Goal: Task Accomplishment & Management: Use online tool/utility

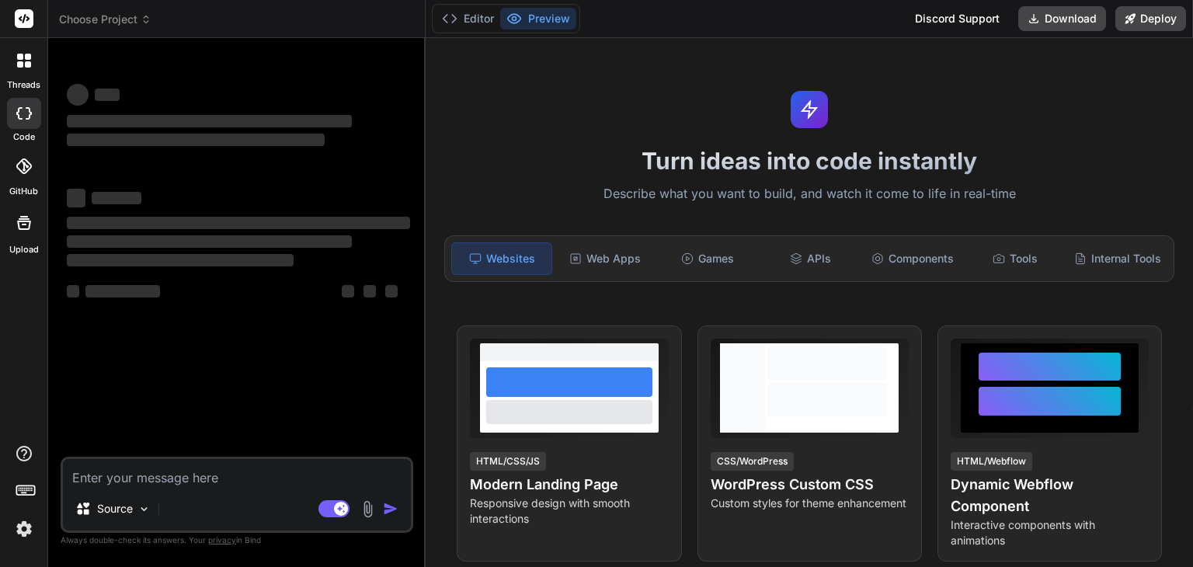
click at [79, 10] on header "Choose Project Created with Pixso." at bounding box center [237, 19] width 378 height 38
click at [79, 14] on span "Choose Project" at bounding box center [105, 20] width 92 height 16
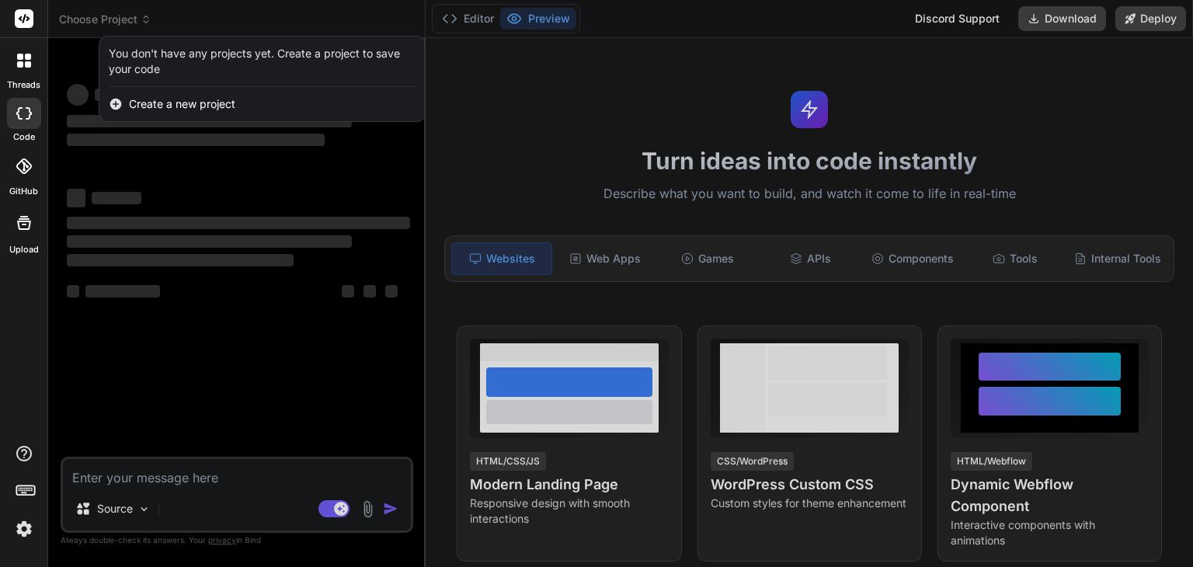
click at [143, 203] on div at bounding box center [596, 283] width 1193 height 567
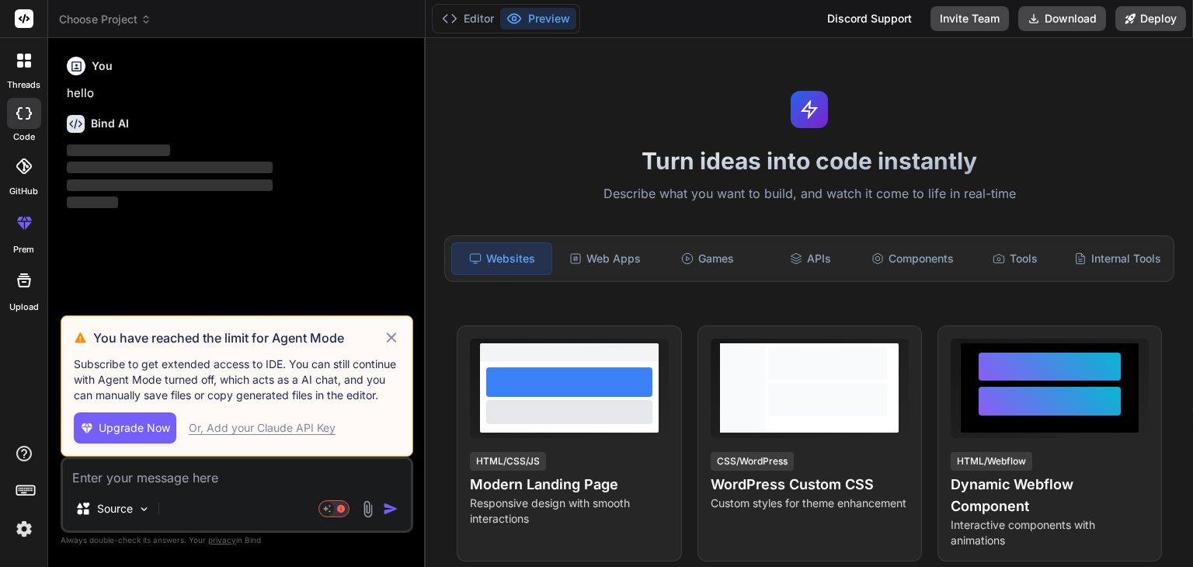
click at [388, 340] on icon at bounding box center [392, 338] width 18 height 19
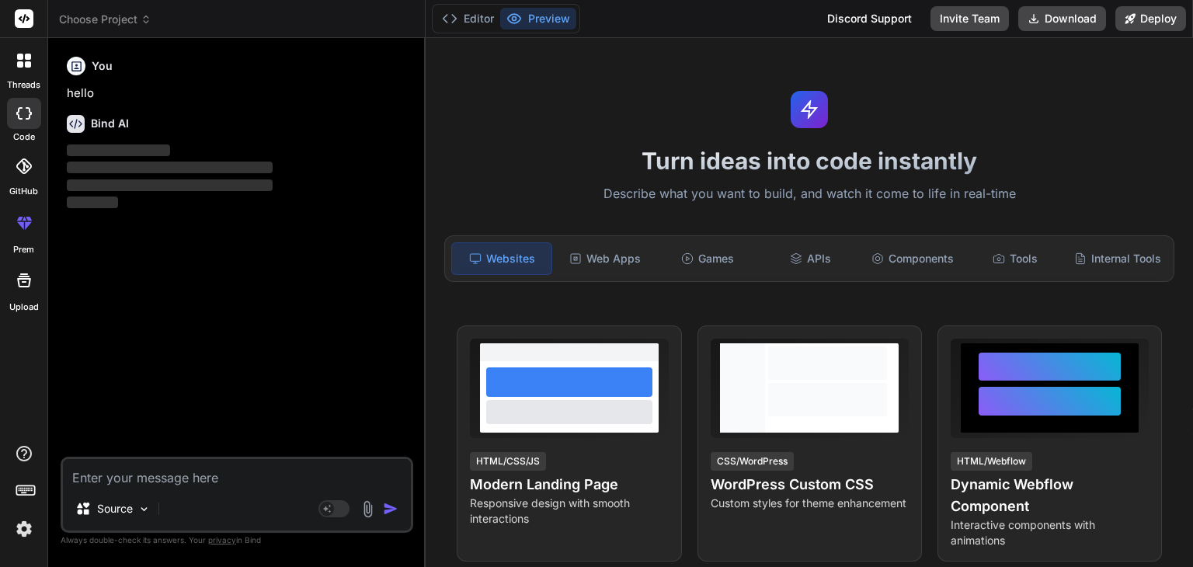
click at [96, 16] on span "Choose Project" at bounding box center [105, 20] width 92 height 16
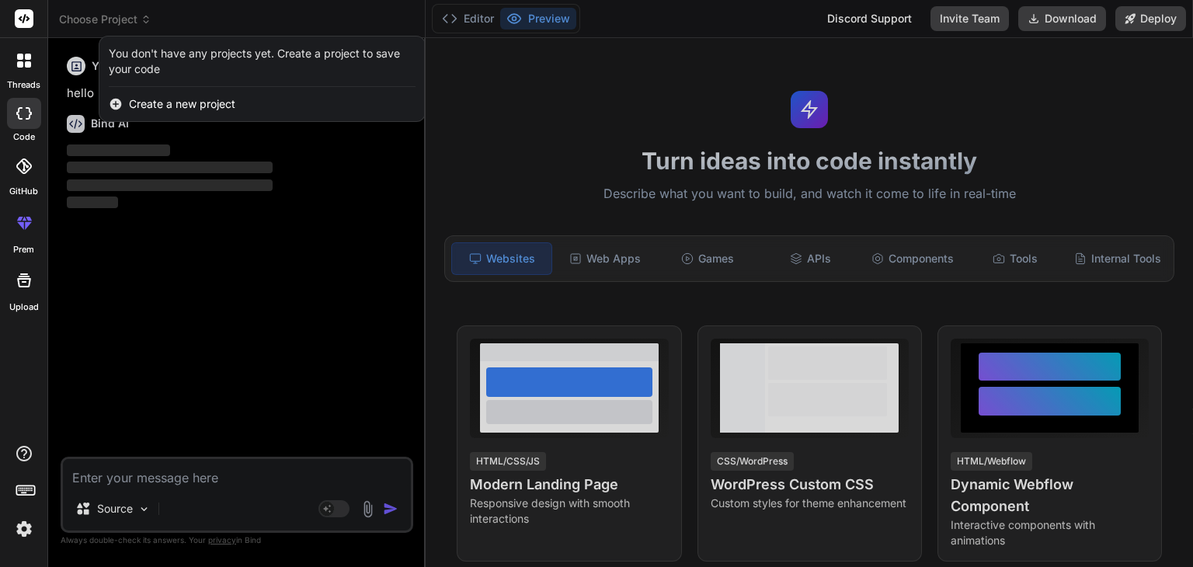
click at [171, 221] on div at bounding box center [596, 283] width 1193 height 567
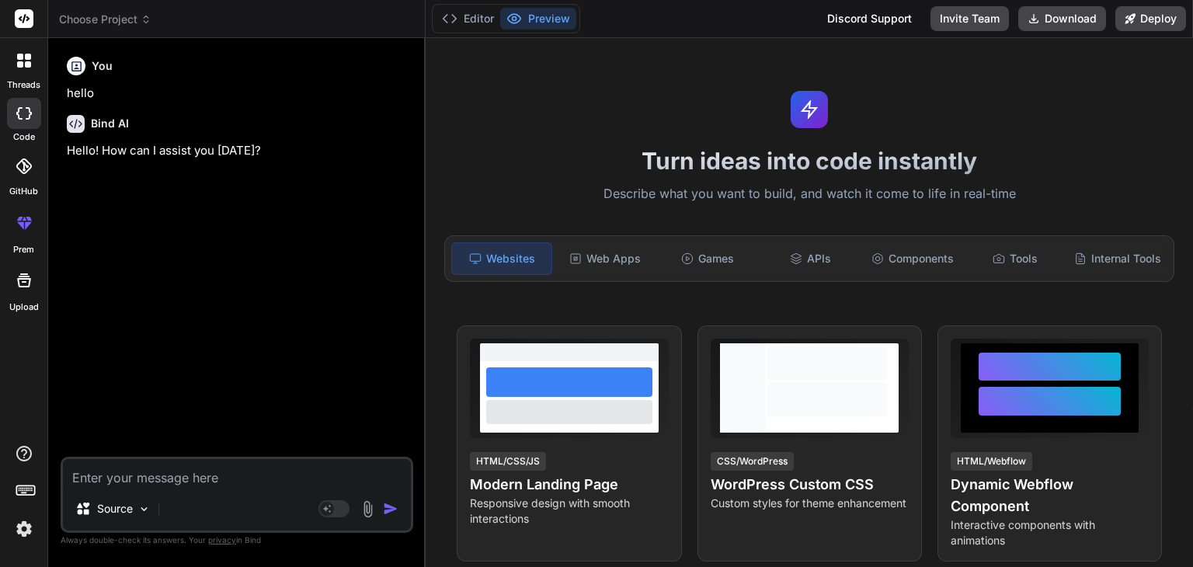
click at [108, 12] on span "Choose Project" at bounding box center [105, 20] width 92 height 16
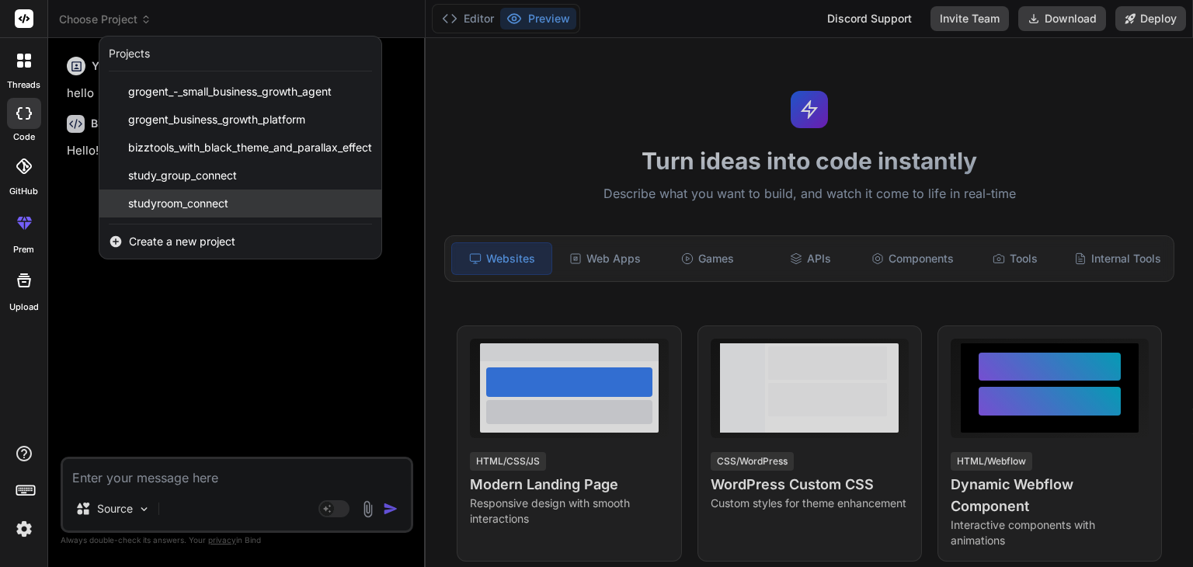
click at [164, 200] on span "studyroom_connect" at bounding box center [178, 204] width 100 height 16
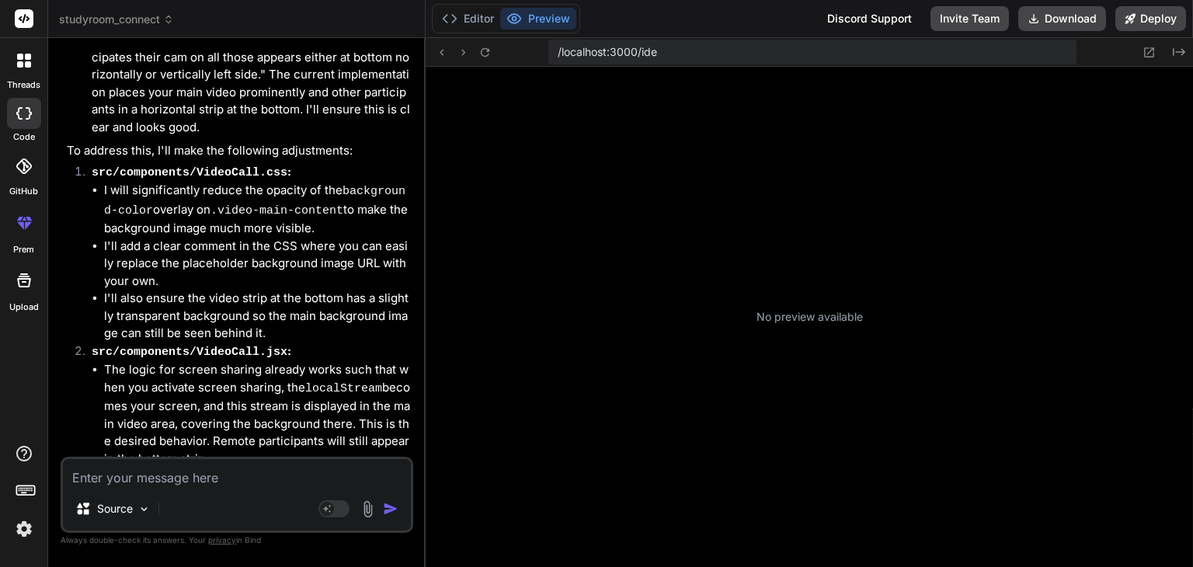
scroll to position [252, 0]
type textarea "x"
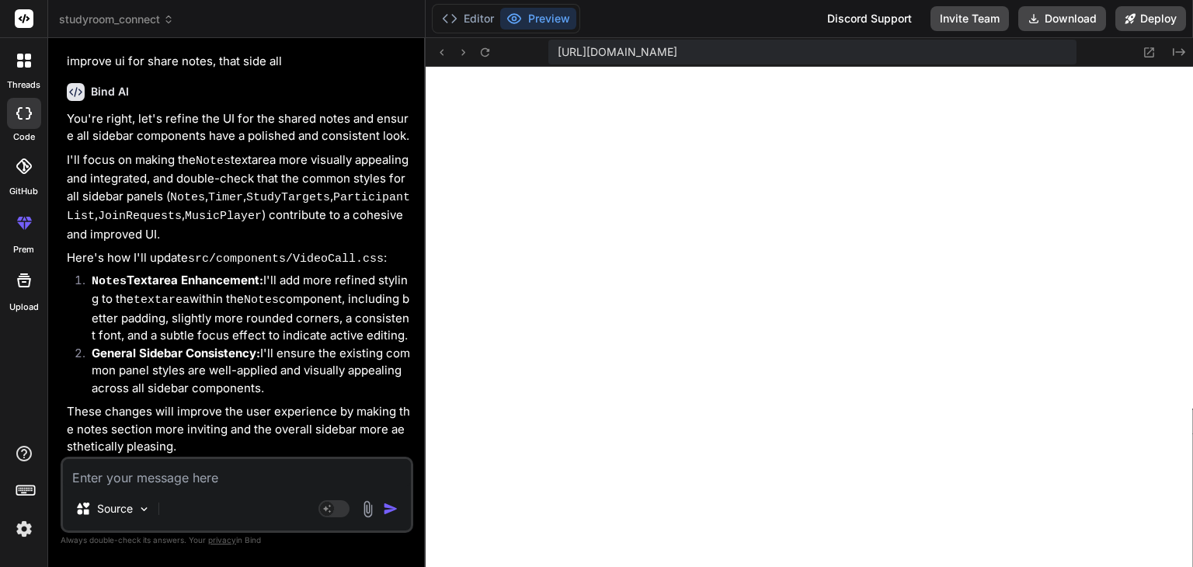
scroll to position [4331, 0]
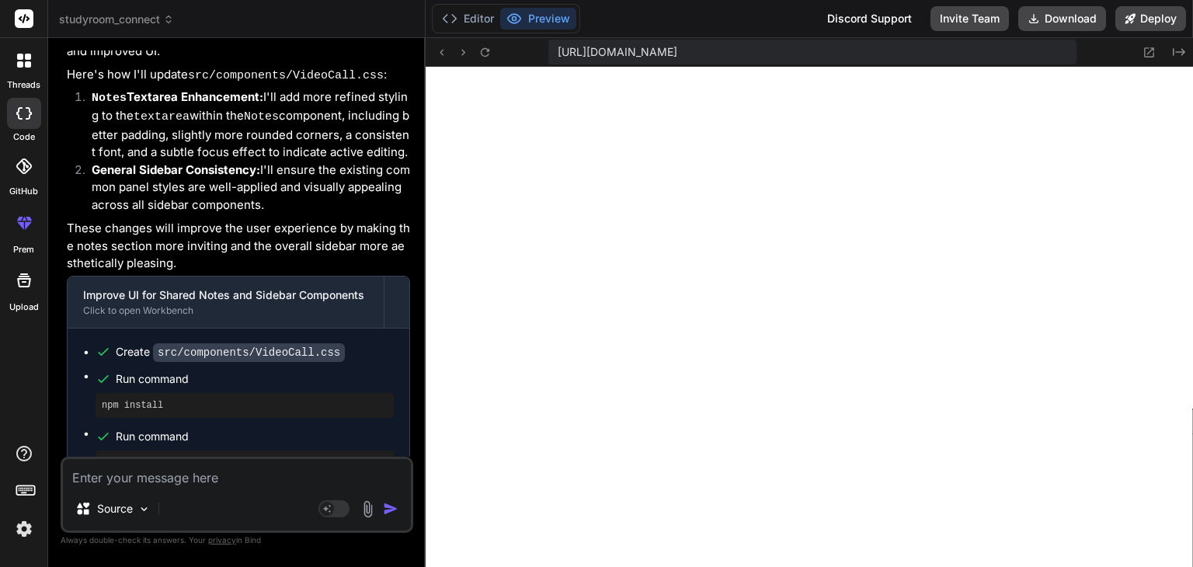
click at [215, 479] on textarea at bounding box center [237, 473] width 348 height 28
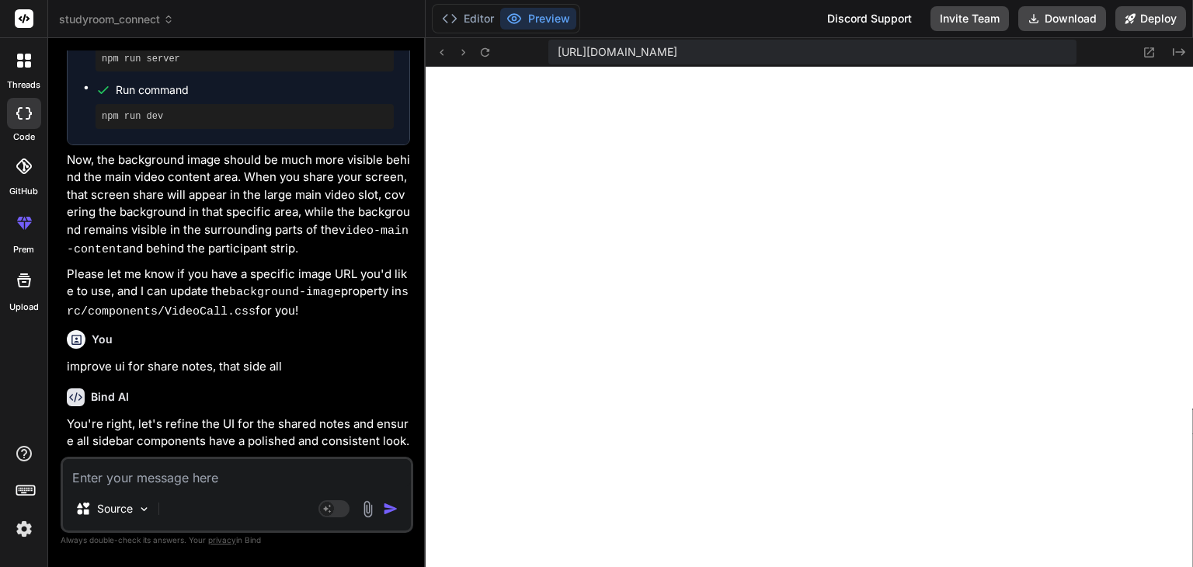
scroll to position [3843, 0]
click at [457, 21] on icon at bounding box center [450, 19] width 16 height 16
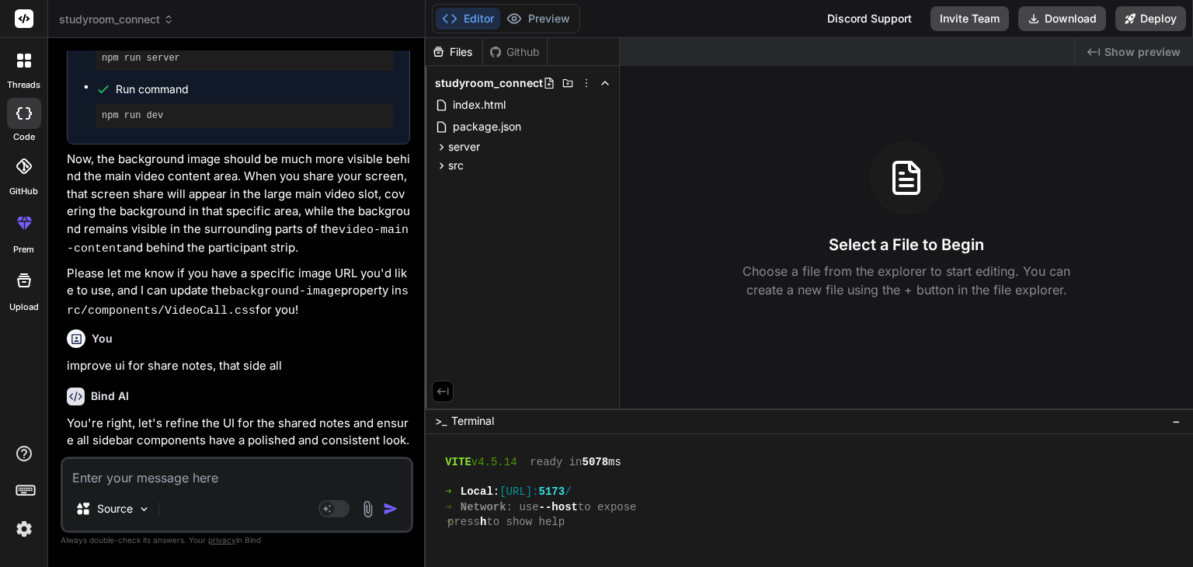
click at [257, 482] on textarea at bounding box center [237, 473] width 348 height 28
type textarea "p"
type textarea "x"
type textarea "pl"
type textarea "x"
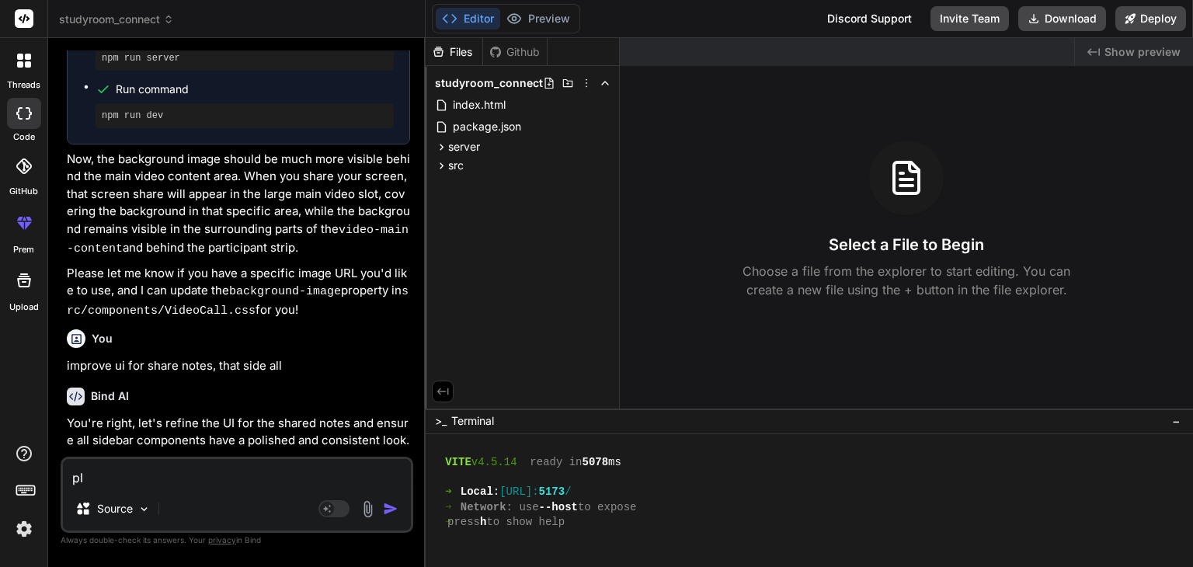
type textarea "ple"
type textarea "x"
type textarea "plea"
type textarea "x"
type textarea "pleas"
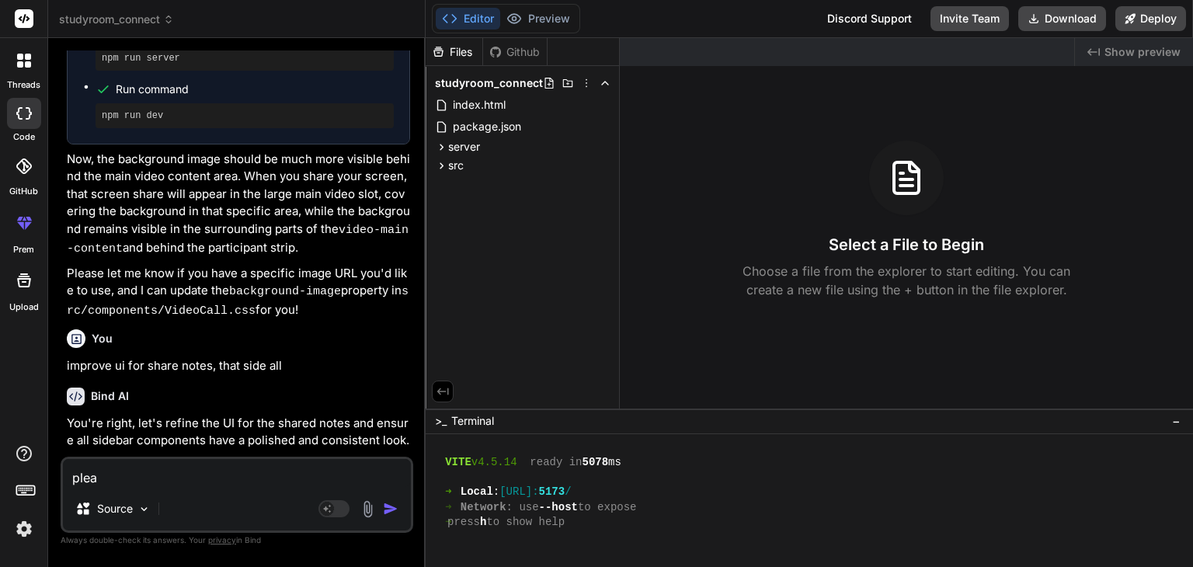
type textarea "x"
type textarea "please"
type textarea "x"
type textarea "please"
type textarea "x"
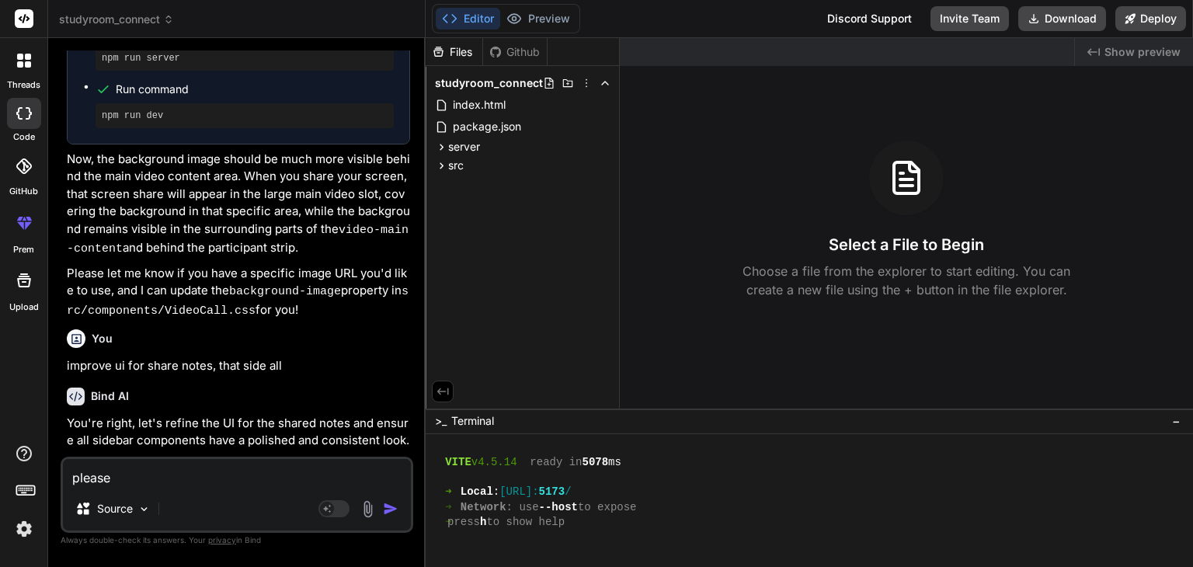
type textarea "please p"
type textarea "x"
type textarea "please pr"
type textarea "x"
type textarea "please pro"
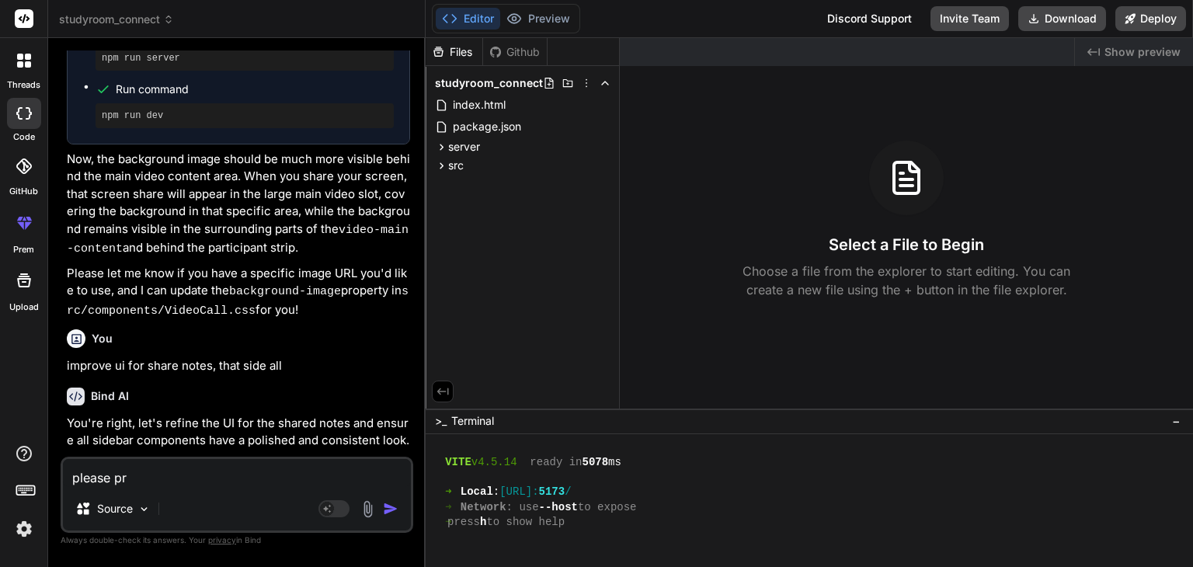
type textarea "x"
type textarea "please prov"
type textarea "x"
type textarea "please provi"
type textarea "x"
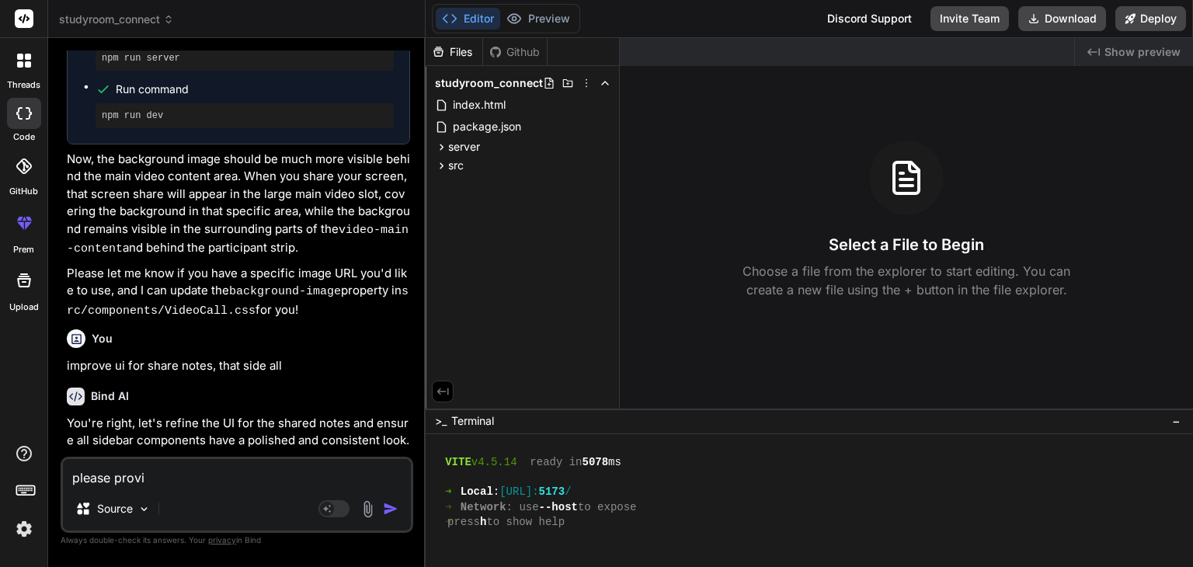
type textarea "please provid"
type textarea "x"
type textarea "please provide"
type textarea "x"
type textarea "please provide"
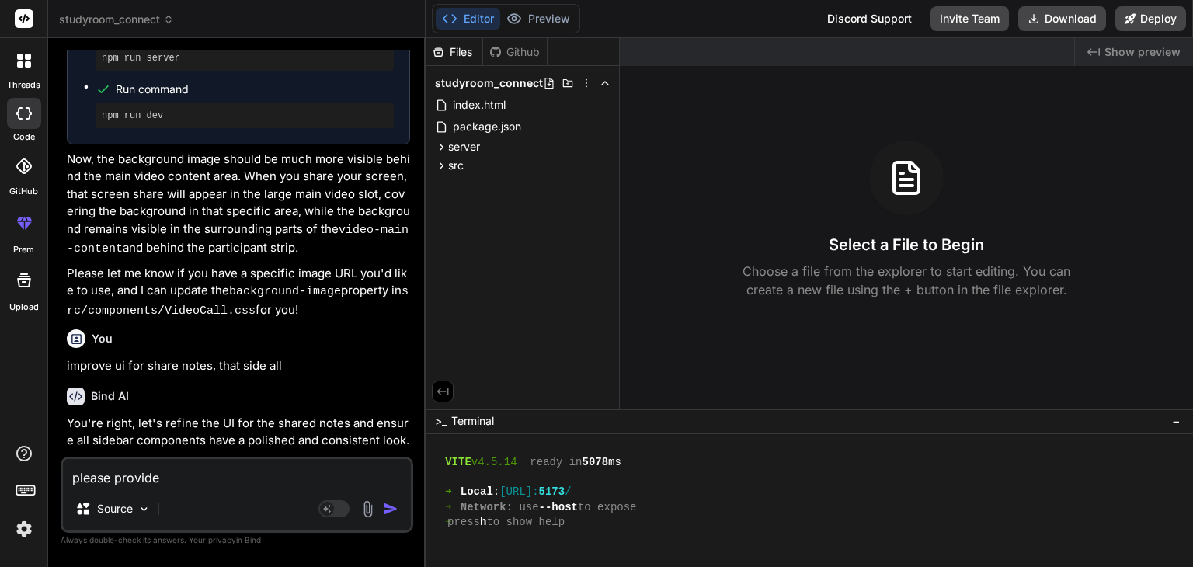
type textarea "x"
type textarea "please provide"
type textarea "x"
type textarea "please provid"
type textarea "x"
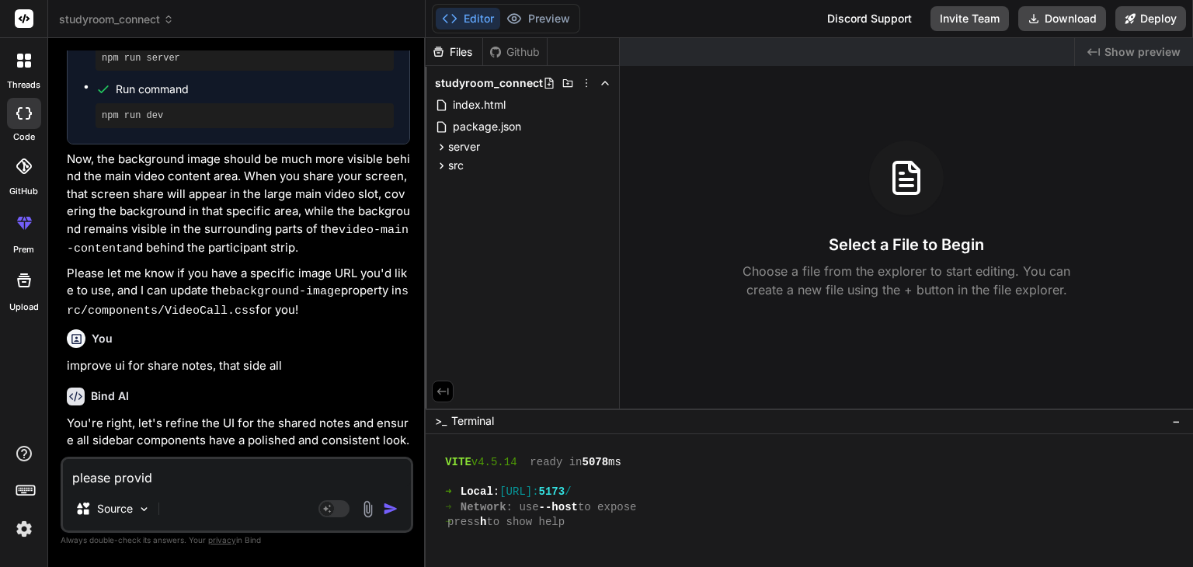
type textarea "please provi"
type textarea "x"
type textarea "please prov"
type textarea "x"
type textarea "please pro"
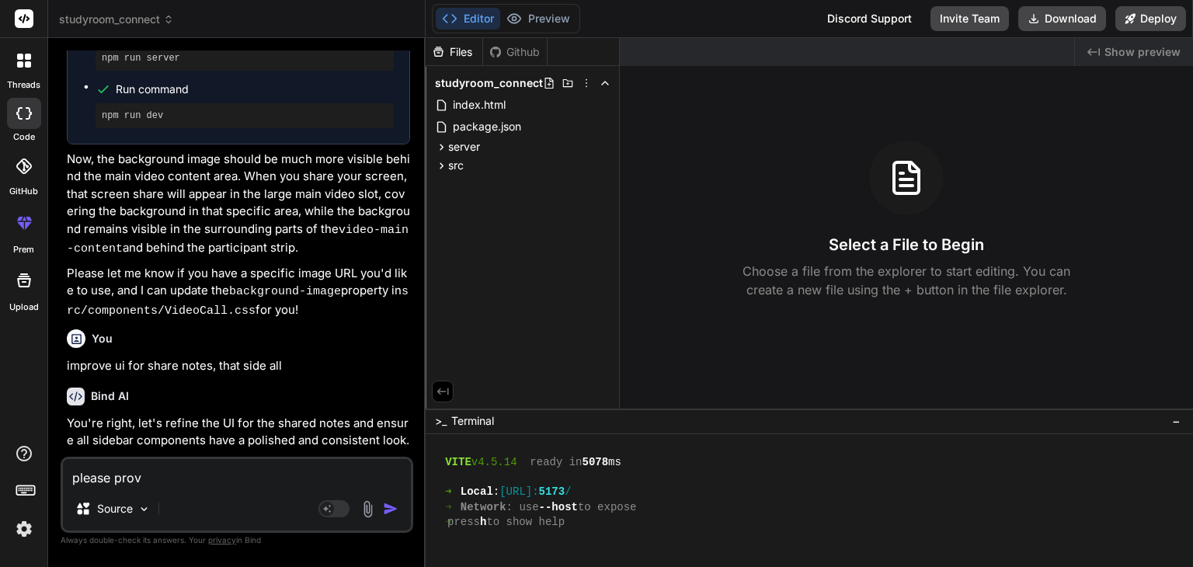
type textarea "x"
type textarea "please pr"
type textarea "x"
type textarea "please p"
type textarea "x"
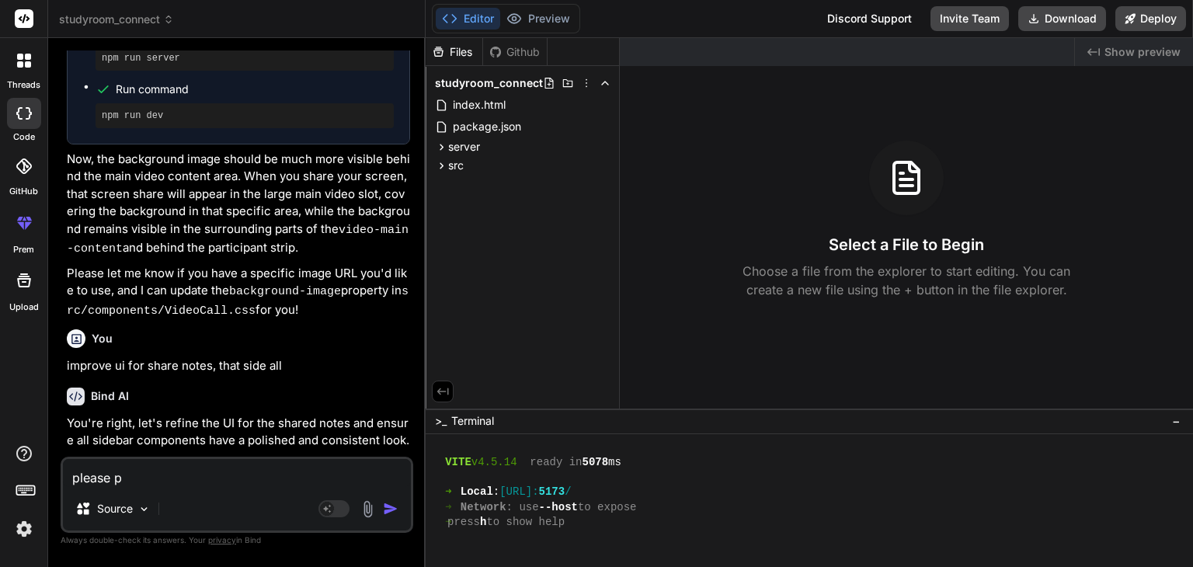
type textarea "please"
type textarea "x"
type textarea "please"
type textarea "x"
type textarea "pleas"
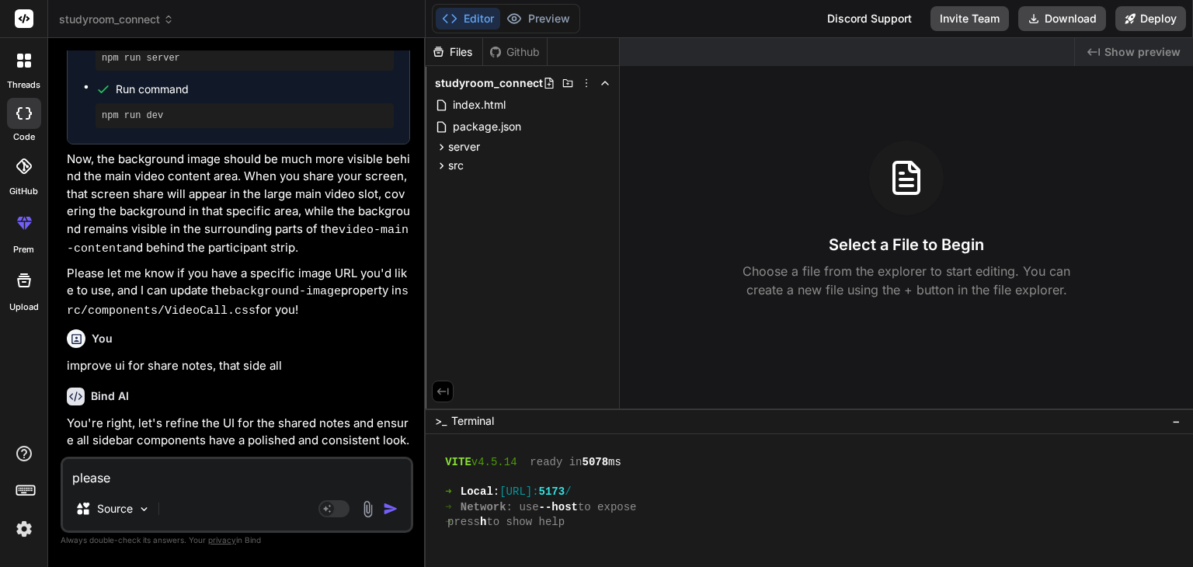
type textarea "x"
type textarea "plea"
type textarea "x"
type textarea "ple"
type textarea "x"
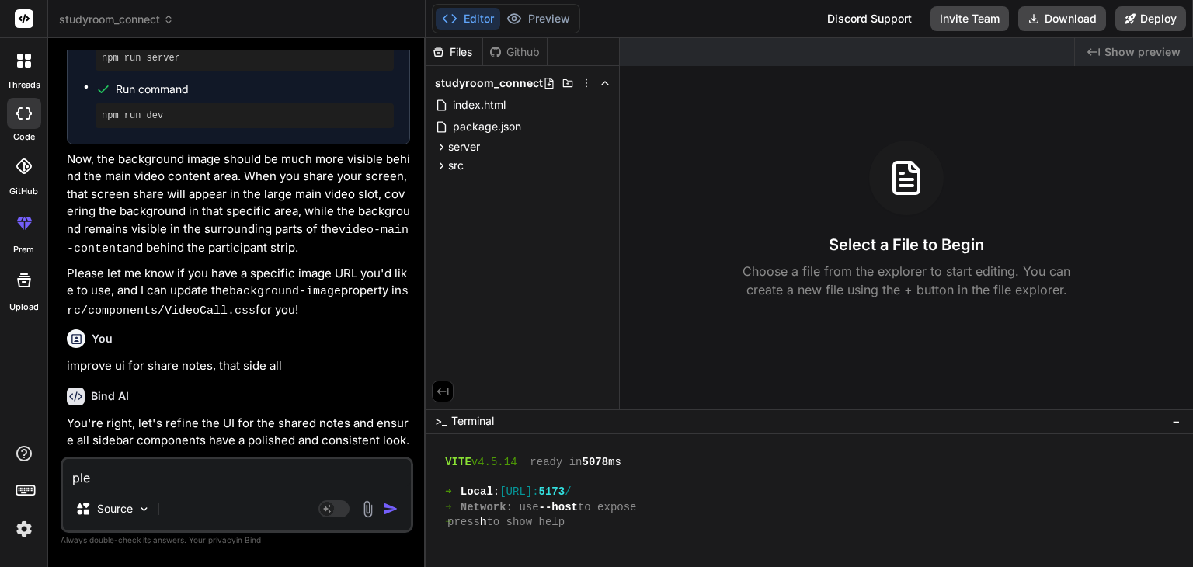
type textarea "pl"
type textarea "x"
type textarea "p"
type textarea "x"
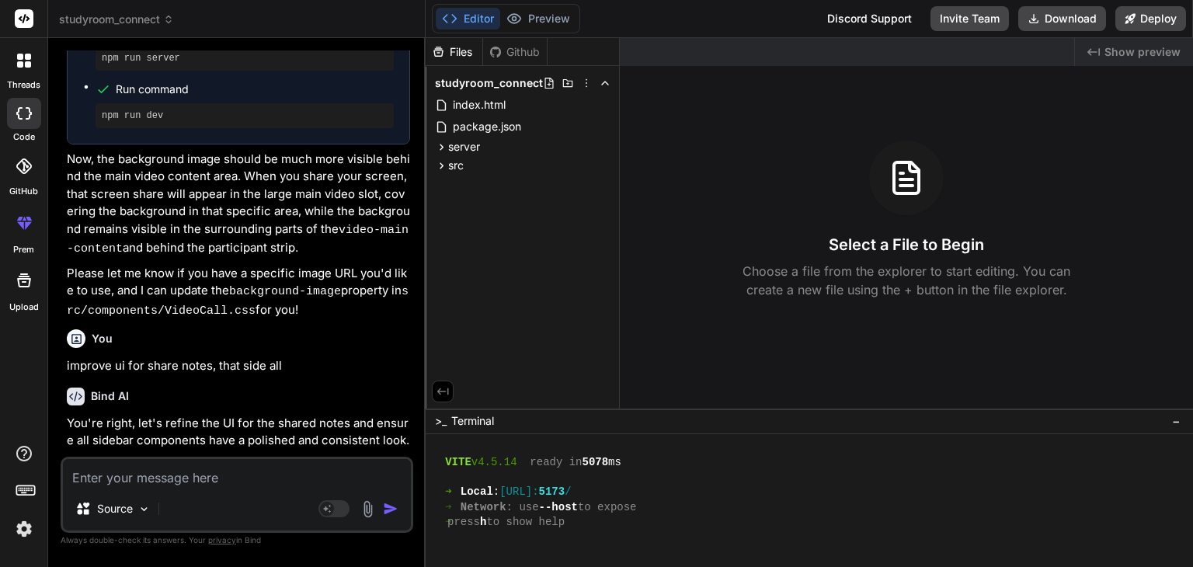
type textarea "l"
type textarea "x"
type textarea "le"
type textarea "x"
type textarea "let"
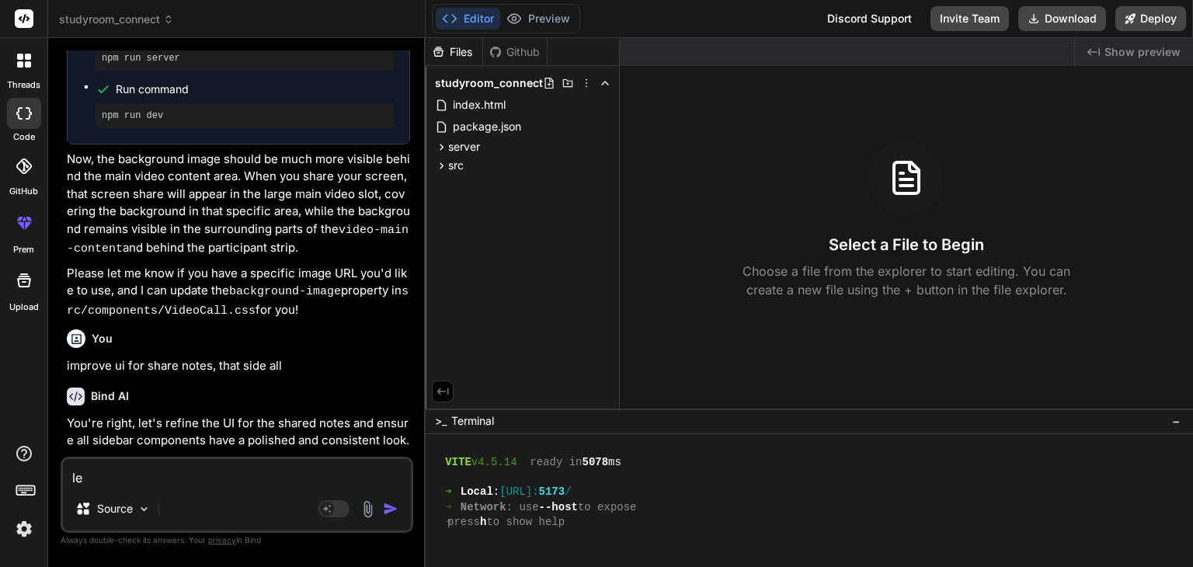
type textarea "x"
type textarea "lets"
type textarea "x"
type textarea "lets"
type textarea "x"
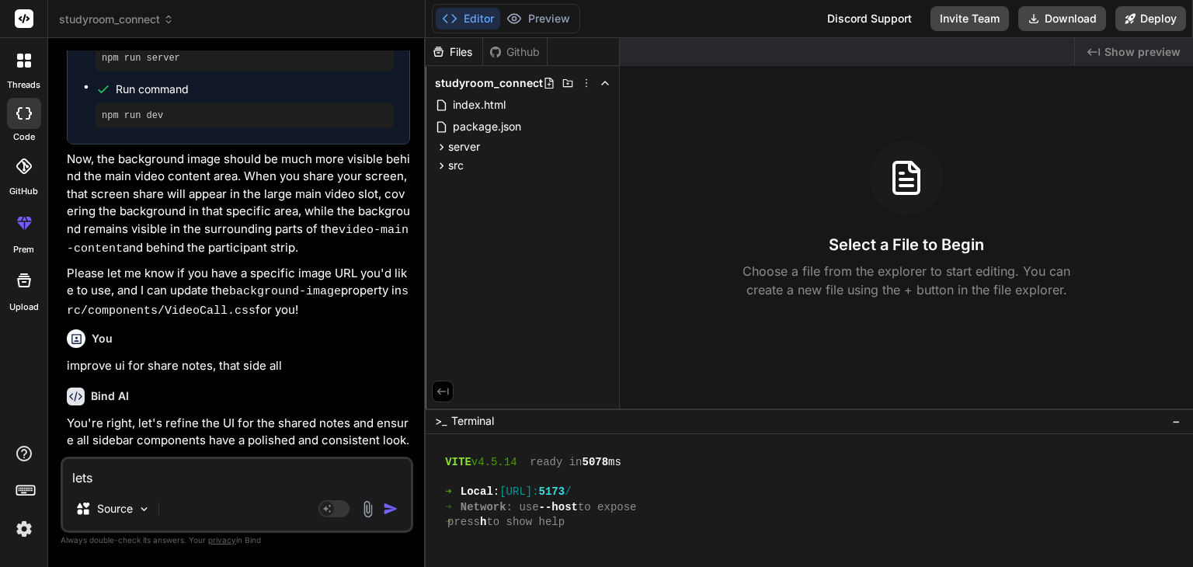
type textarea "lets s"
type textarea "x"
type textarea "lets st"
type textarea "x"
type textarea "lets sto"
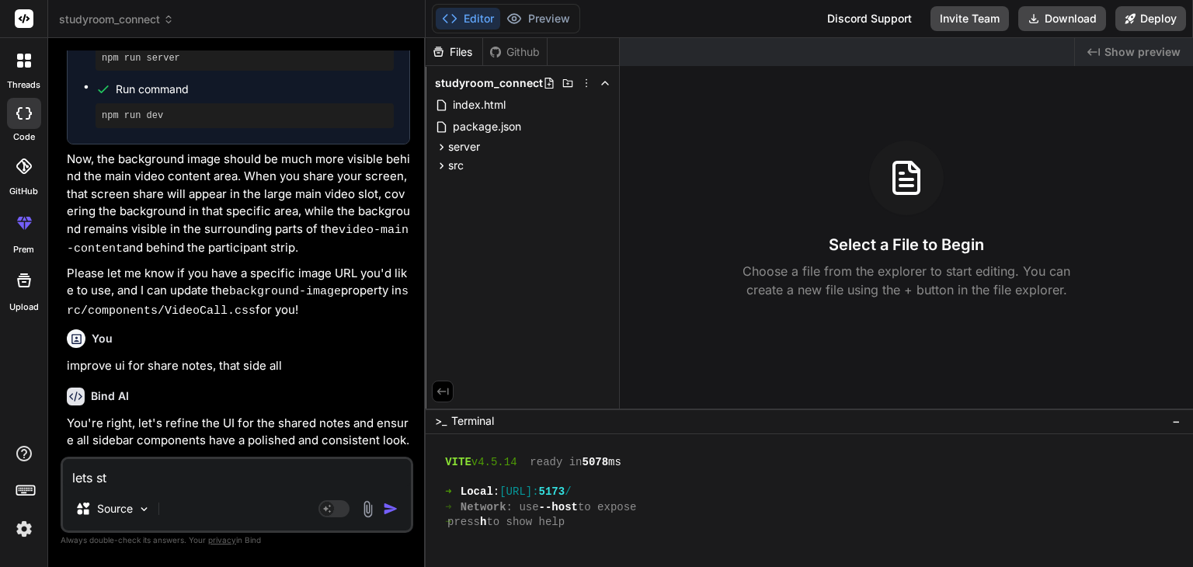
type textarea "x"
type textarea "lets stor"
type textarea "x"
type textarea "lets store"
type textarea "x"
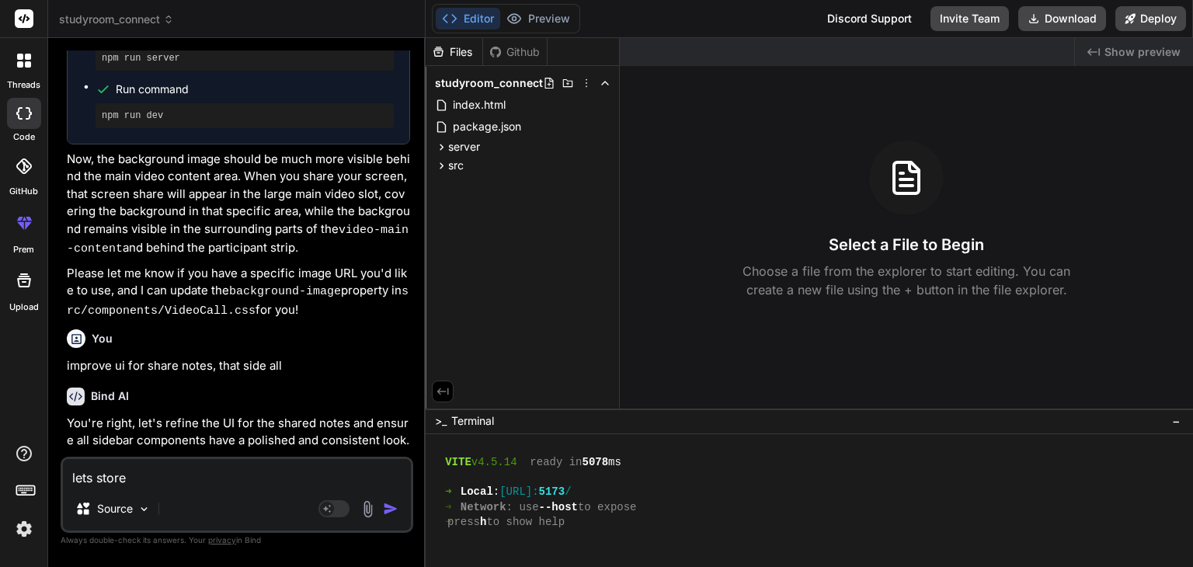
type textarea "lets store"
type textarea "x"
type textarea "lets store s"
type textarea "x"
type textarea "lets store se"
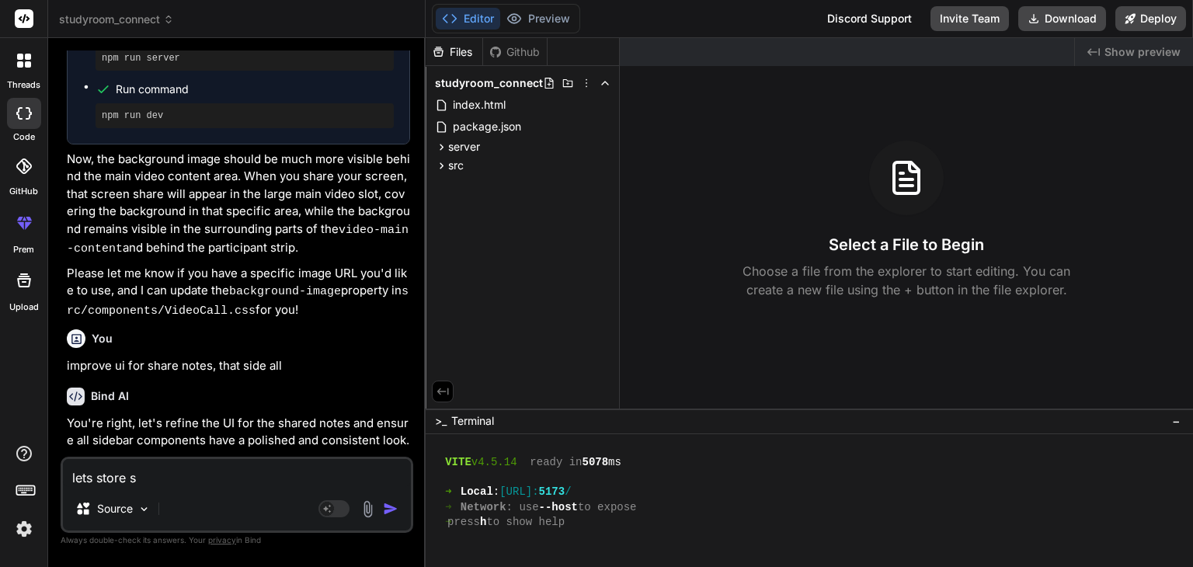
type textarea "x"
type textarea "lets store ses"
type textarea "x"
type textarea "lets store sess"
type textarea "x"
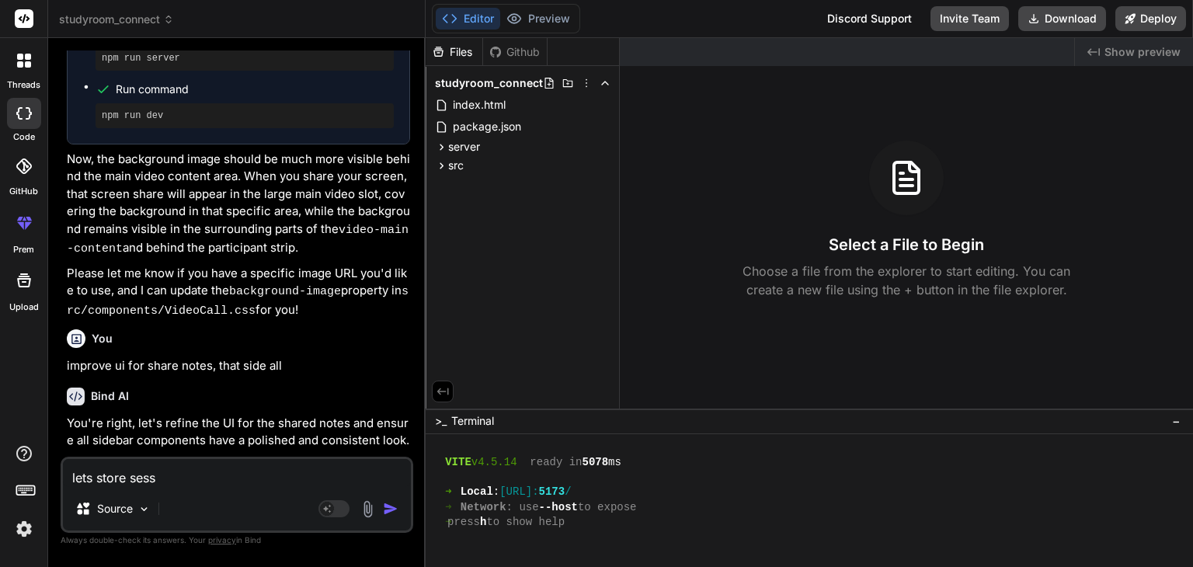
type textarea "lets store sessi"
type textarea "x"
type textarea "lets store sessio"
type textarea "x"
type textarea "lets store session"
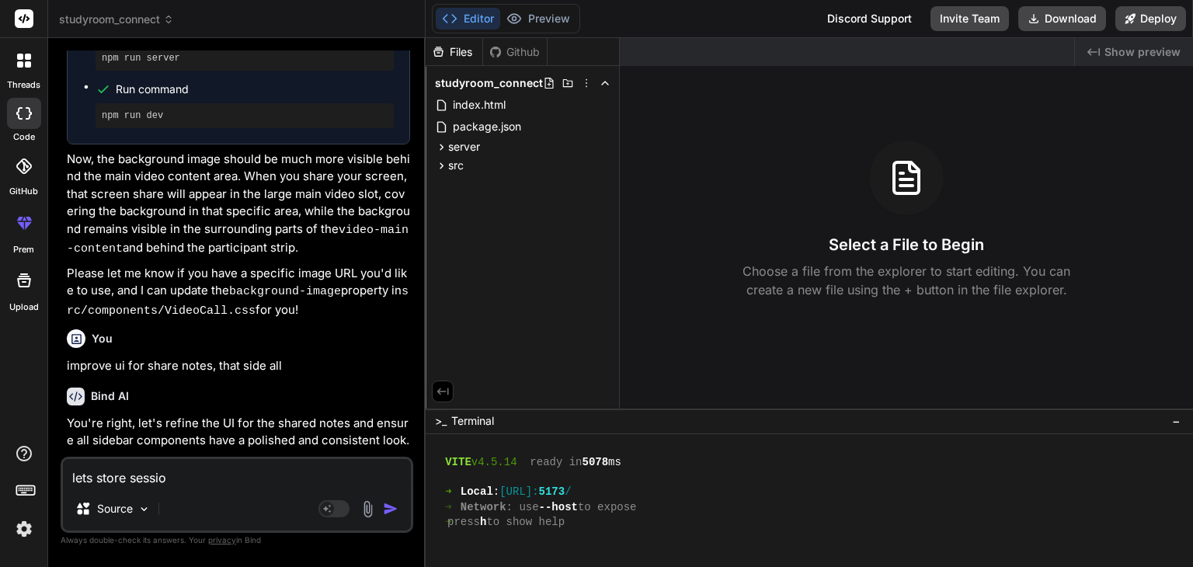
type textarea "x"
type textarea "lets store sessions"
type textarea "x"
type textarea "lets store sessions"
type textarea "x"
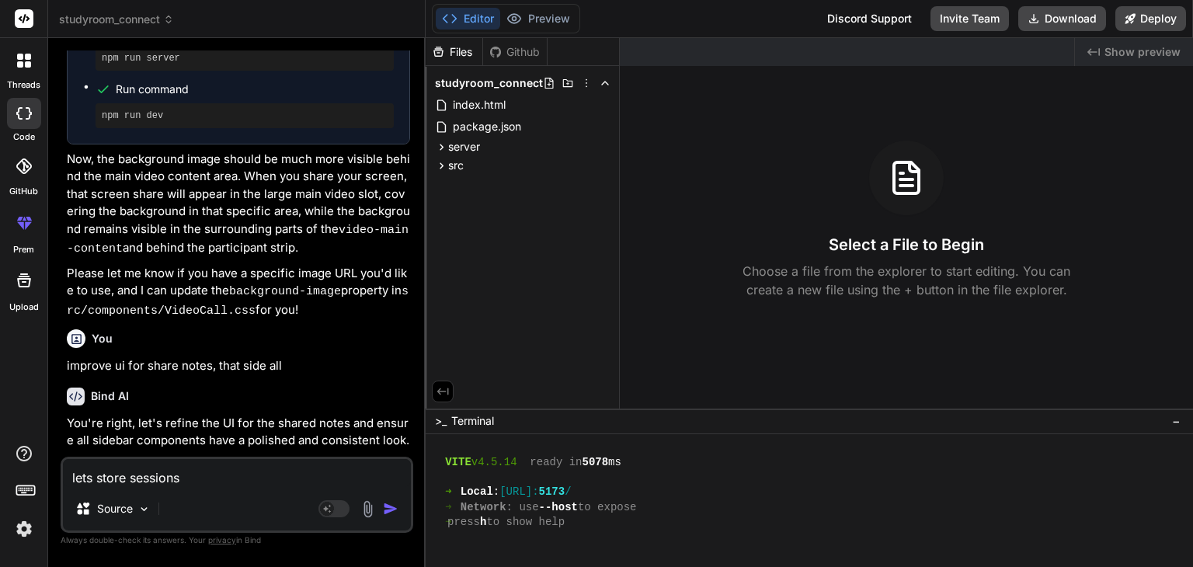
type textarea "lets store sessions i"
type textarea "x"
type textarea "lets store sessions in"
type textarea "x"
type textarea "lets store sessions in"
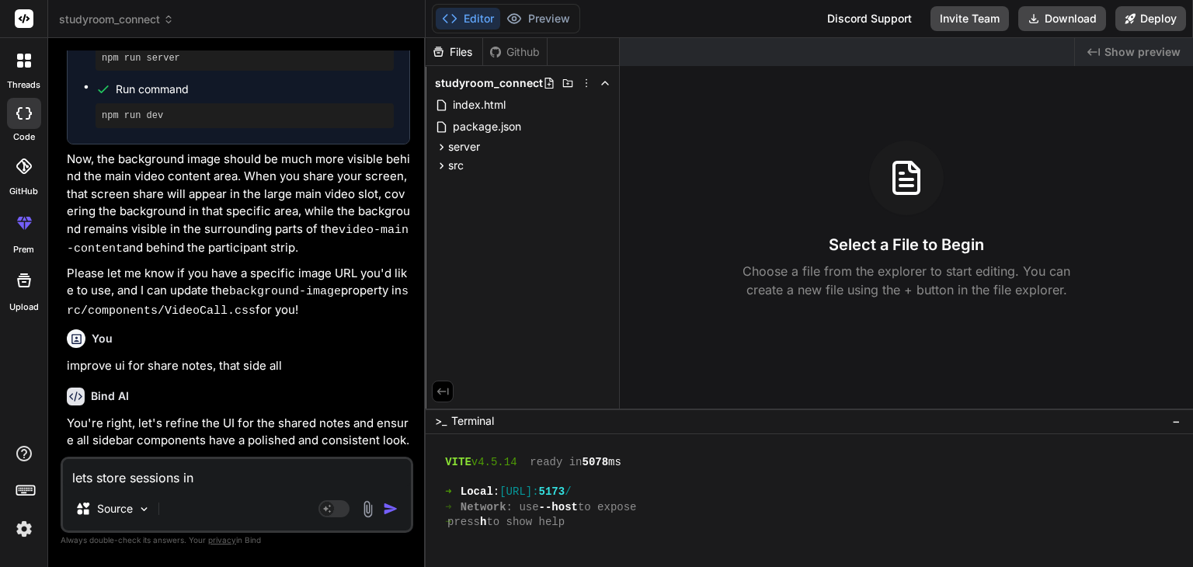
type textarea "x"
type textarea "lets store sessions in b"
type textarea "x"
type textarea "lets store sessions in ba"
type textarea "x"
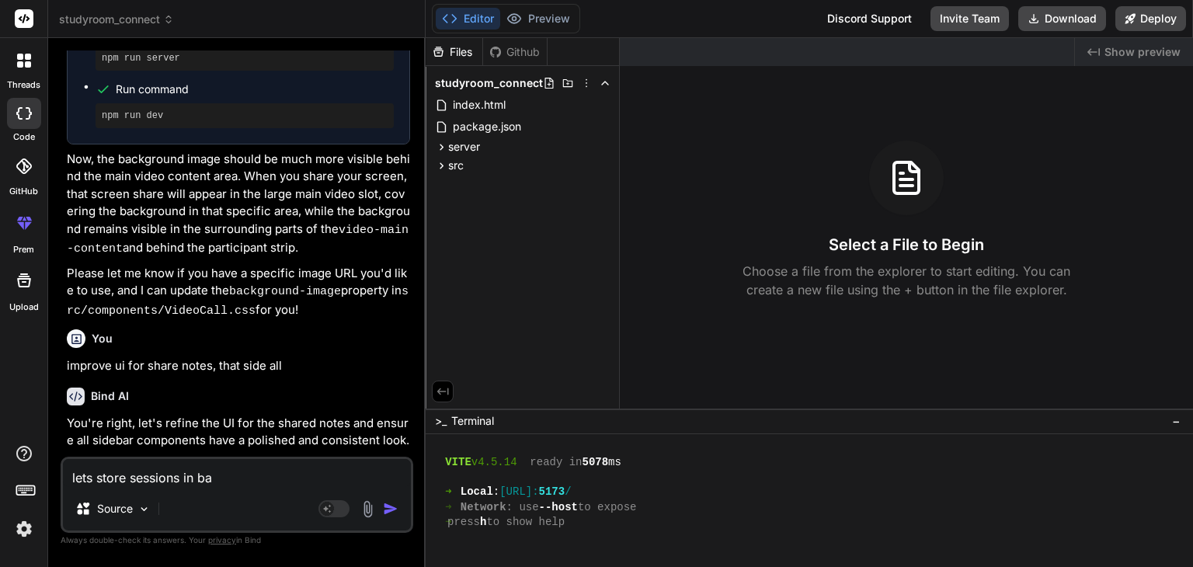
type textarea "lets store sessions in [GEOGRAPHIC_DATA]"
type textarea "x"
type textarea "lets store sessions in back"
type textarea "x"
type textarea "lets store sessions in [PERSON_NAME]"
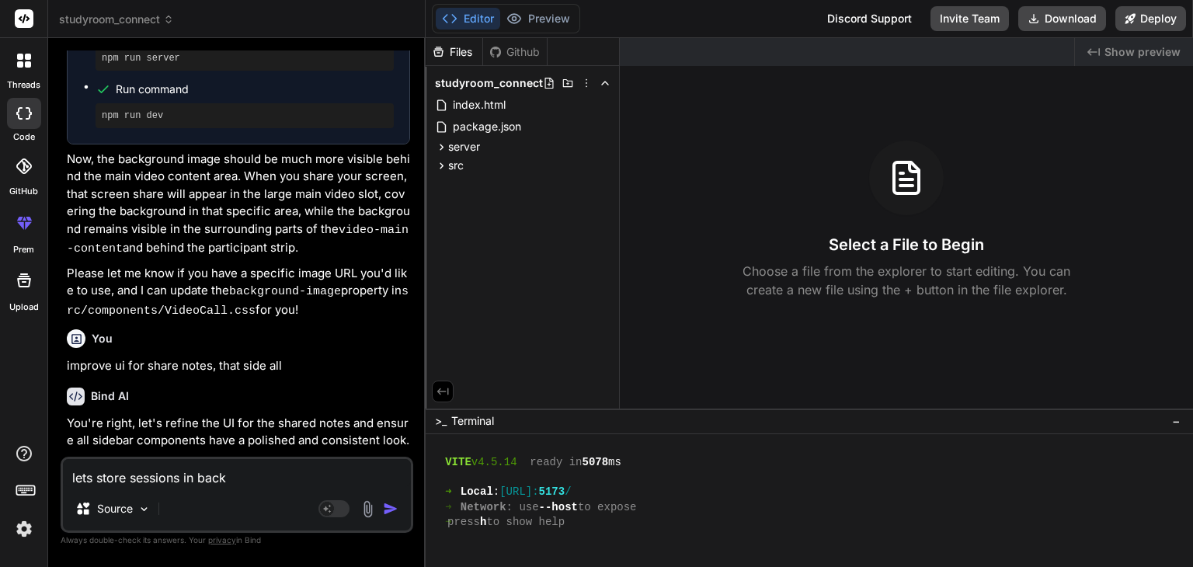
type textarea "x"
type textarea "lets store sessions in [PERSON_NAME]"
type textarea "x"
type textarea "lets store sessions in [GEOGRAPHIC_DATA]"
type textarea "x"
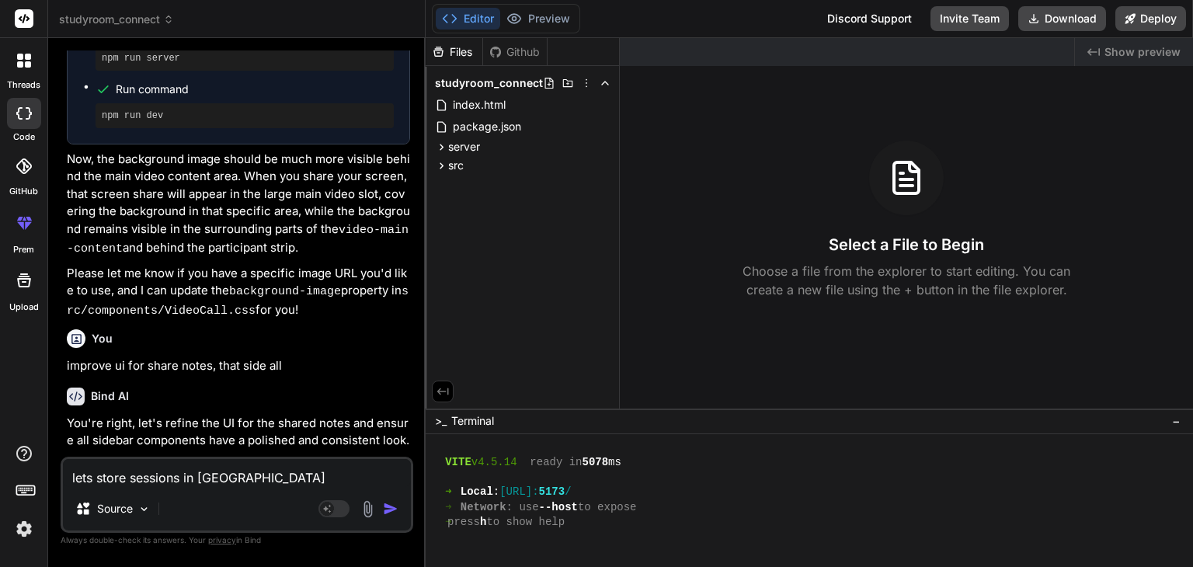
type textarea "lets store sessions in backends"
type textarea "x"
type textarea "lets store sessions in [GEOGRAPHIC_DATA]"
type textarea "x"
type textarea "lets store sessions in [GEOGRAPHIC_DATA]"
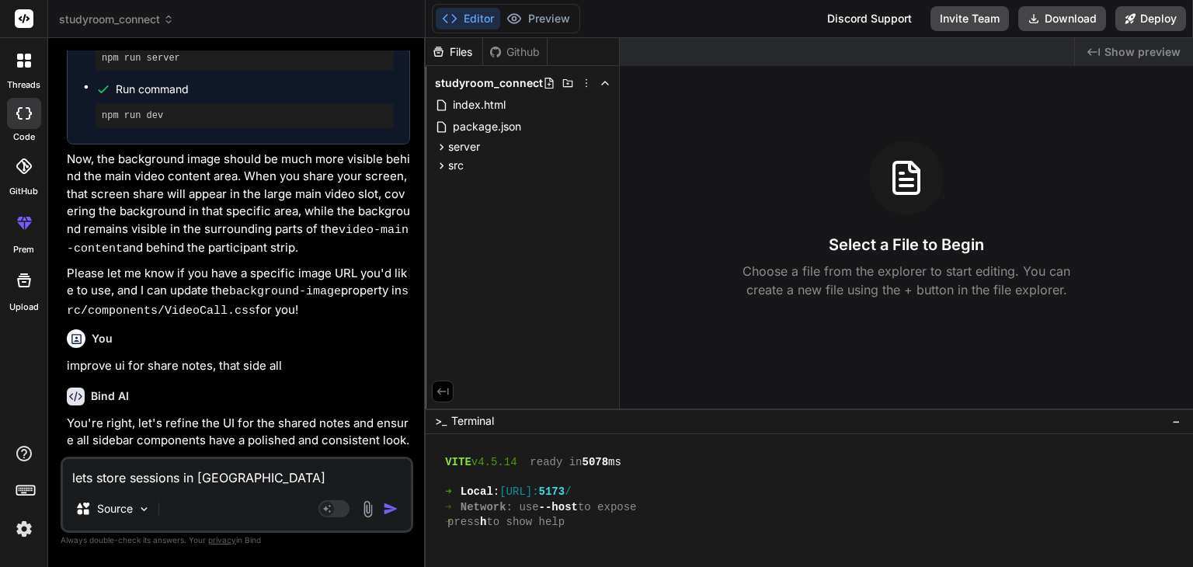
type textarea "x"
type textarea "lets store sessions in backend s"
type textarea "x"
type textarea "lets store sessions in backend su"
type textarea "x"
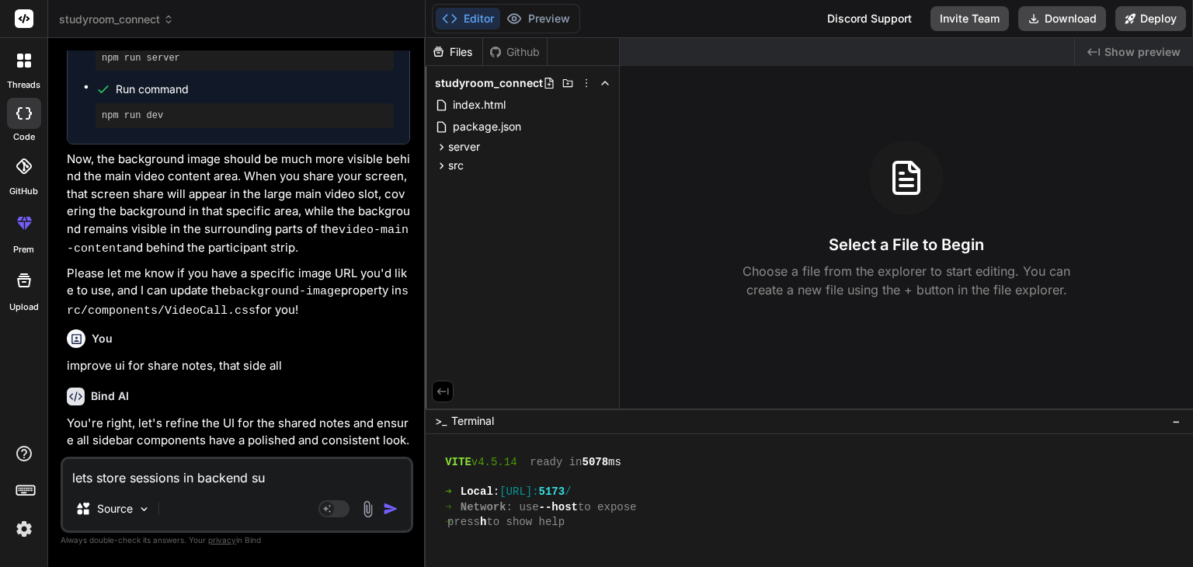
type textarea "lets store sessions in backend suc"
type textarea "x"
type textarea "lets store sessions in backend such"
type textarea "x"
type textarea "lets store sessions in backend such"
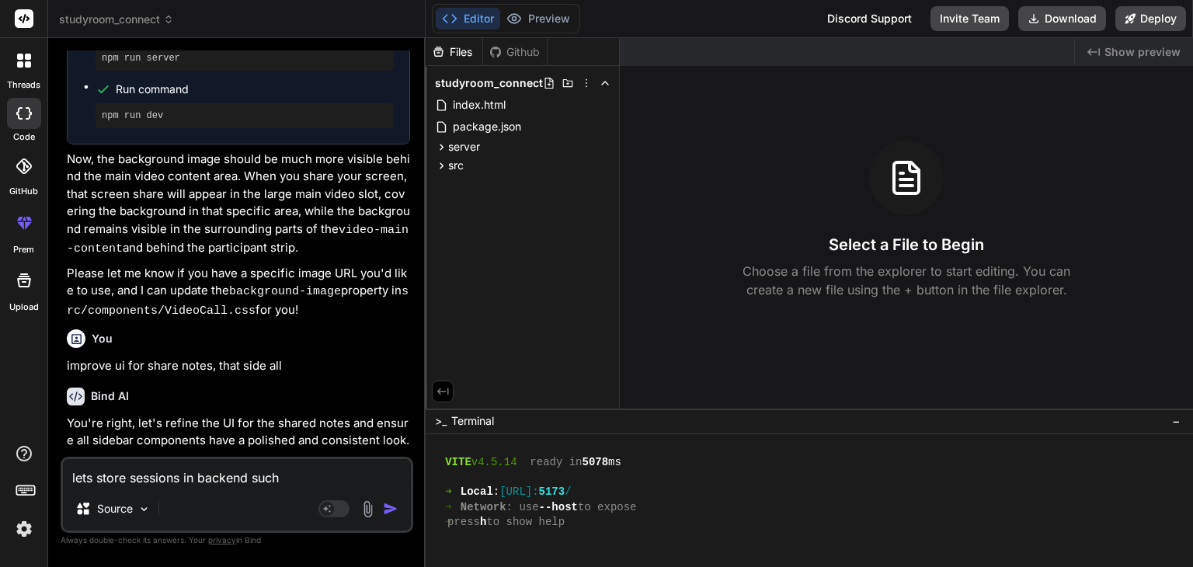
type textarea "x"
type textarea "lets store sessions in backend such t"
type textarea "x"
type textarea "lets store sessions in backend such th"
type textarea "x"
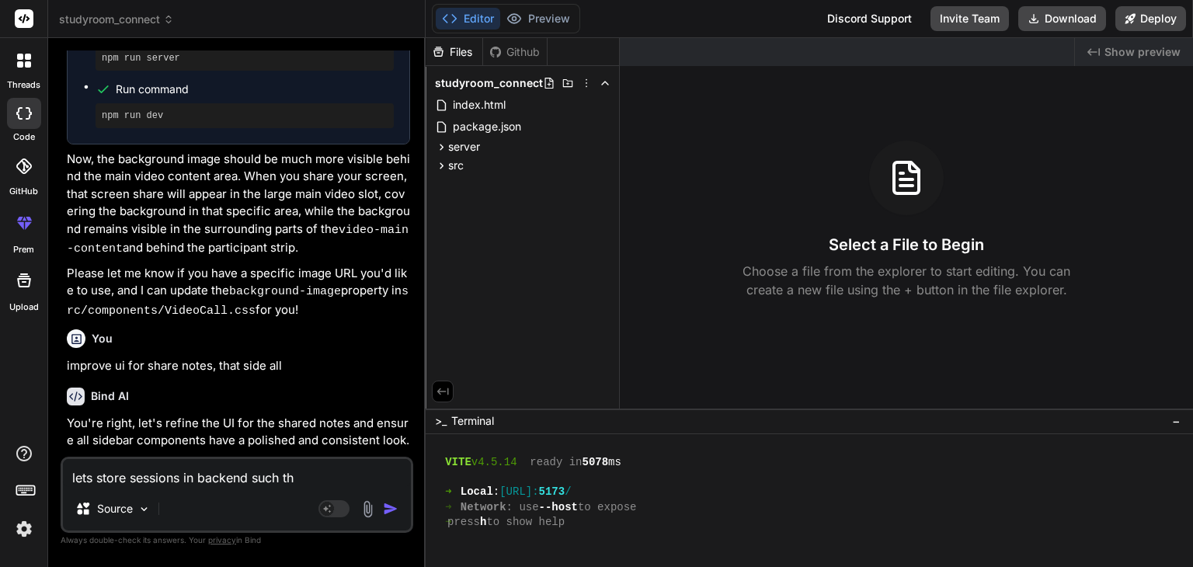
type textarea "lets store sessions in backend such tha"
type textarea "x"
type textarea "lets store sessions in backend such that"
type textarea "x"
type textarea "lets store sessions in backend such that"
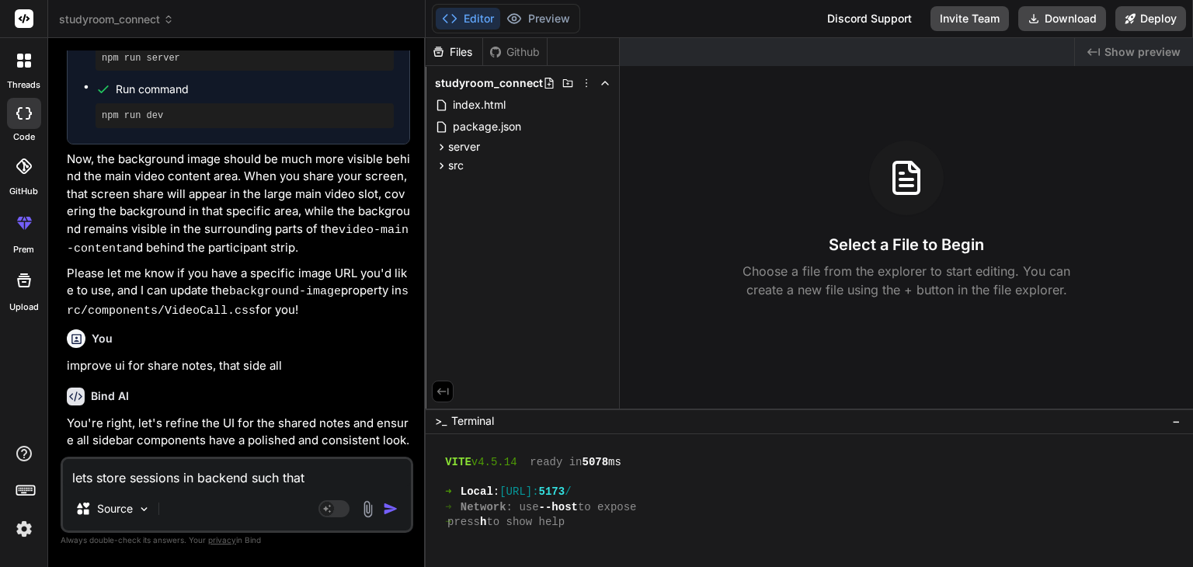
type textarea "x"
type textarea "lets store sessions in backend such that w"
type textarea "x"
type textarea "lets store sessions in backend such that wh"
type textarea "x"
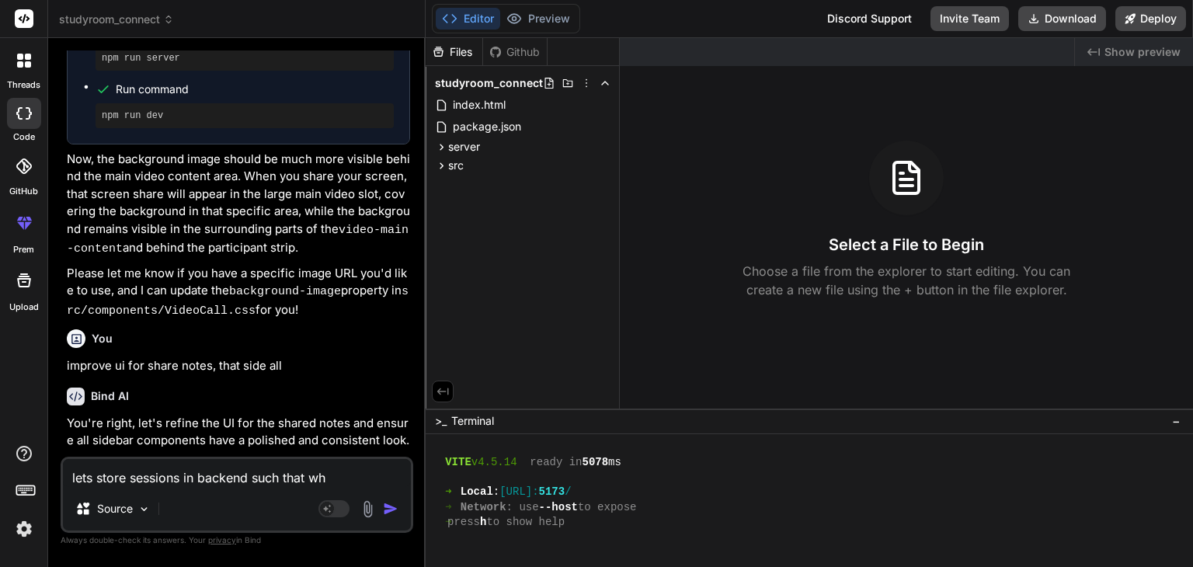
type textarea "lets store sessions in backend such that wha"
type textarea "x"
type textarea "lets store sessions in backend such that what"
type textarea "x"
type textarea "lets store sessions in backend such that whate"
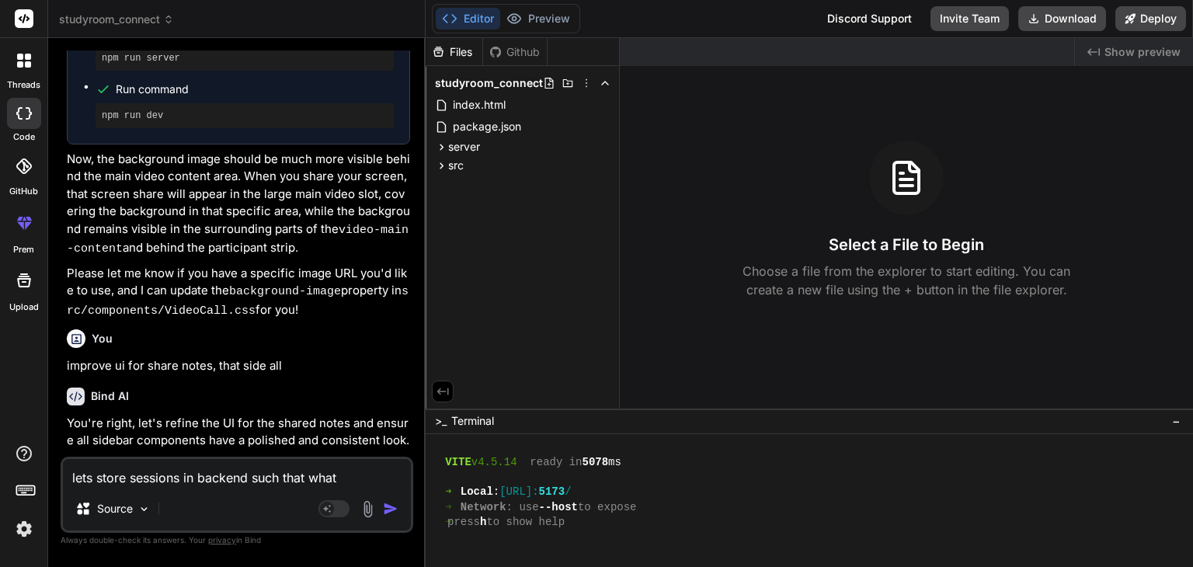
type textarea "x"
type textarea "lets store sessions in backend such that whatev"
type textarea "x"
type textarea "lets store sessions in backend such that whateve"
type textarea "x"
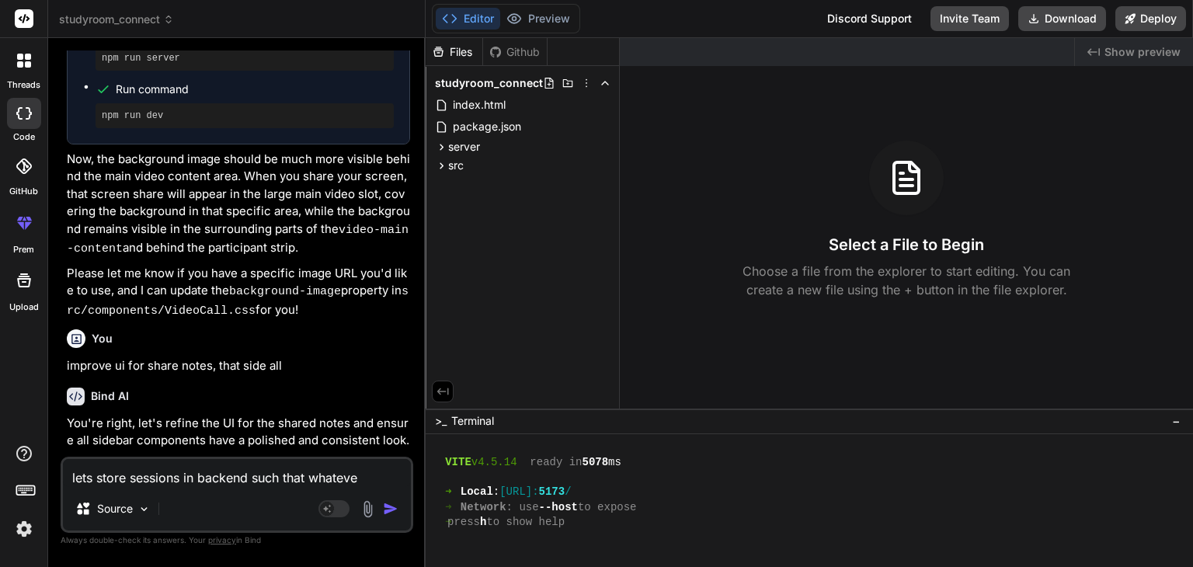
type textarea "lets store sessions in backend such that whatever"
type textarea "x"
type textarea "lets store sessions in backend such that whatever"
type textarea "x"
type textarea "lets store sessions in backend such that whatever c"
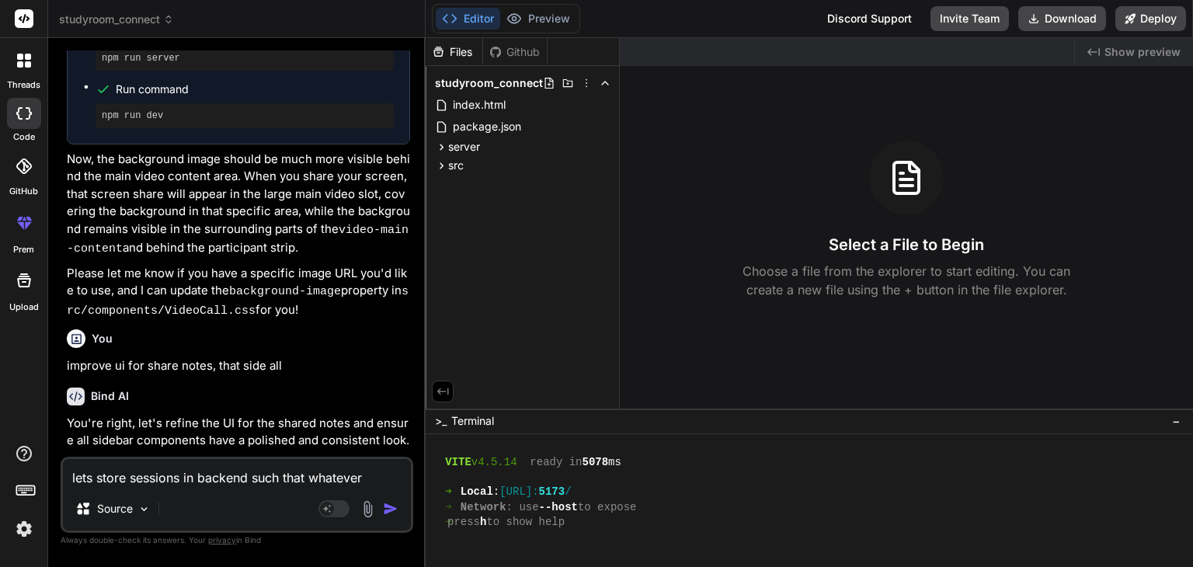
type textarea "x"
type textarea "lets store sessions in backend such that whatever ch"
type textarea "x"
type textarea "lets store sessions in backend such that whatever cha"
type textarea "x"
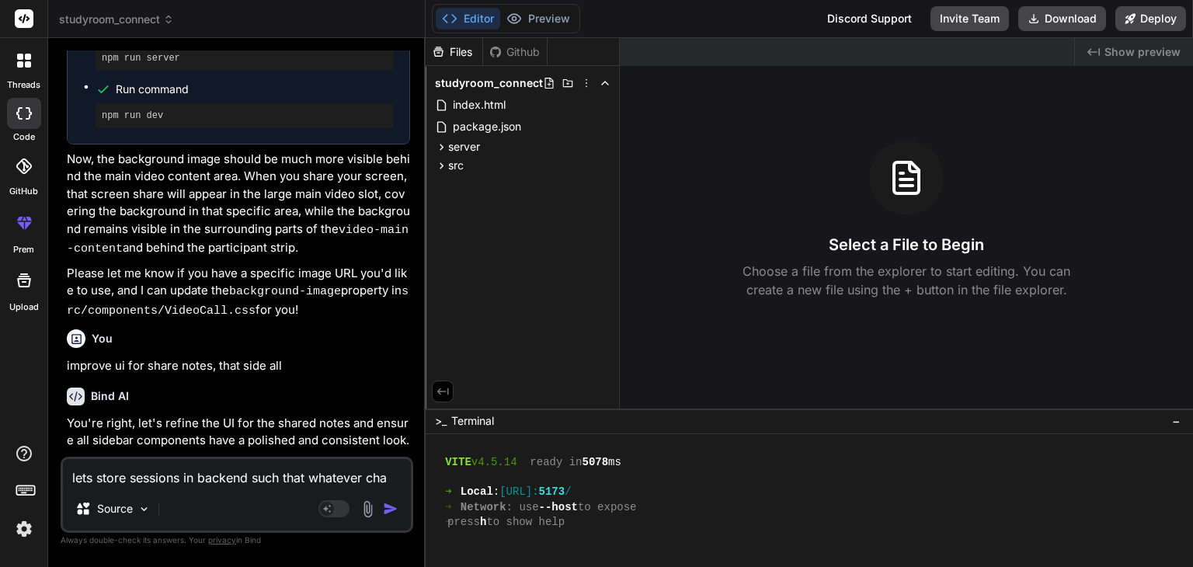
type textarea "lets store sessions in backend such that whatever [PERSON_NAME]"
type textarea "x"
type textarea "lets store sessions in backend such that whatever [PERSON_NAME]"
type textarea "x"
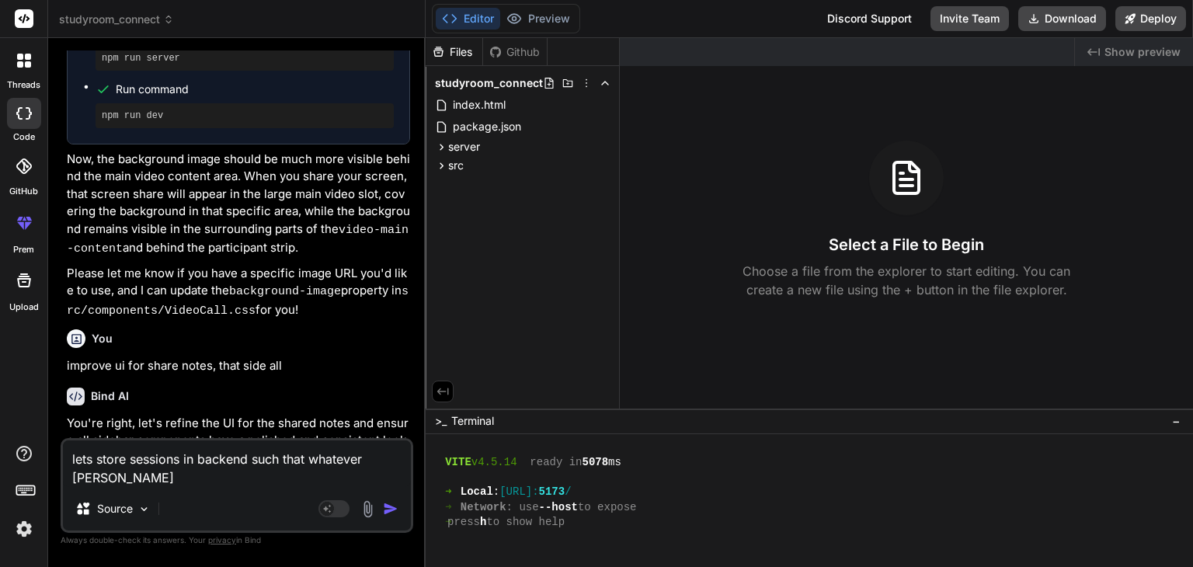
type textarea "lets store sessions in backend such that whatever change"
type textarea "x"
type textarea "lets store sessions in backend such that whatever changes"
type textarea "x"
type textarea "lets store sessions in backend such that whatever changes"
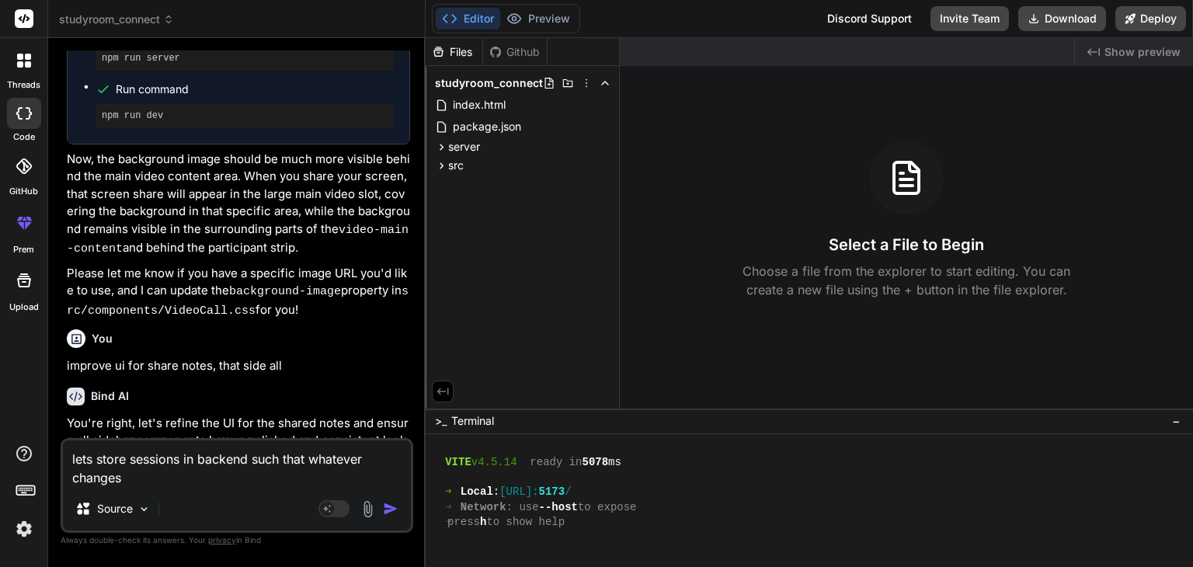
type textarea "x"
type textarea "lets store sessions in backend such that whatever changes i"
type textarea "x"
type textarea "lets store sessions in backend such that whatever changes i"
type textarea "x"
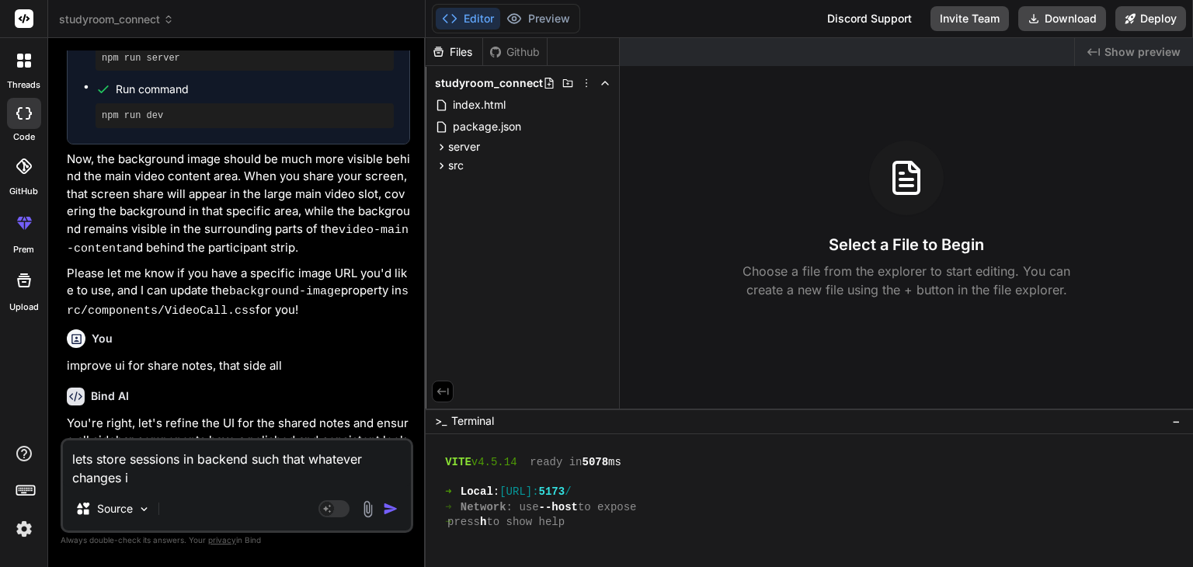
type textarea "lets store sessions in backend such that whatever changes i d"
type textarea "x"
type textarea "lets store sessions in backend such that whatever changes i do"
type textarea "x"
type textarea "lets store sessions in backend such that whatever changes i do"
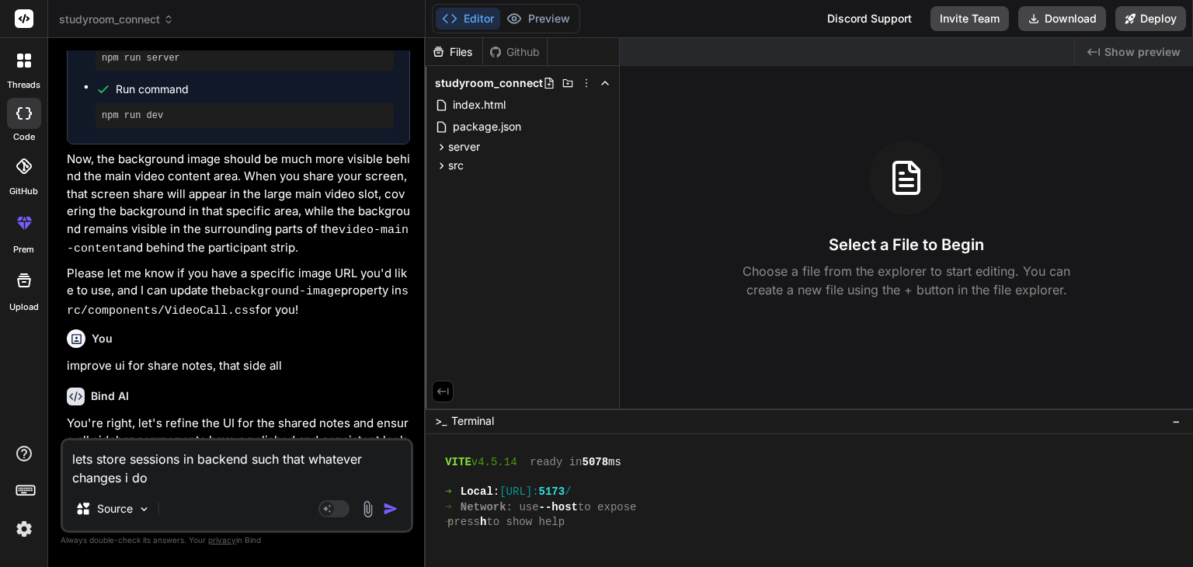
type textarea "x"
type textarea "lets store sessions in backend such that whatever changes i do t"
type textarea "x"
type textarea "lets store sessions in backend such that whatever changes i do th"
type textarea "x"
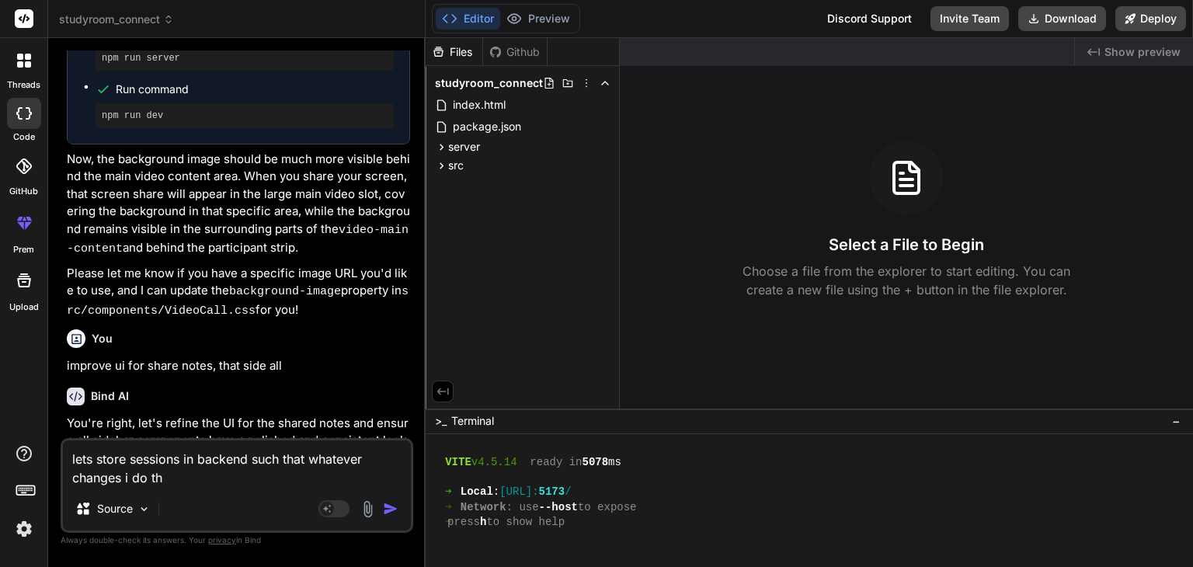
type textarea "lets store sessions in backend such that whatever changes i do tha"
type textarea "x"
type textarea "lets store sessions in backend such that whatever changes i do that"
type textarea "x"
type textarea "lets store sessions in backend such that whatever changes i do that"
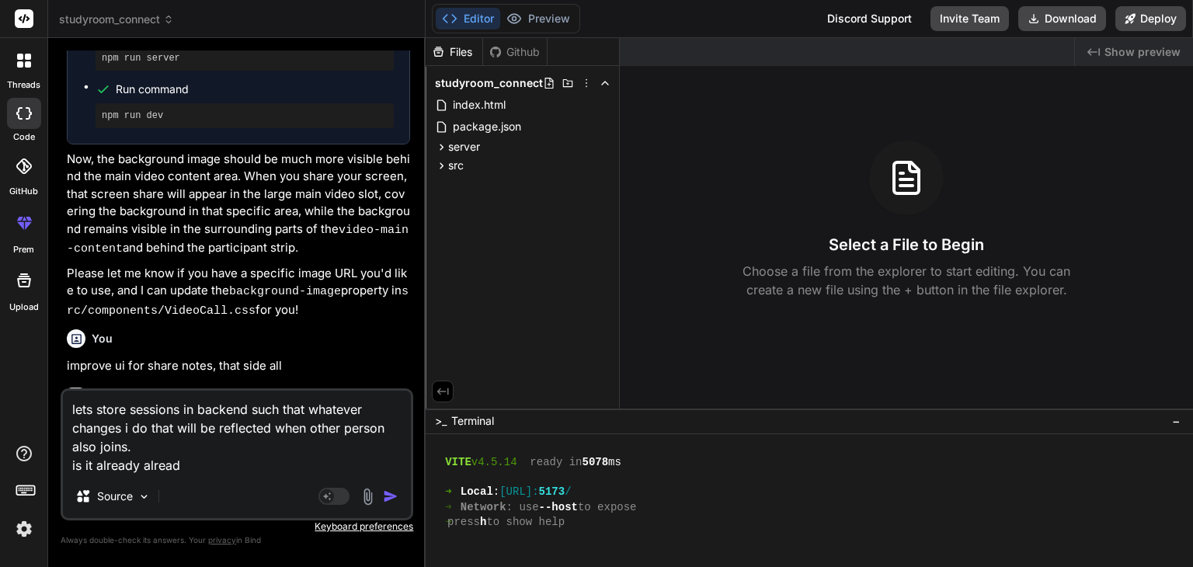
click at [258, 455] on textarea "lets store sessions in backend such that whatever changes i do that will be ref…" at bounding box center [237, 433] width 348 height 84
click at [235, 453] on textarea "lets store sessions in backend such that whatever changes i do that will be ref…" at bounding box center [237, 433] width 348 height 84
click at [183, 460] on textarea "lets store sessions in backend such that whatever changes i do that will be ref…" at bounding box center [237, 433] width 348 height 84
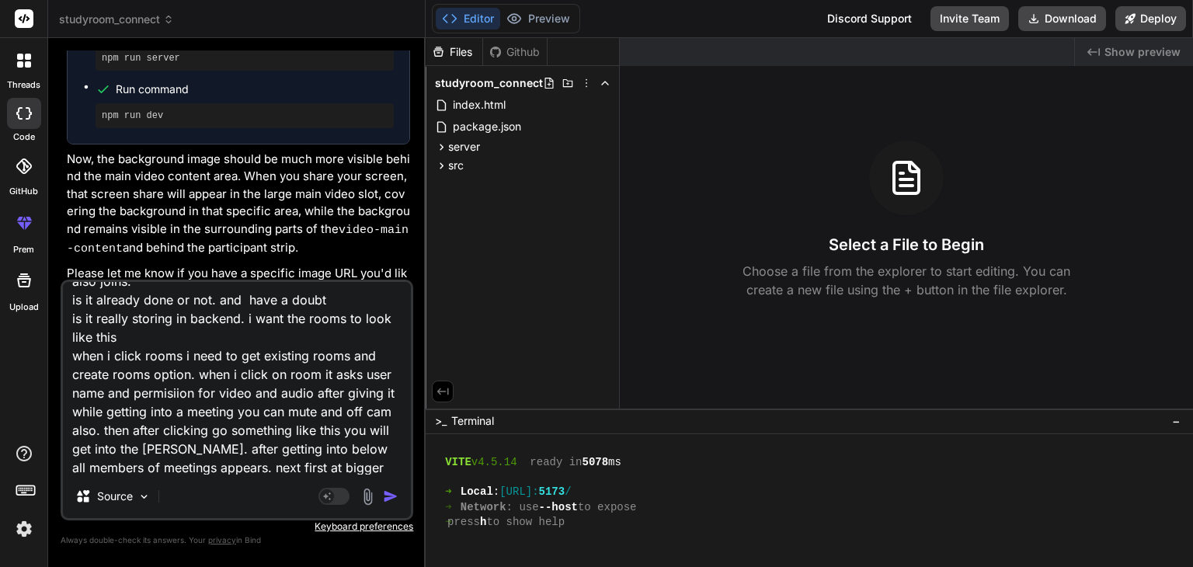
scroll to position [75, 0]
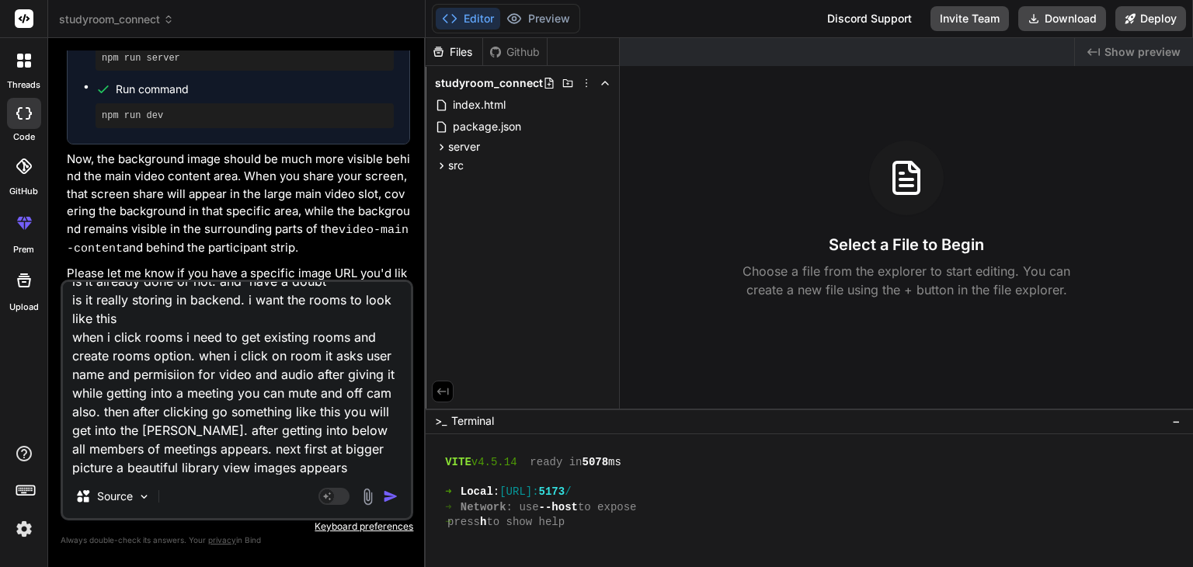
click at [354, 463] on textarea "lets store sessions in backend such that whatever changes i do that will be ref…" at bounding box center [237, 378] width 348 height 193
paste textarea "[URL][DOMAIN_NAME]"
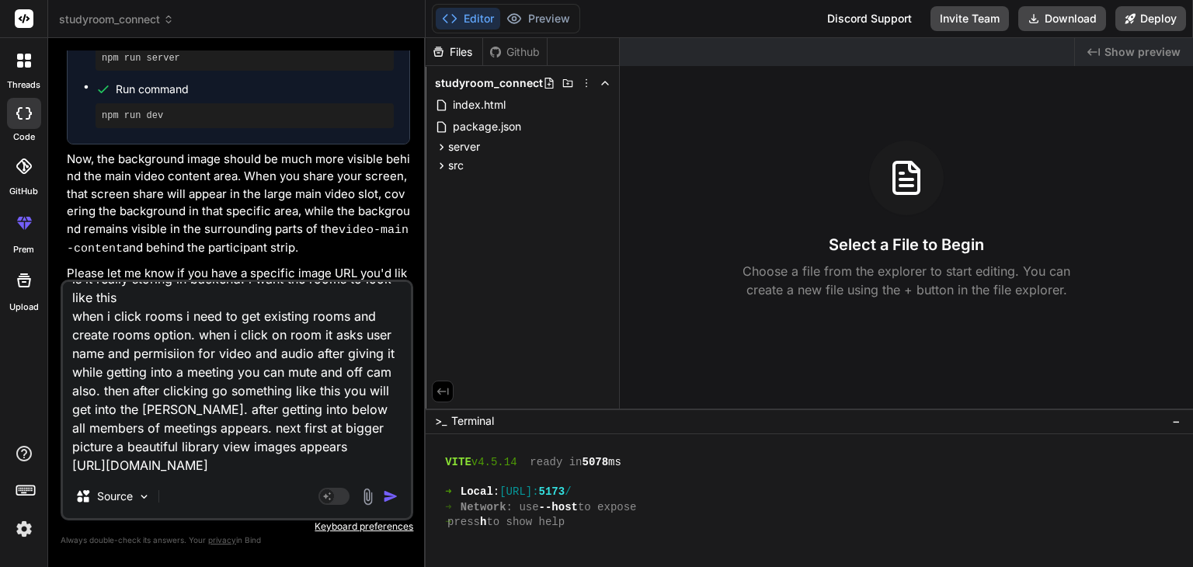
scroll to position [152, 0]
paste textarea "[URL][DOMAIN_NAME]"
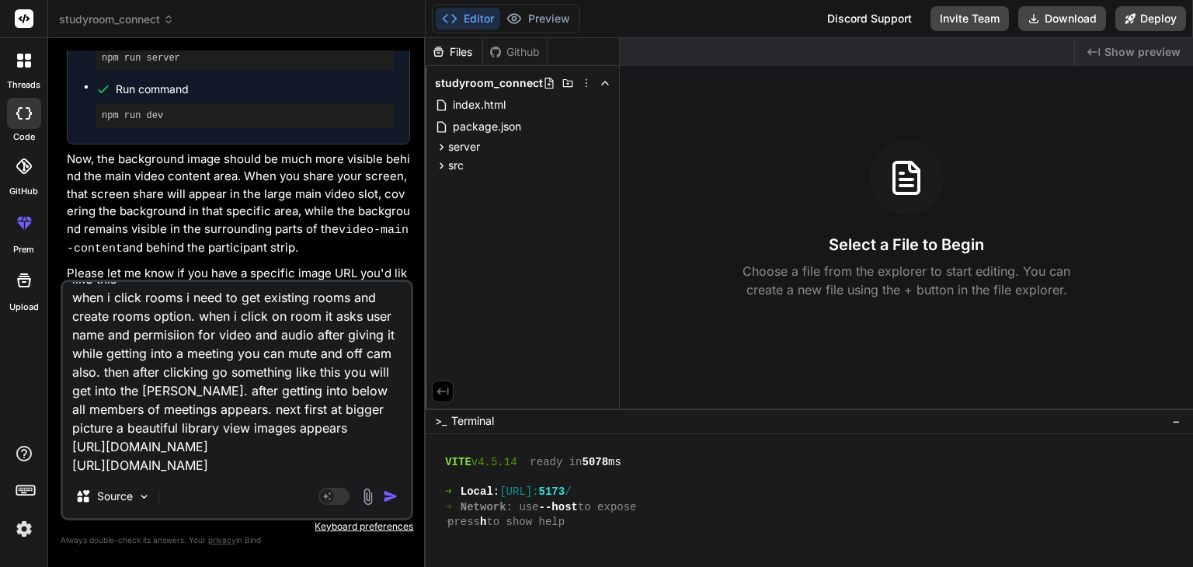
scroll to position [190, 0]
paste textarea "[URL][DOMAIN_NAME]"
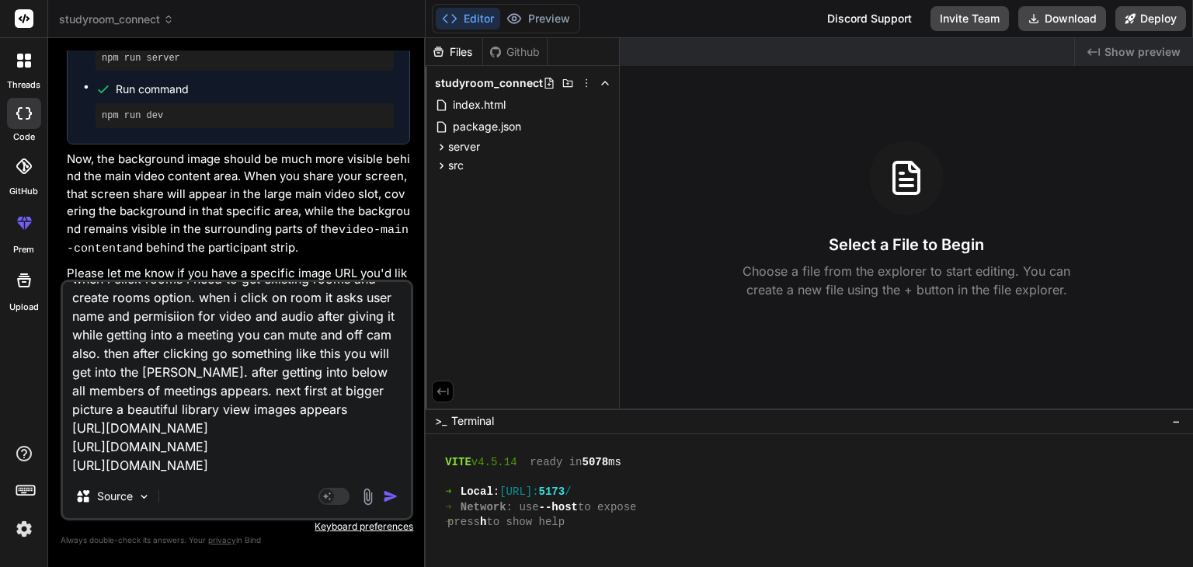
scroll to position [208, 0]
click at [269, 457] on textarea "lets store sessions in backend such that whatever changes i do that will be ref…" at bounding box center [237, 378] width 348 height 193
paste textarea "[URL][DOMAIN_NAME]"
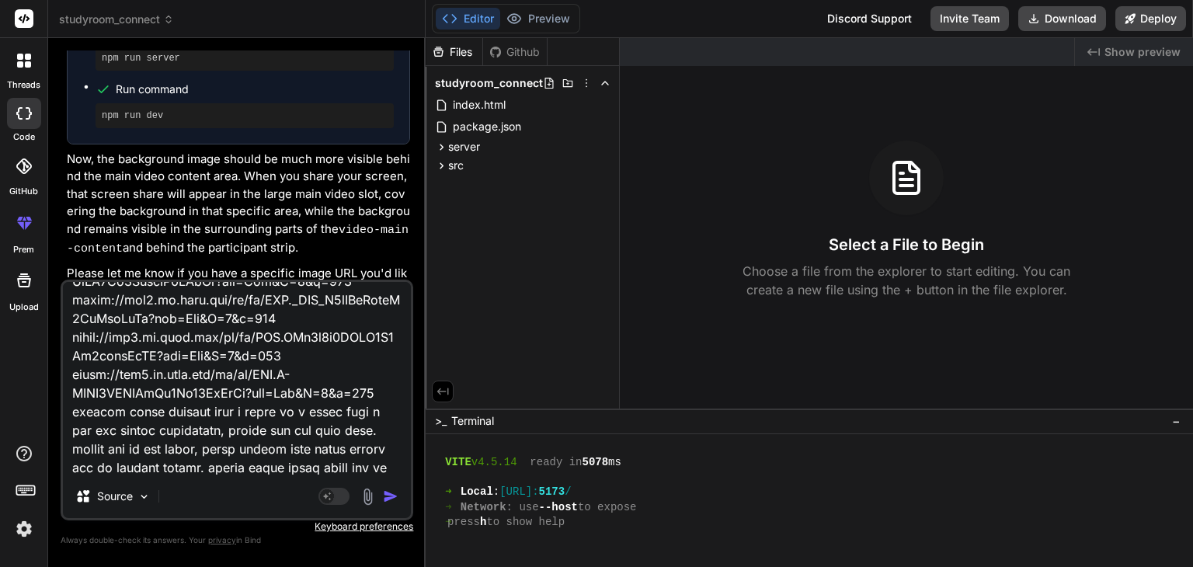
scroll to position [318, 0]
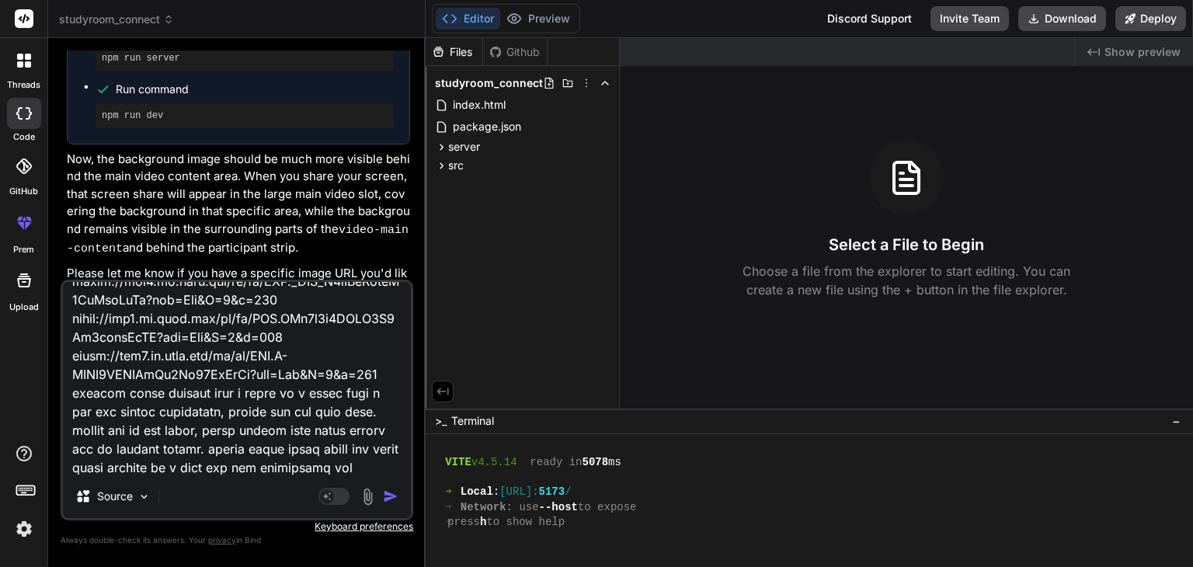
paste textarea "Lorem i dolor-sita conse adi elitseddoei tempo incididu utl etdo ma aliqua enim…"
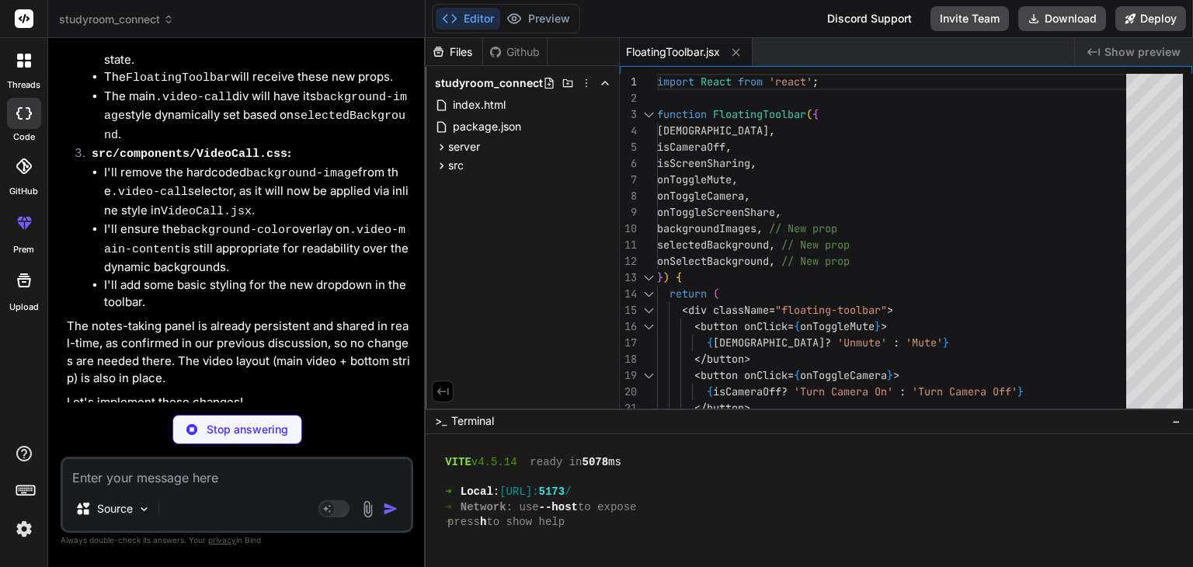
scroll to position [5814, 0]
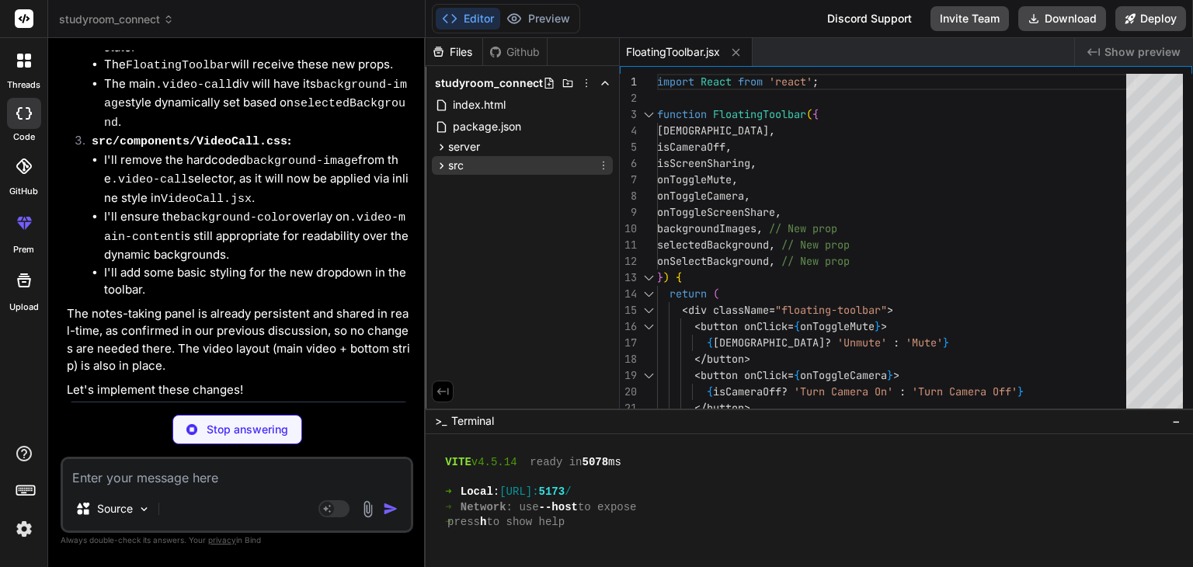
click at [456, 169] on span "src" at bounding box center [456, 166] width 16 height 16
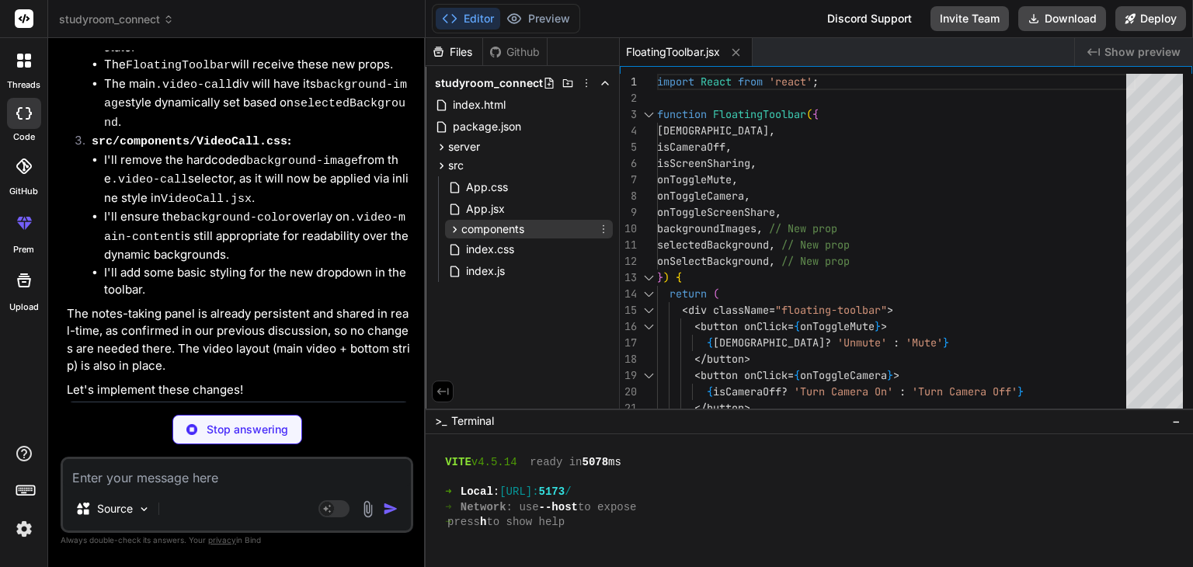
click at [460, 225] on icon at bounding box center [454, 229] width 13 height 13
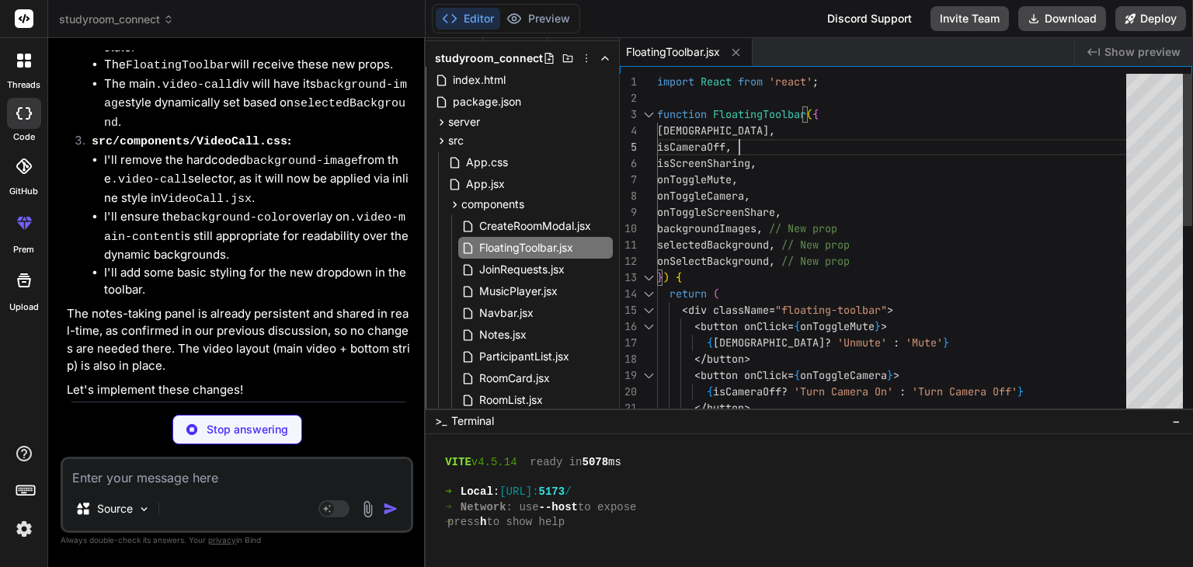
scroll to position [0, 0]
click at [831, 141] on div "import React from 'react' ; function FloatingToolbar ( { isMuted , isCameraOff …" at bounding box center [896, 457] width 479 height 767
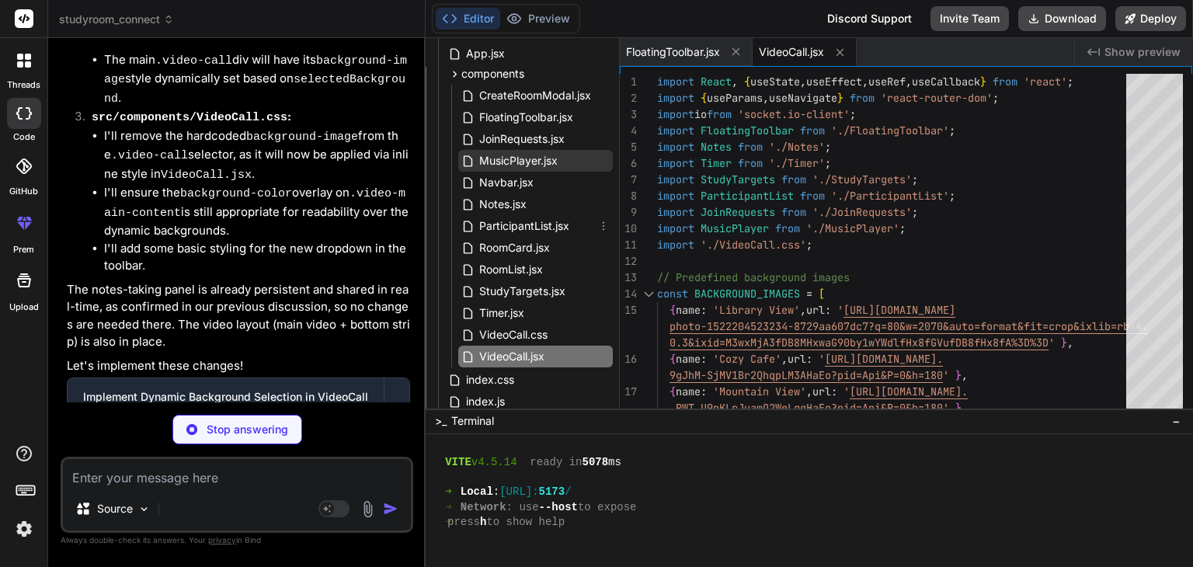
scroll to position [158, 0]
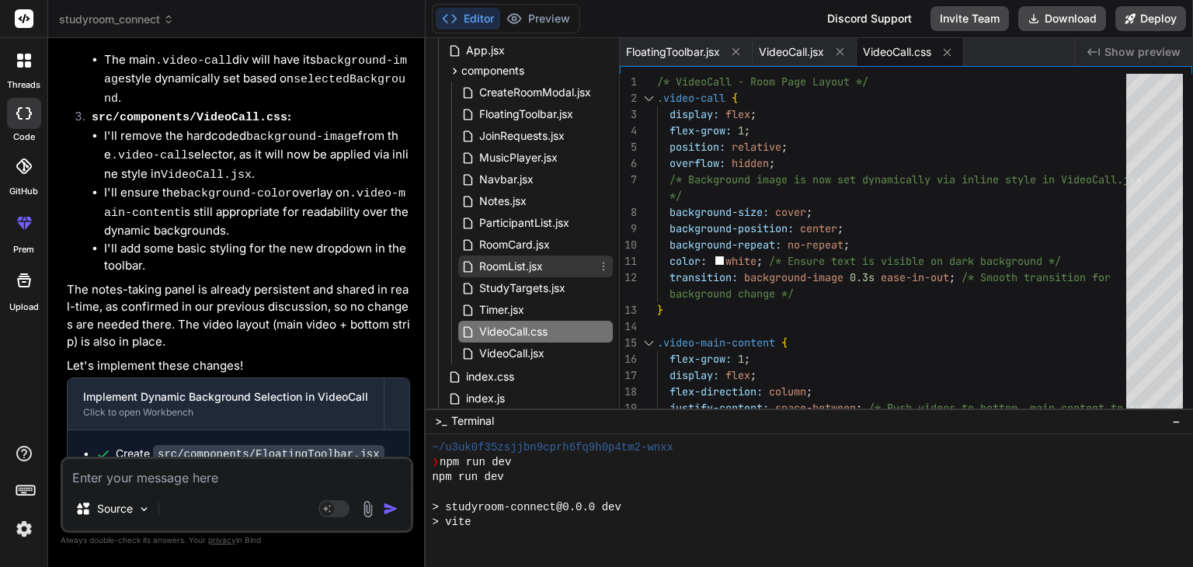
scroll to position [849, 0]
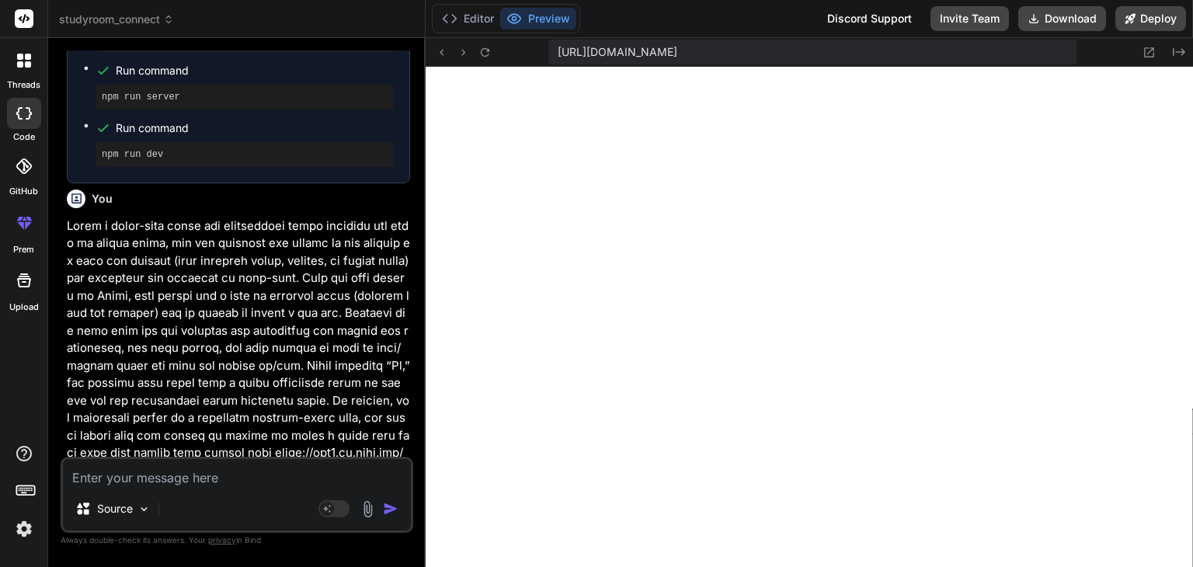
scroll to position [4682, 0]
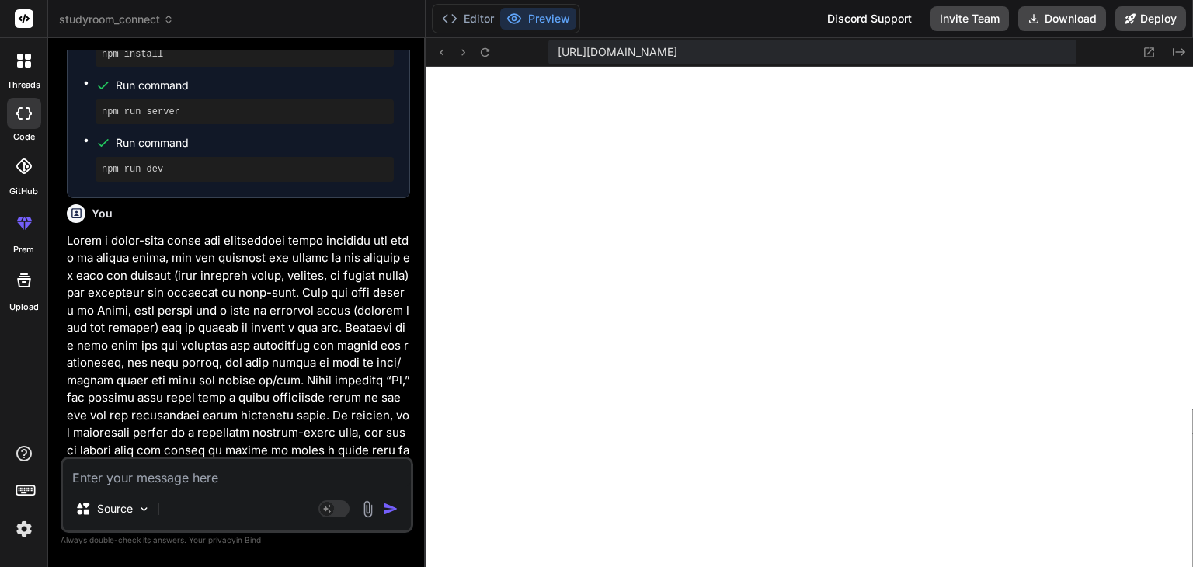
click at [197, 486] on textarea at bounding box center [237, 473] width 348 height 28
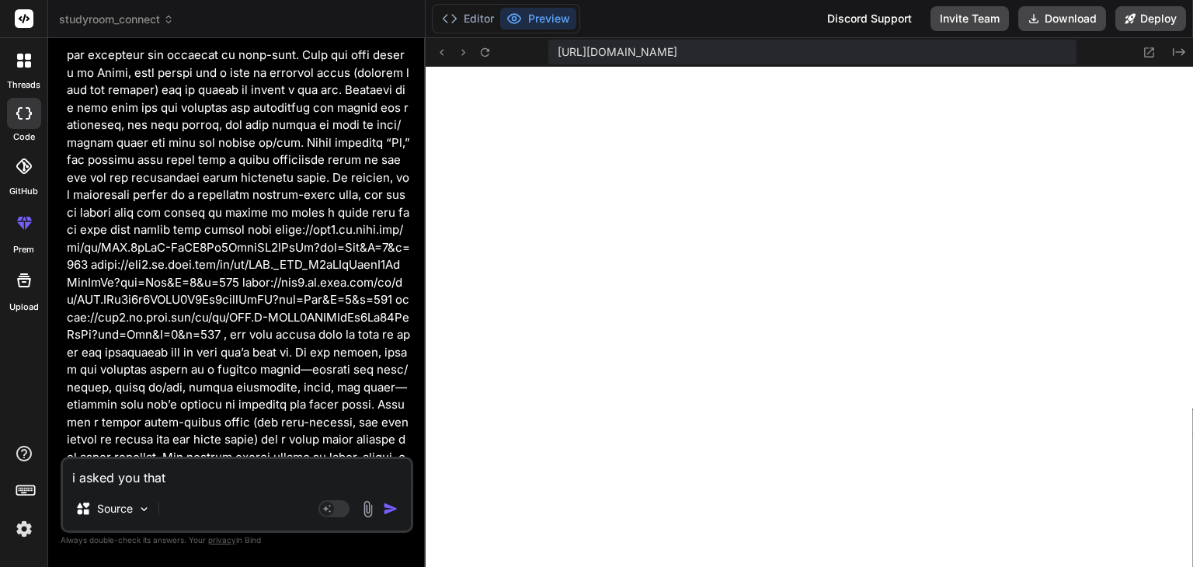
scroll to position [4921, 0]
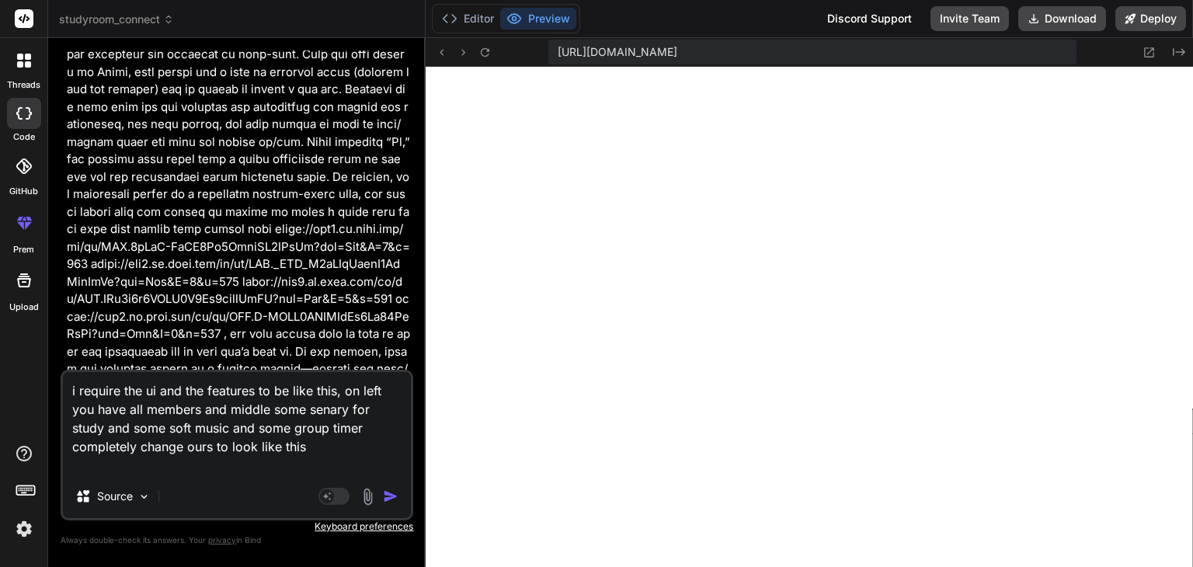
paste textarea "[URL][DOMAIN_NAME]"
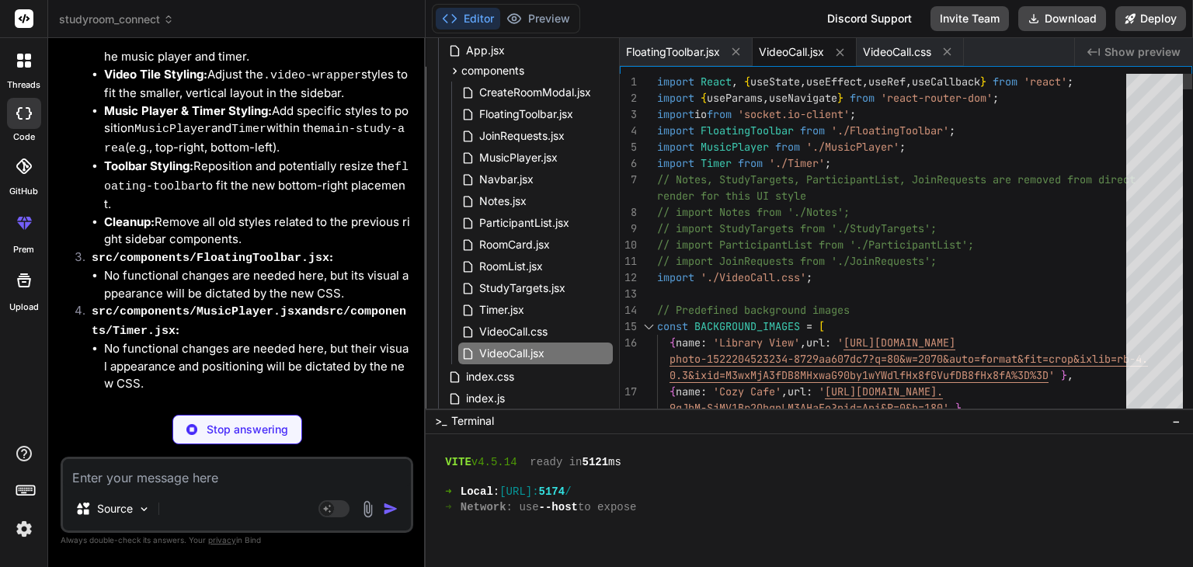
scroll to position [0, 0]
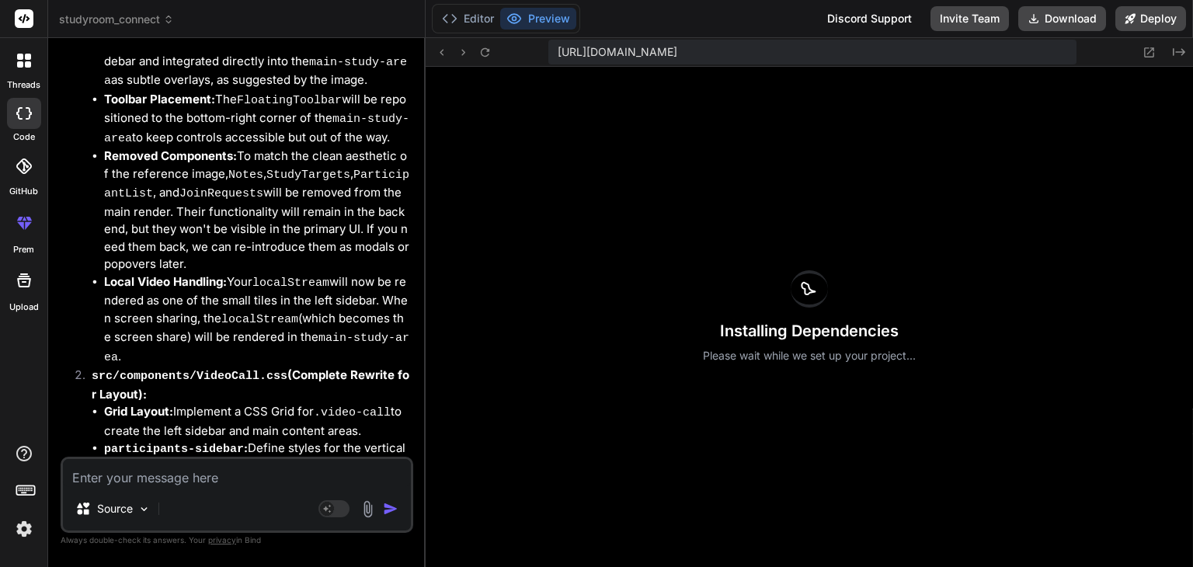
scroll to position [7644, 0]
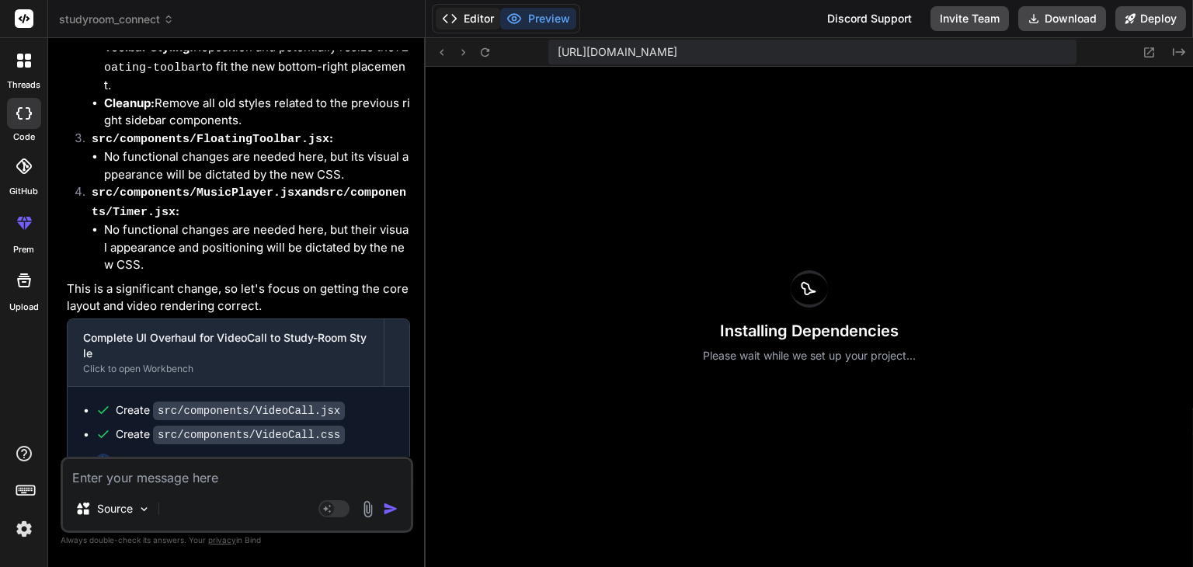
click at [462, 16] on button "Editor" at bounding box center [468, 19] width 64 height 22
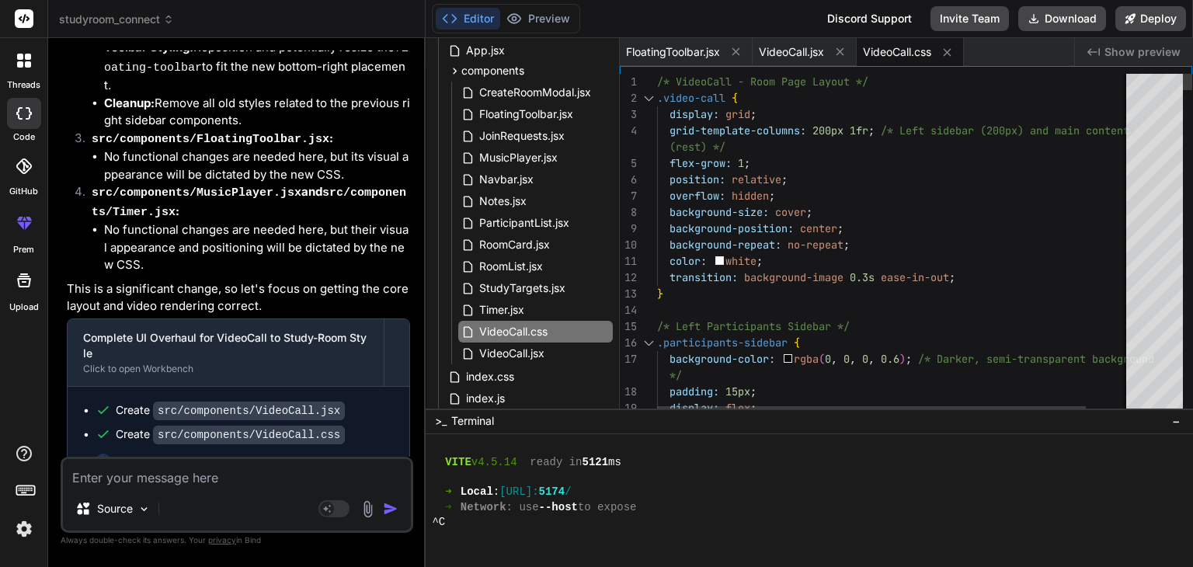
scroll to position [0, 0]
click at [247, 475] on textarea at bounding box center [237, 473] width 348 height 28
paste textarea
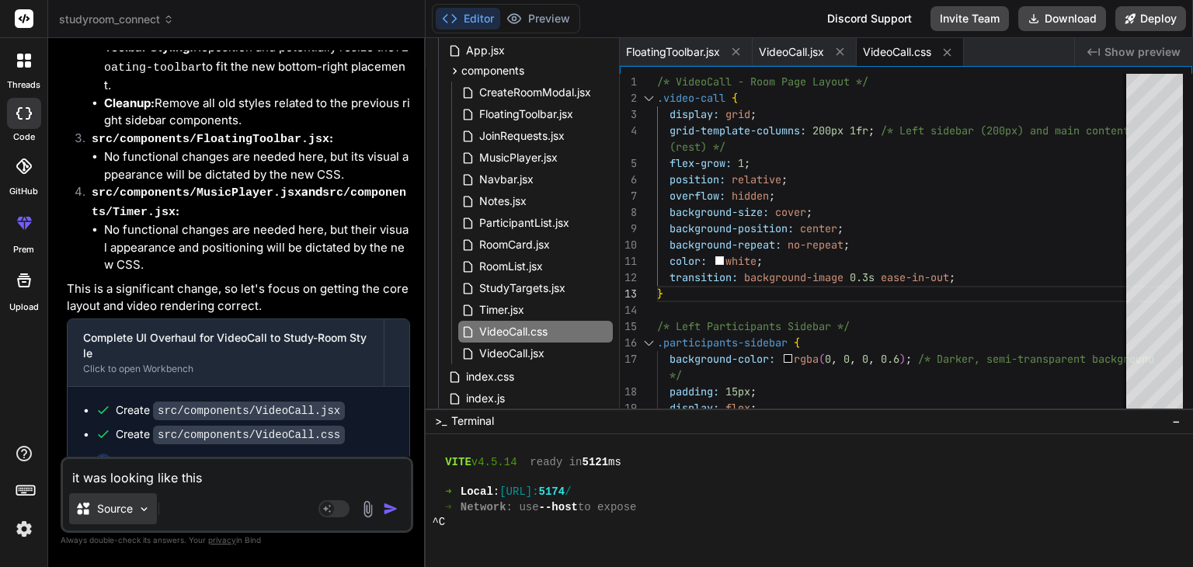
click at [106, 511] on p "Source" at bounding box center [115, 509] width 36 height 16
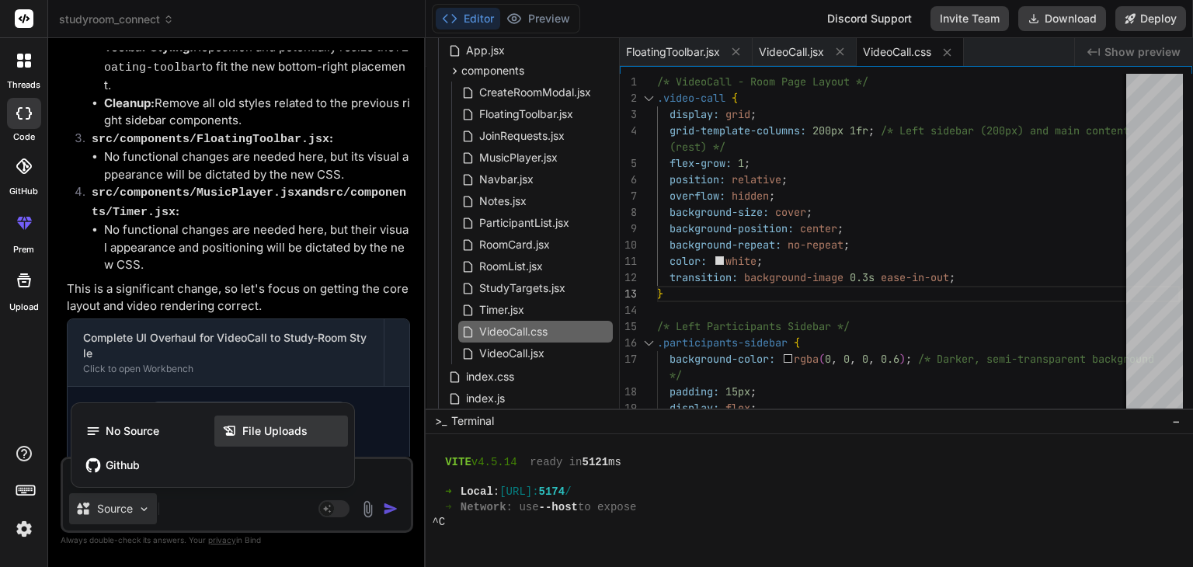
click at [264, 446] on div "File Uploads" at bounding box center [281, 431] width 134 height 31
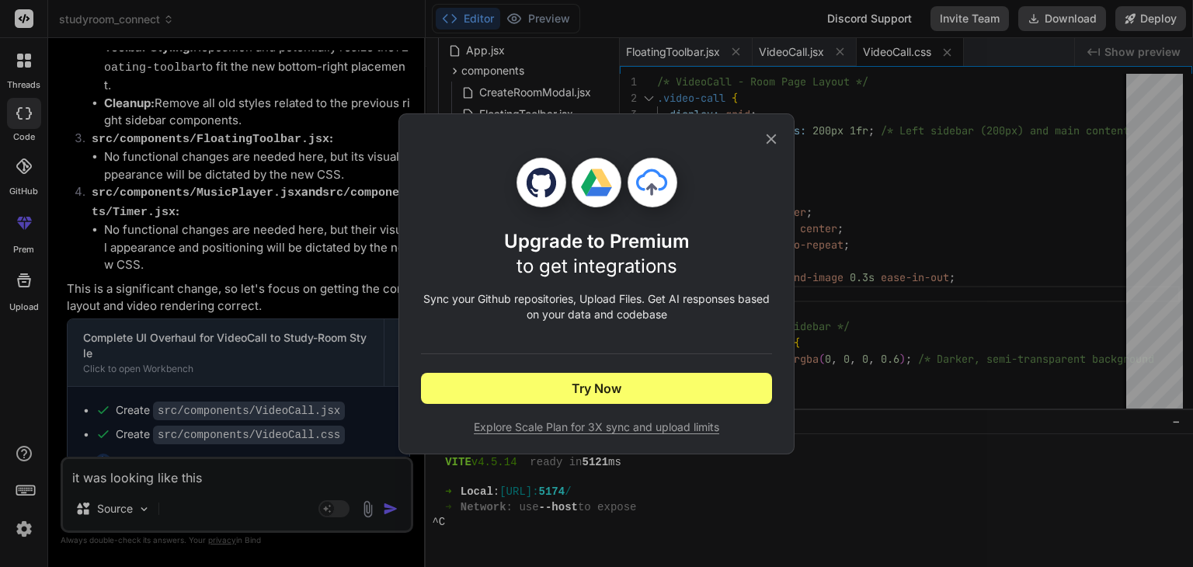
click at [777, 141] on icon at bounding box center [771, 139] width 17 height 17
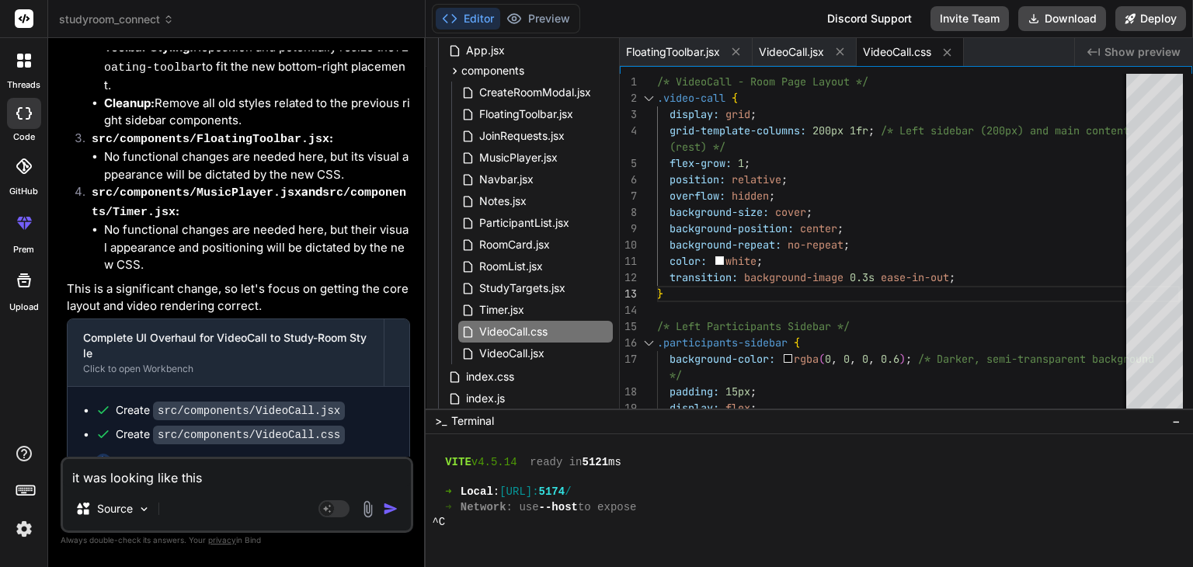
click at [374, 503] on img at bounding box center [368, 509] width 18 height 18
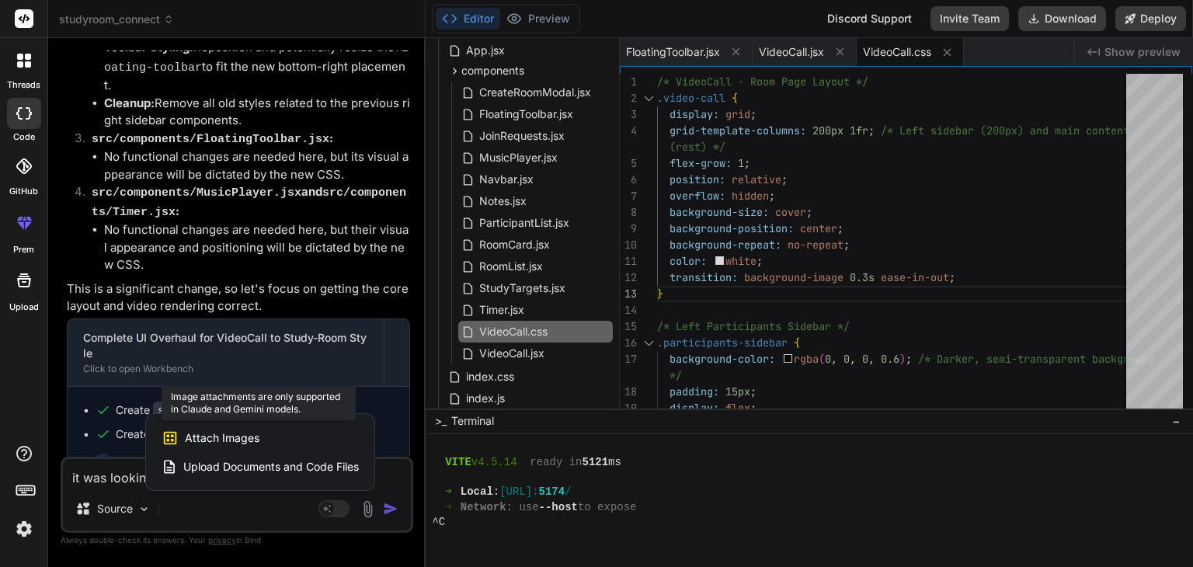
click at [288, 438] on div "Attach Images Image attachments are only supported in Claude and Gemini models." at bounding box center [260, 438] width 197 height 30
click at [221, 435] on span "Attach Images" at bounding box center [222, 438] width 75 height 16
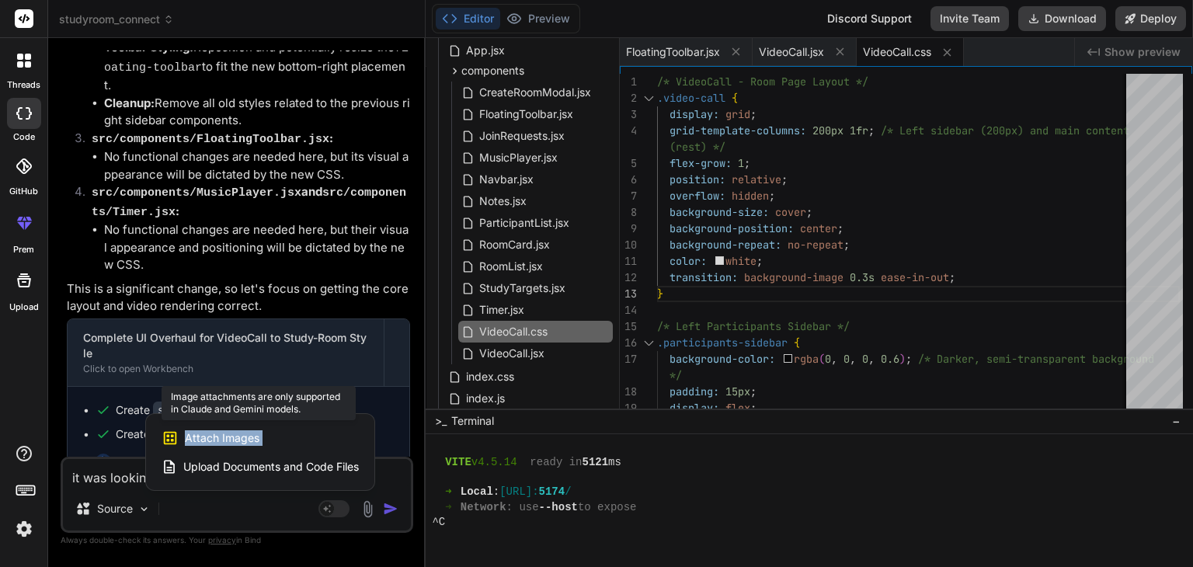
click at [221, 435] on span "Attach Images" at bounding box center [222, 438] width 75 height 16
click at [218, 473] on span "Upload Documents and Code Files" at bounding box center [271, 467] width 176 height 16
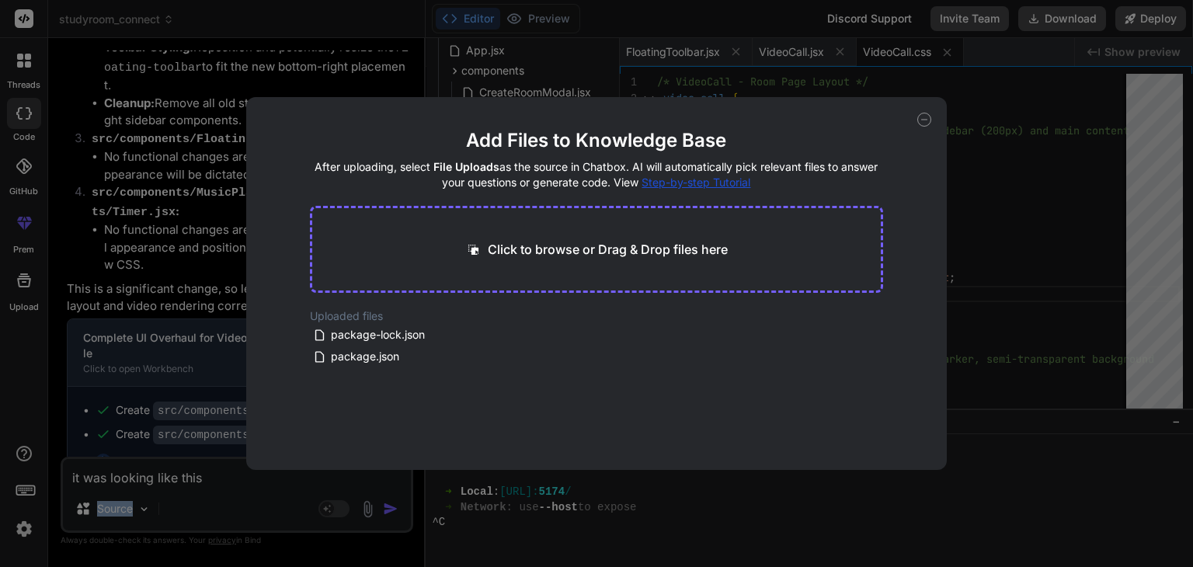
click at [218, 473] on div "Add Files to Knowledge Base After uploading, select File Uploads as the source …" at bounding box center [596, 283] width 1193 height 567
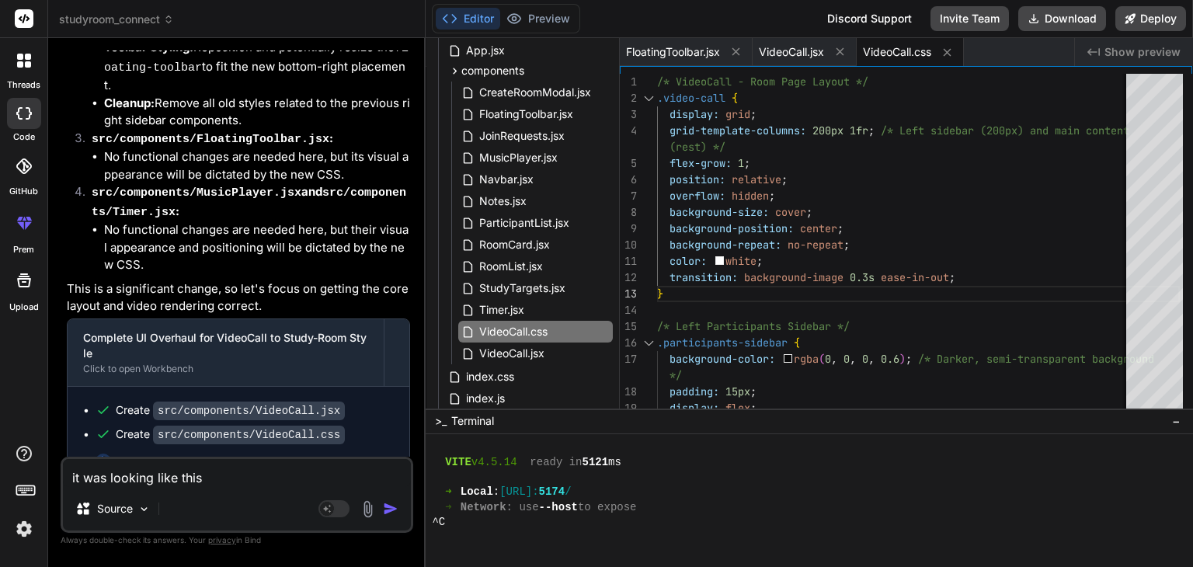
click at [218, 473] on textarea "it was looking like this" at bounding box center [237, 473] width 348 height 28
click at [230, 492] on div "it was looking like this Source Agent Mode. When this toggle is activated, AI a…" at bounding box center [237, 495] width 353 height 76
click at [235, 481] on textarea "it was looking like this" at bounding box center [237, 473] width 348 height 28
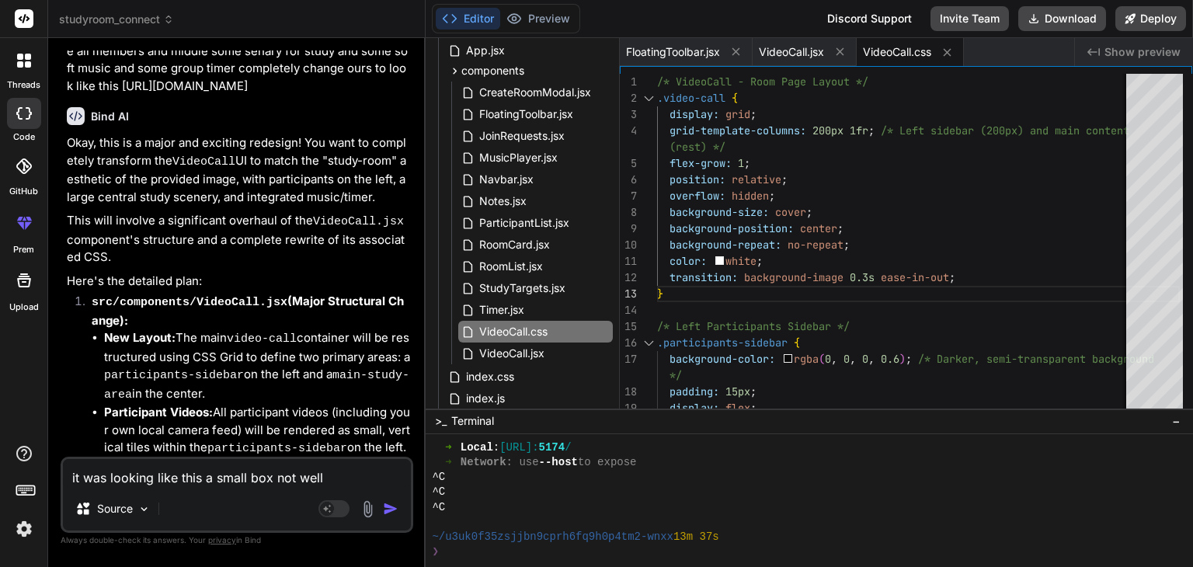
scroll to position [6545, 0]
click at [109, 27] on header "studyroom_connect Created with Pixso." at bounding box center [237, 19] width 378 height 38
click at [164, 15] on span "studyroom_connect" at bounding box center [116, 20] width 115 height 16
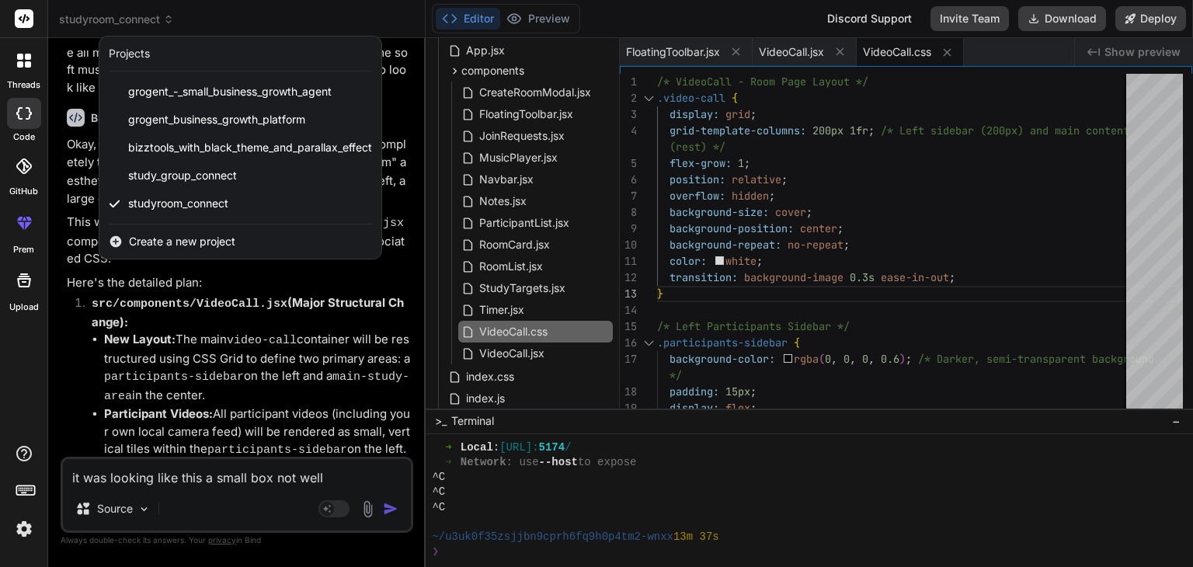
click at [136, 242] on span "Create a new project" at bounding box center [182, 242] width 106 height 16
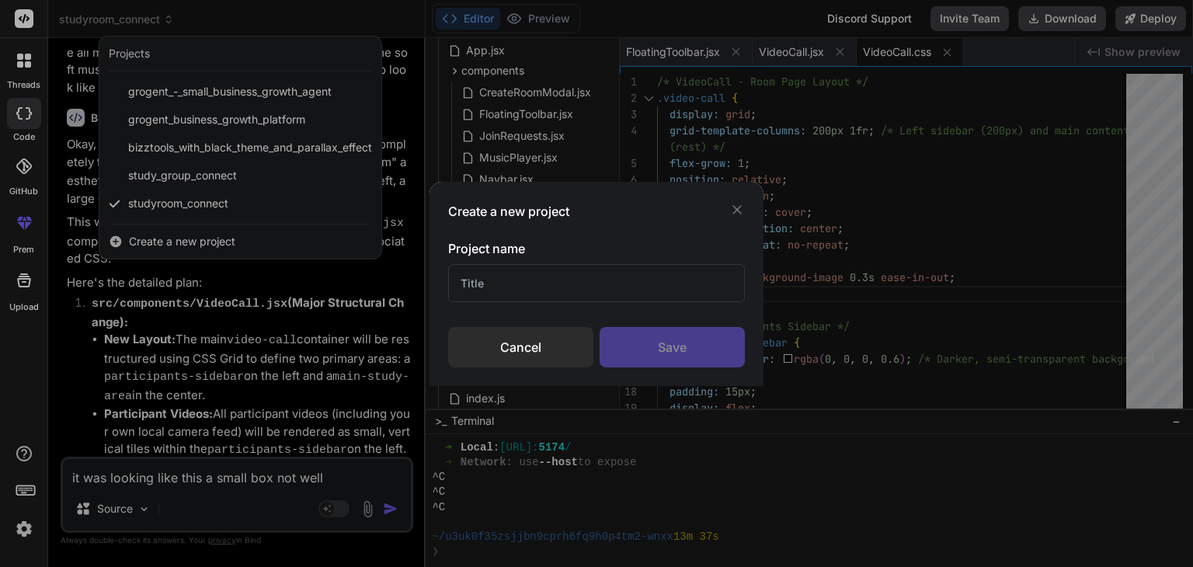
click at [556, 284] on input "text" at bounding box center [596, 283] width 297 height 38
click at [658, 364] on div "Save" at bounding box center [672, 347] width 145 height 40
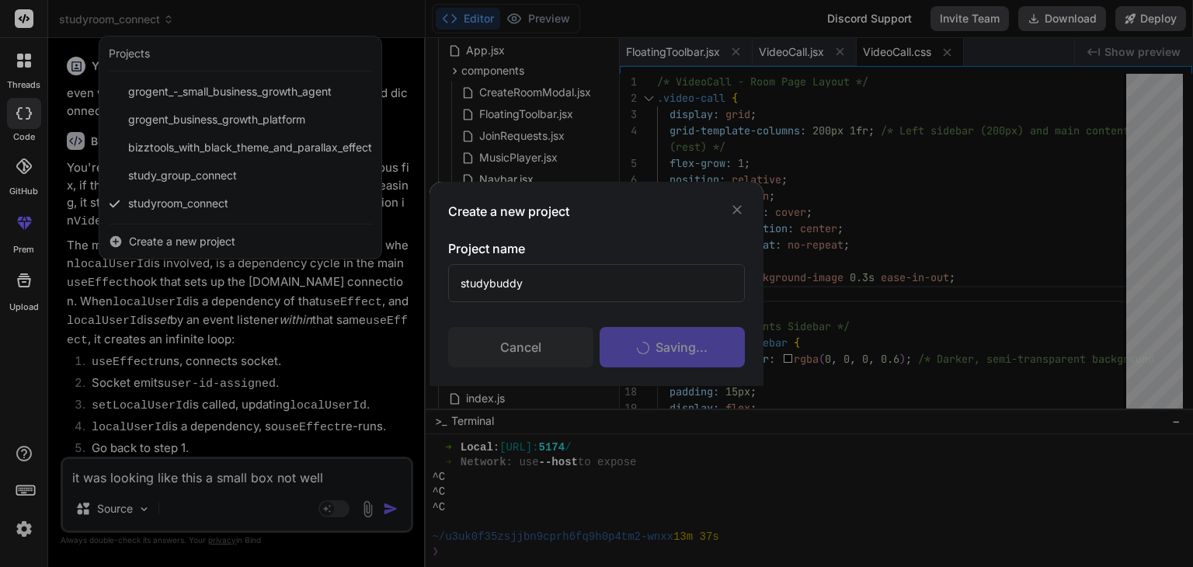
scroll to position [1162, 0]
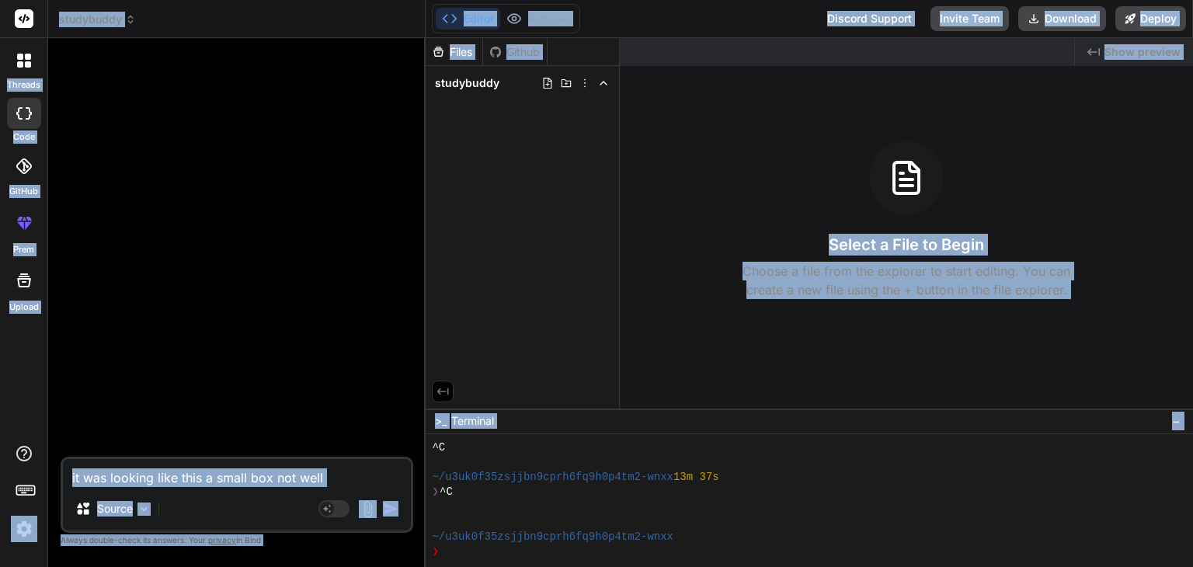
click at [291, 476] on textarea "it was looking like this a small box not well" at bounding box center [237, 473] width 348 height 28
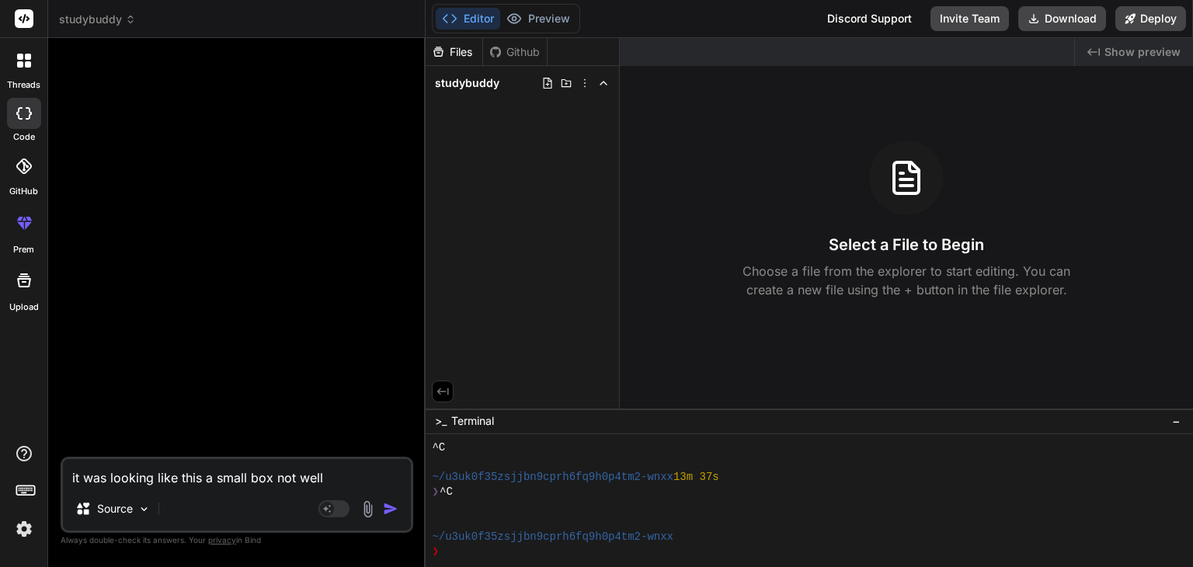
paste textarea "Loremi d sit ametconsect adi elitseddoeius tempo incid utlabore et Doloremagn. …"
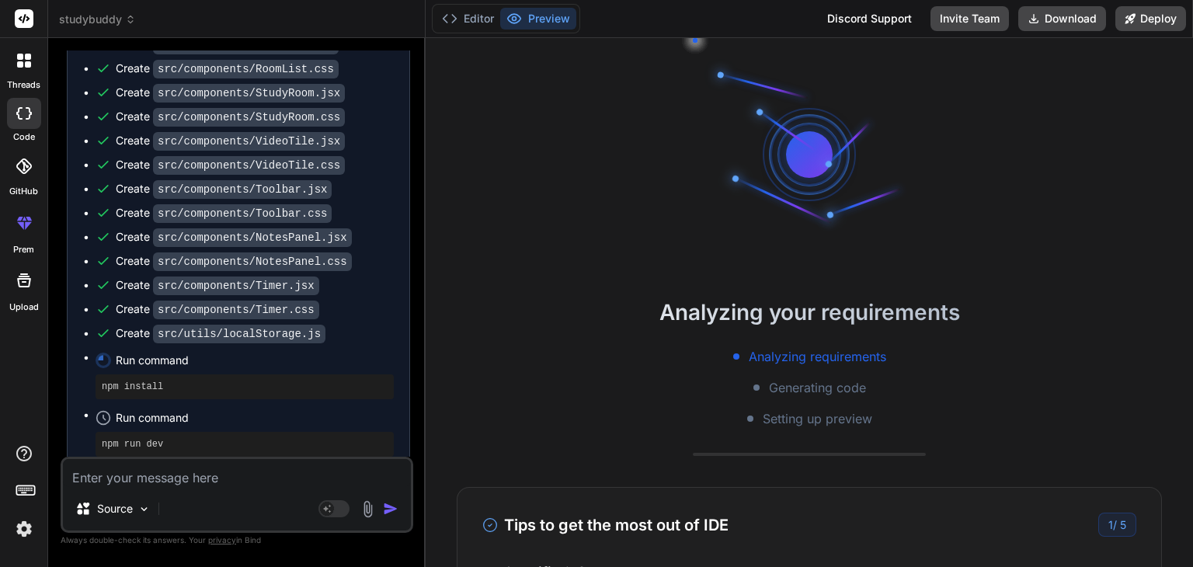
scroll to position [1694, 0]
click at [470, 12] on button "Editor" at bounding box center [468, 19] width 64 height 22
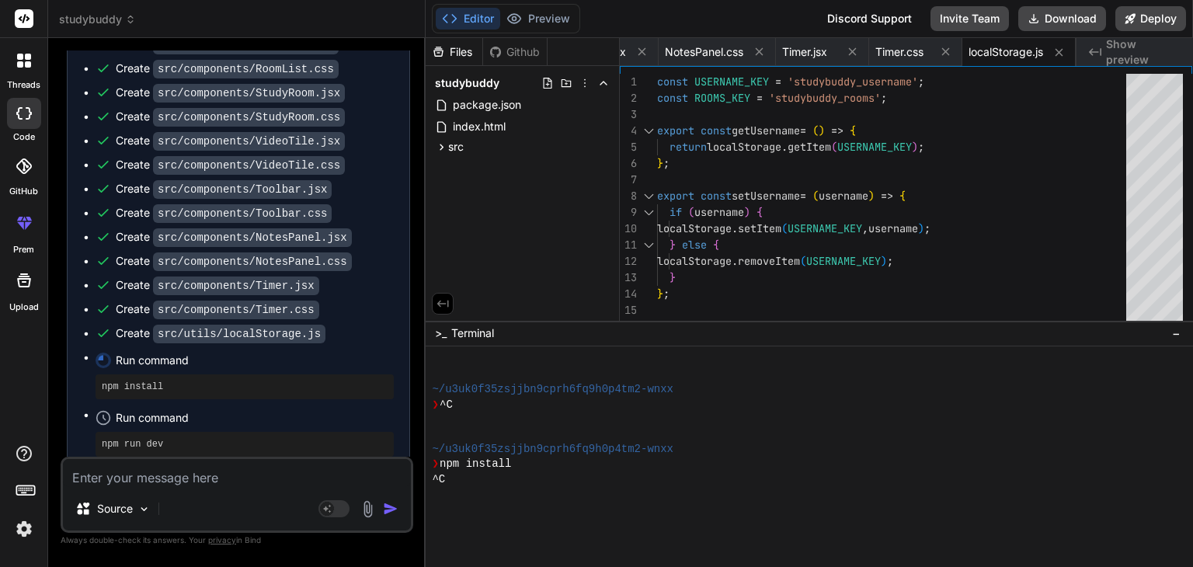
drag, startPoint x: 660, startPoint y: 409, endPoint x: 671, endPoint y: 320, distance: 90.0
click at [529, 19] on button "Preview" at bounding box center [538, 19] width 76 height 22
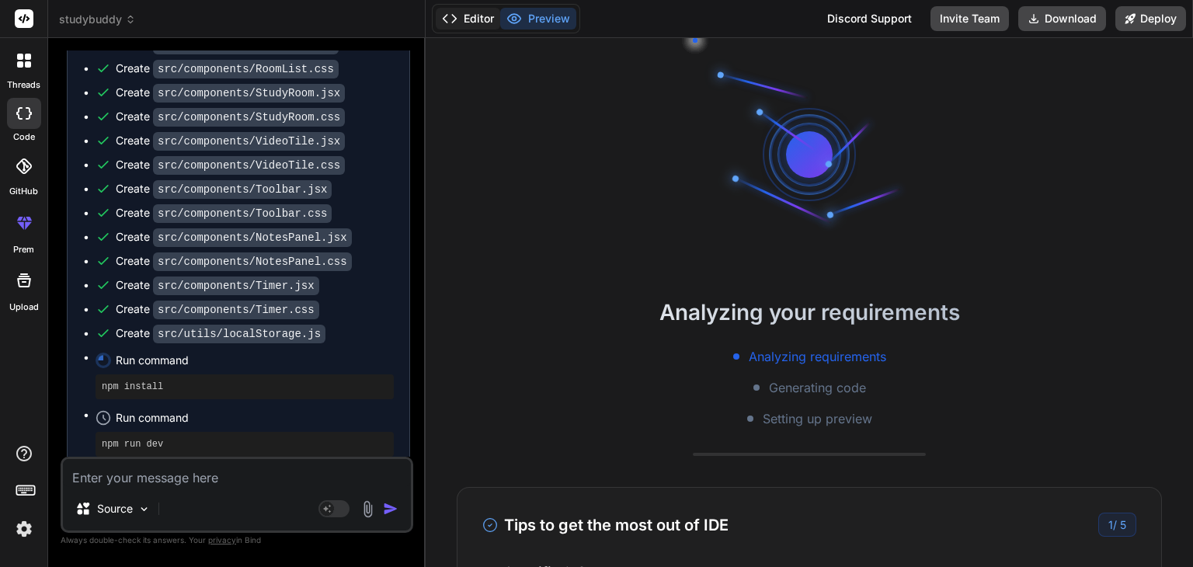
click at [451, 19] on icon at bounding box center [450, 19] width 16 height 16
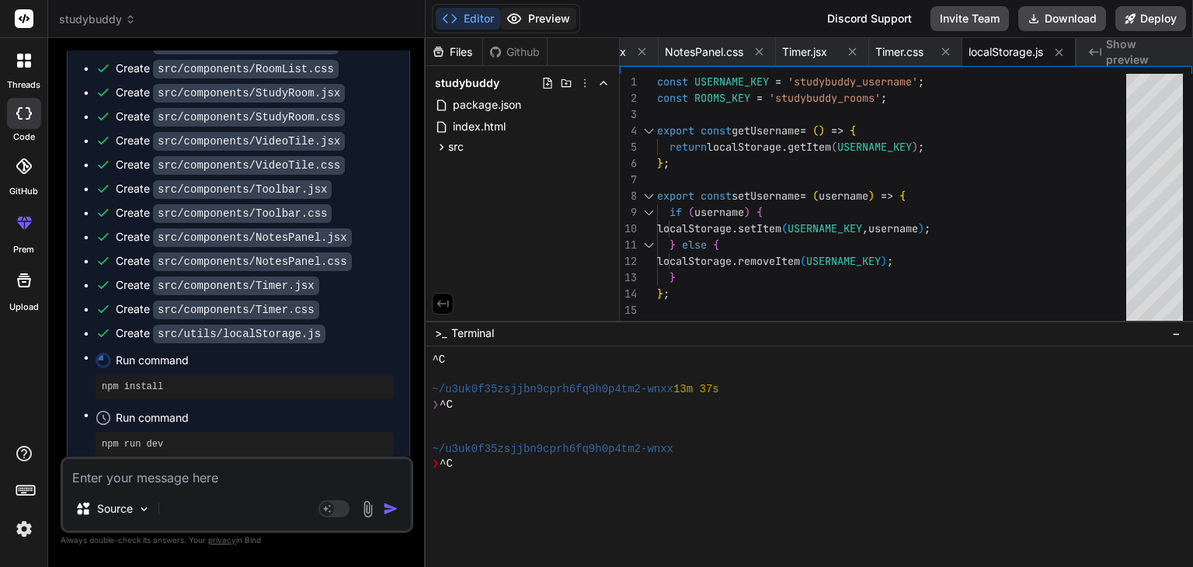
click at [515, 16] on icon at bounding box center [515, 19] width 16 height 16
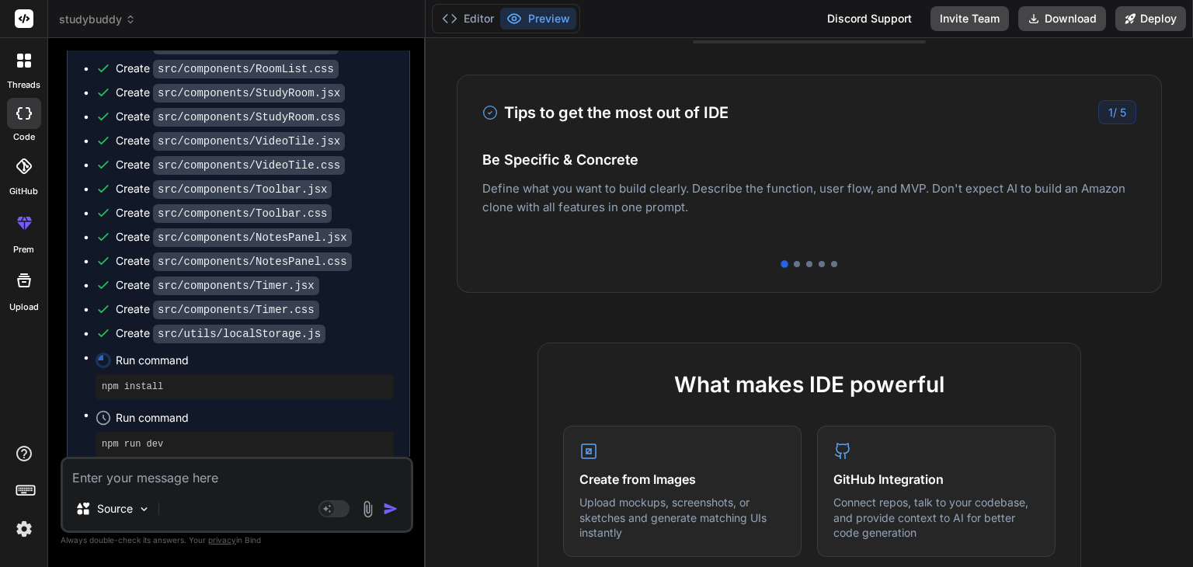
scroll to position [0, 0]
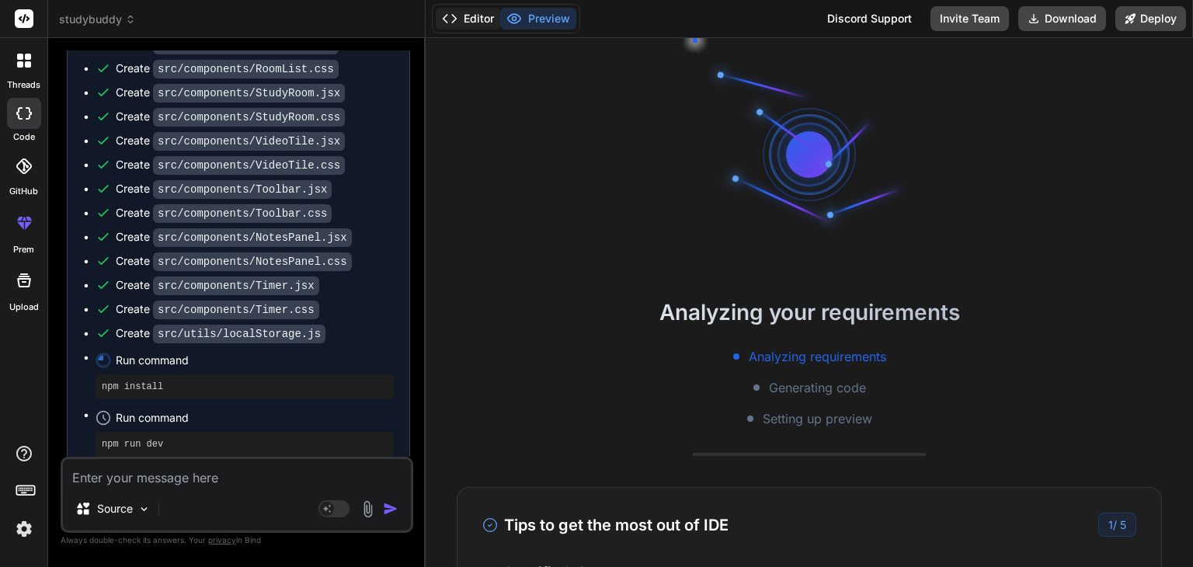
click at [469, 13] on button "Editor" at bounding box center [468, 19] width 64 height 22
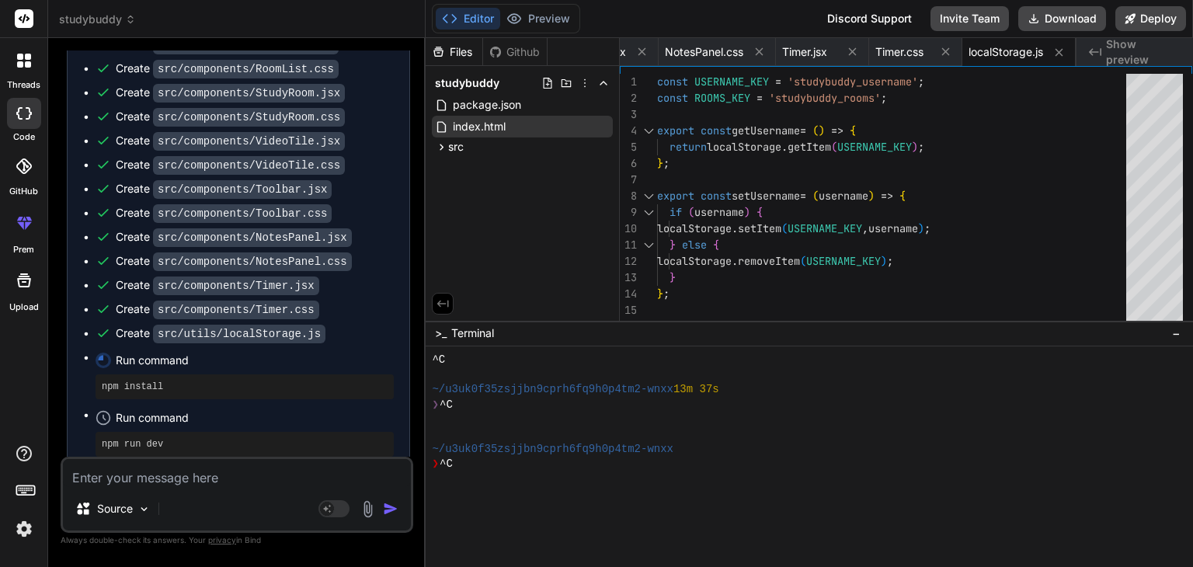
scroll to position [1166, 0]
click at [534, 9] on button "Preview" at bounding box center [538, 19] width 76 height 22
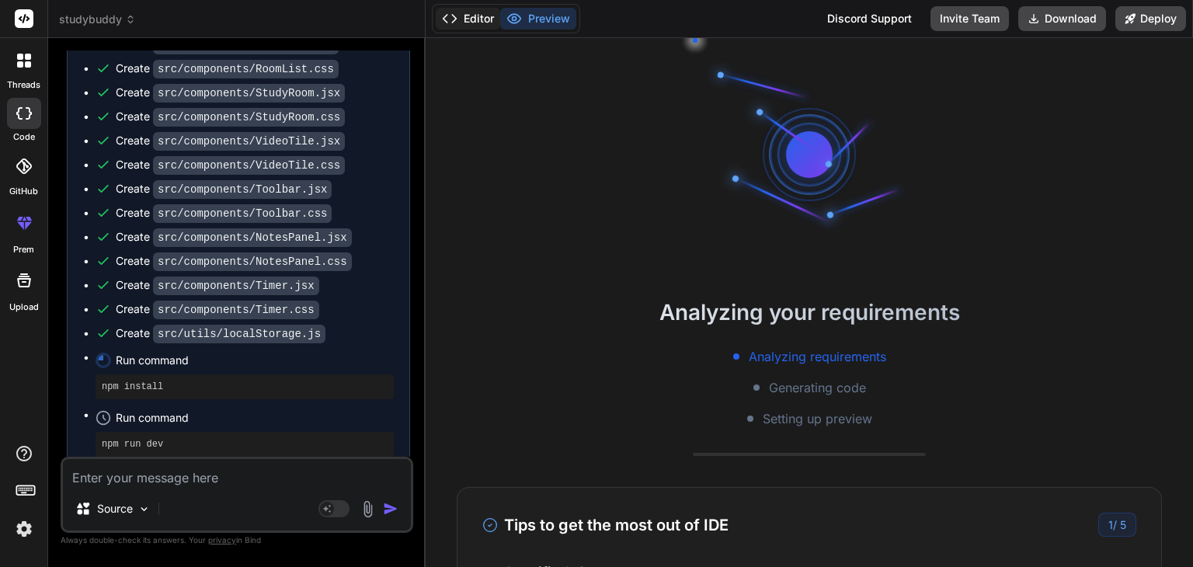
click at [470, 16] on button "Editor" at bounding box center [468, 19] width 64 height 22
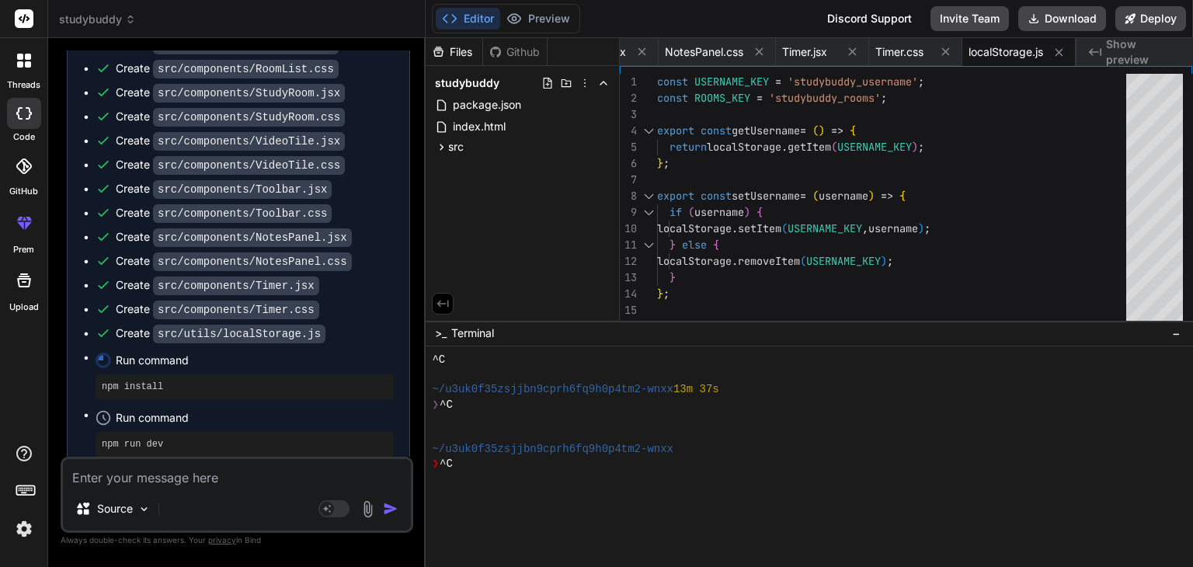
scroll to position [1167, 0]
click at [528, 17] on button "Preview" at bounding box center [538, 19] width 76 height 22
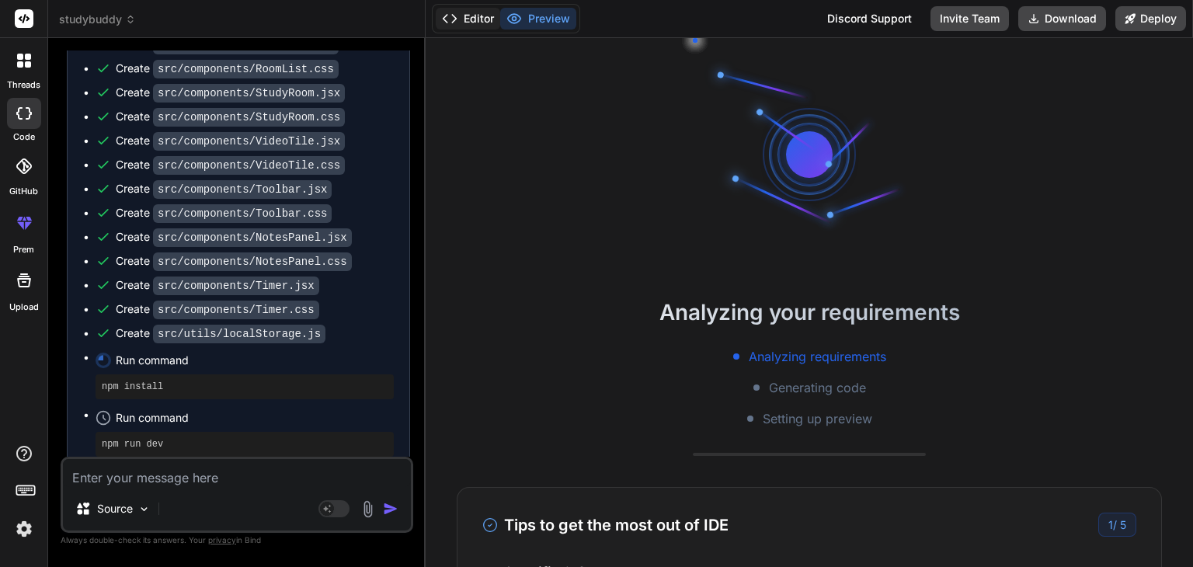
click at [464, 16] on button "Editor" at bounding box center [468, 19] width 64 height 22
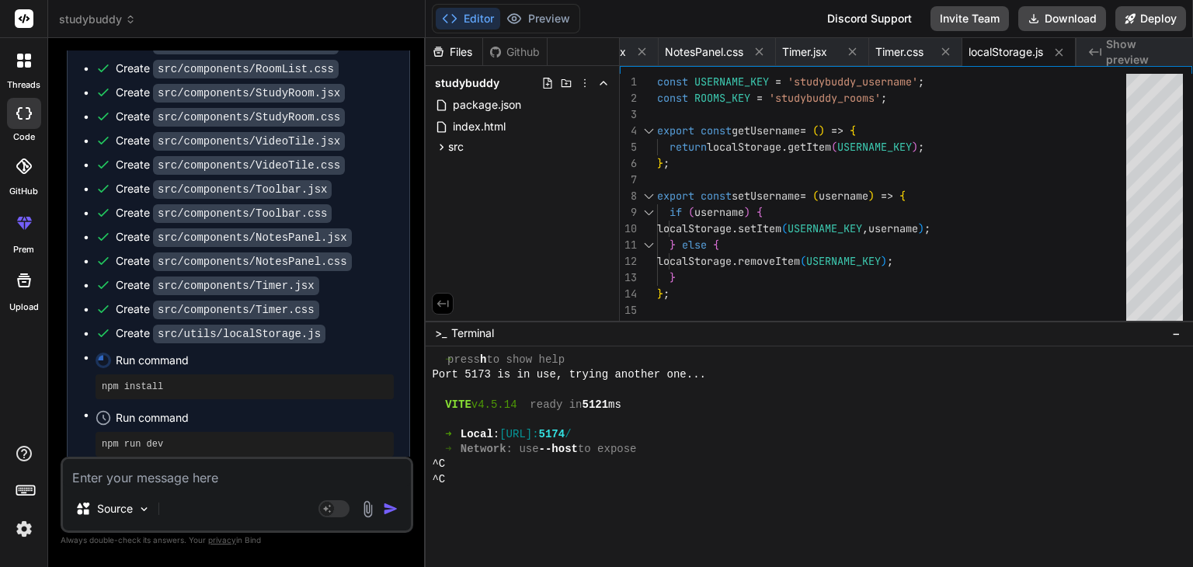
scroll to position [1030, 0]
click at [569, 431] on textarea "Terminal input" at bounding box center [569, 431] width 16 height 16
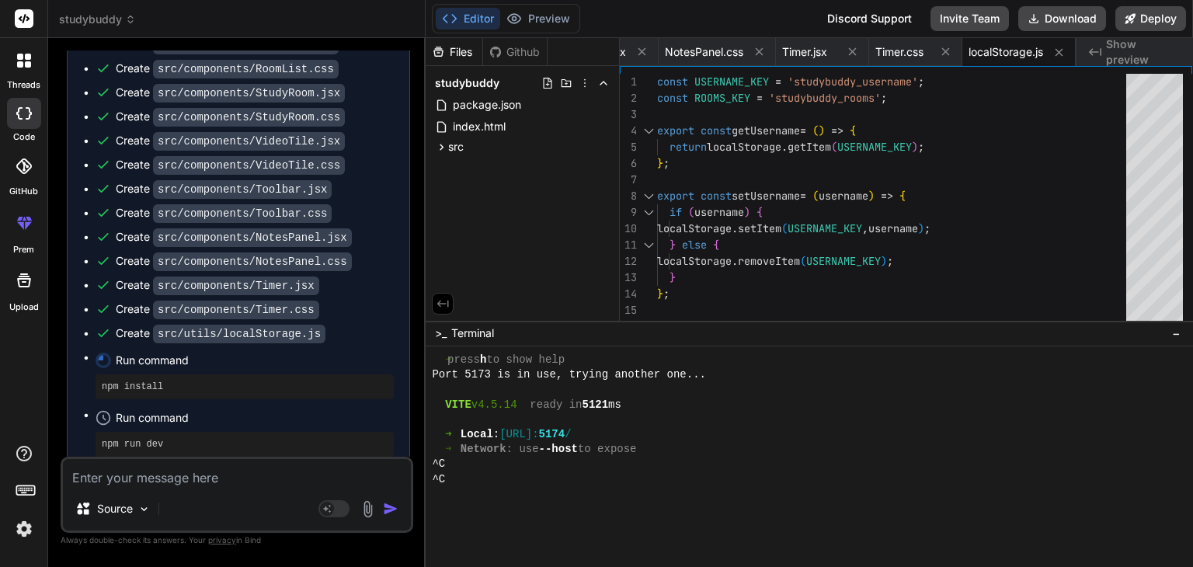
click at [507, 64] on div "Files Github" at bounding box center [487, 52] width 122 height 28
click at [507, 55] on div "Github" at bounding box center [515, 52] width 64 height 16
click at [471, 47] on div "Files" at bounding box center [454, 52] width 57 height 16
click at [532, 19] on button "Preview" at bounding box center [538, 19] width 76 height 22
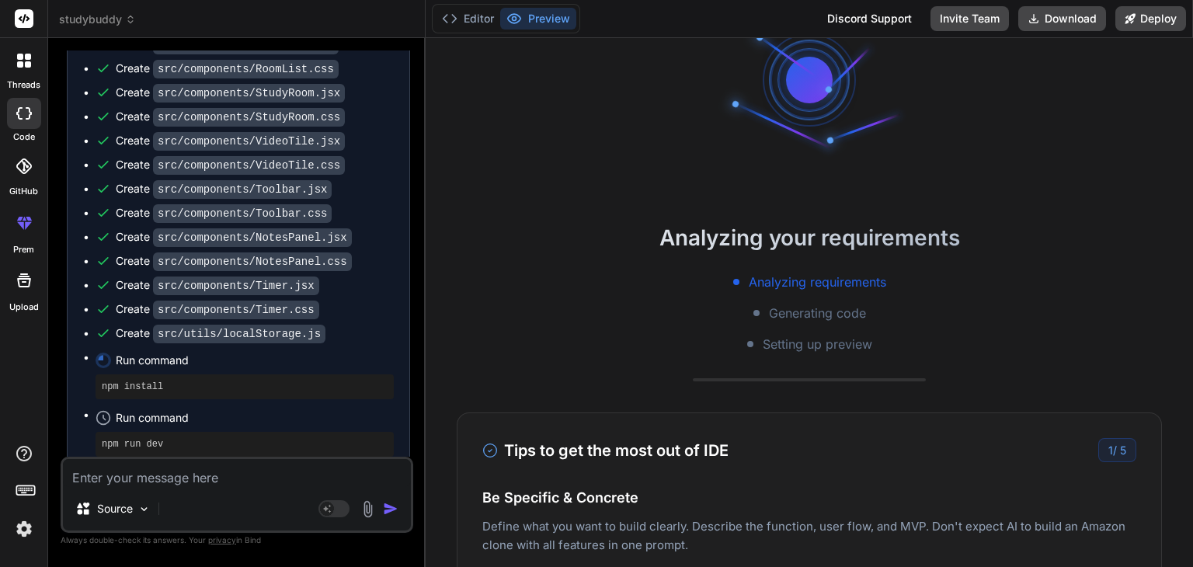
scroll to position [77, 0]
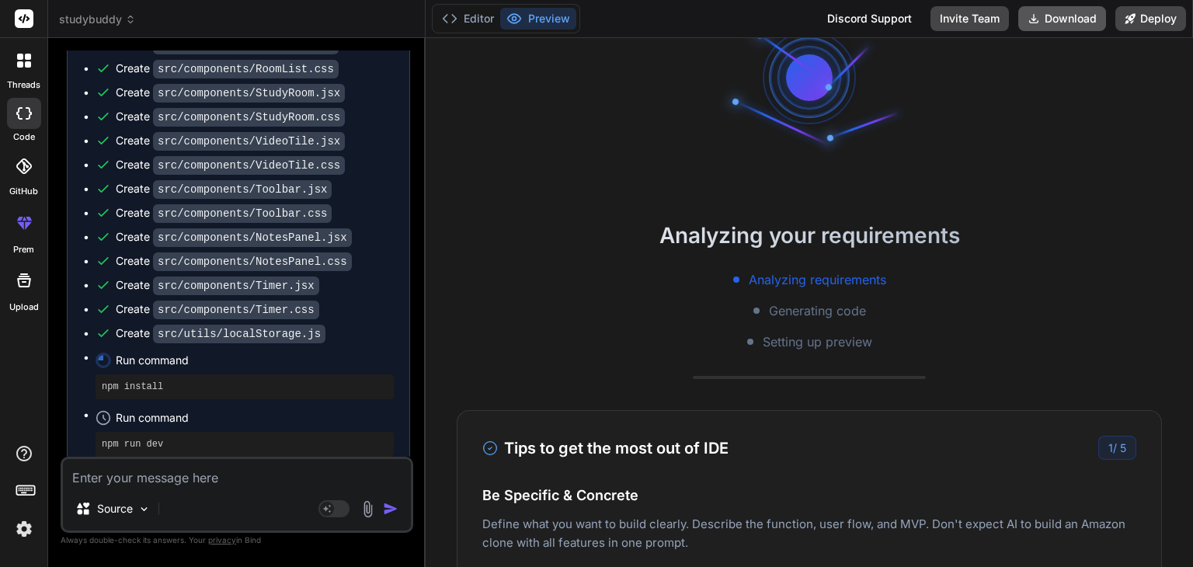
click at [1041, 19] on button "Download" at bounding box center [1062, 18] width 88 height 25
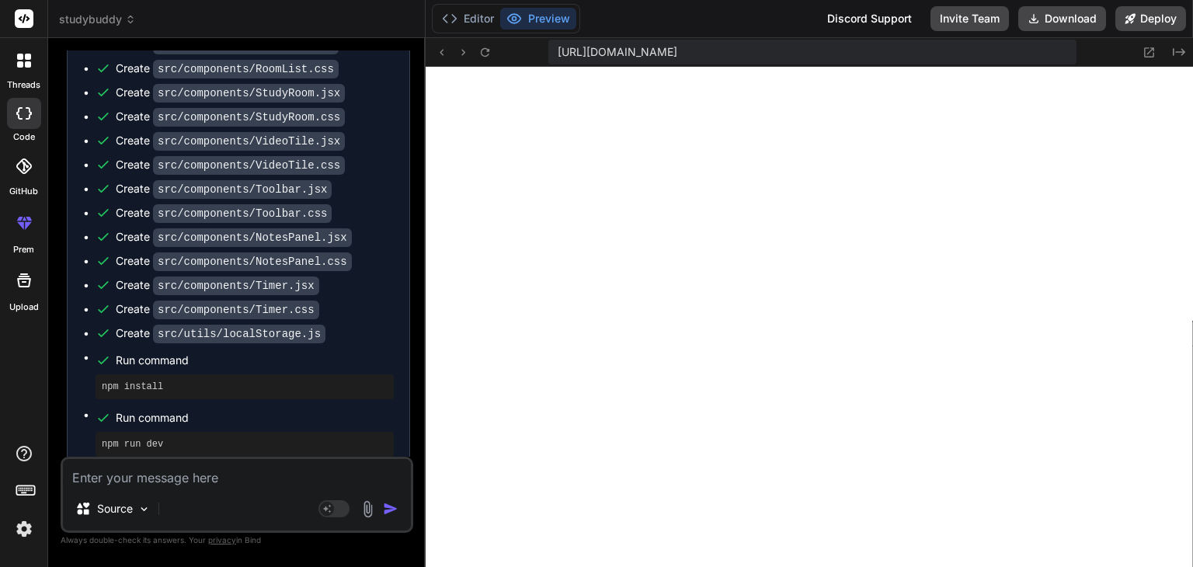
scroll to position [1029, 0]
click at [479, 19] on button "Editor" at bounding box center [468, 19] width 64 height 22
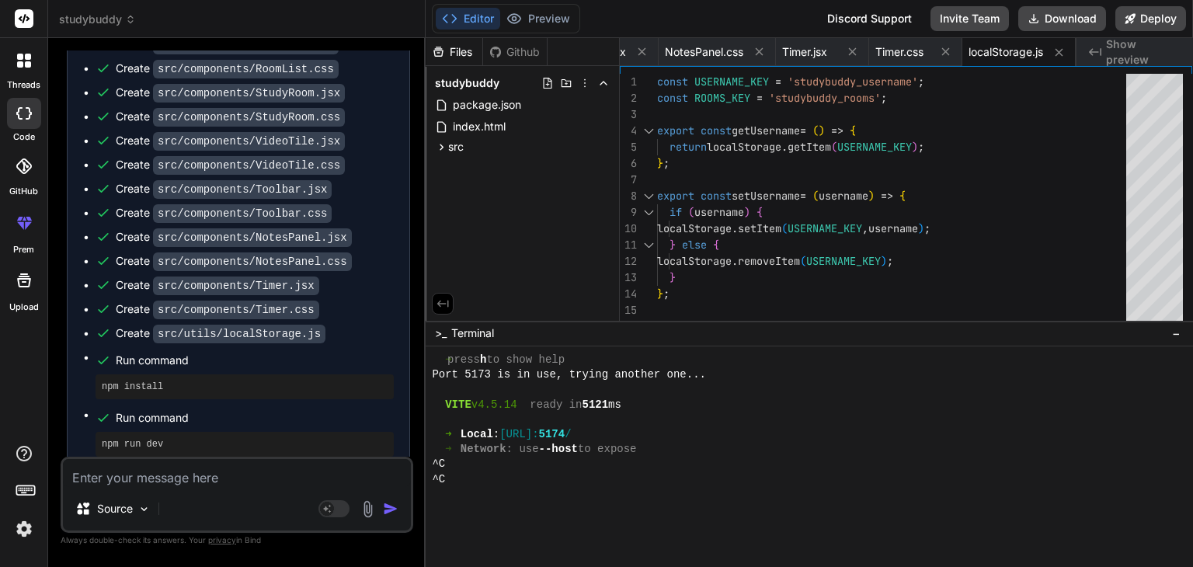
click at [519, 476] on div "^C" at bounding box center [800, 479] width 737 height 15
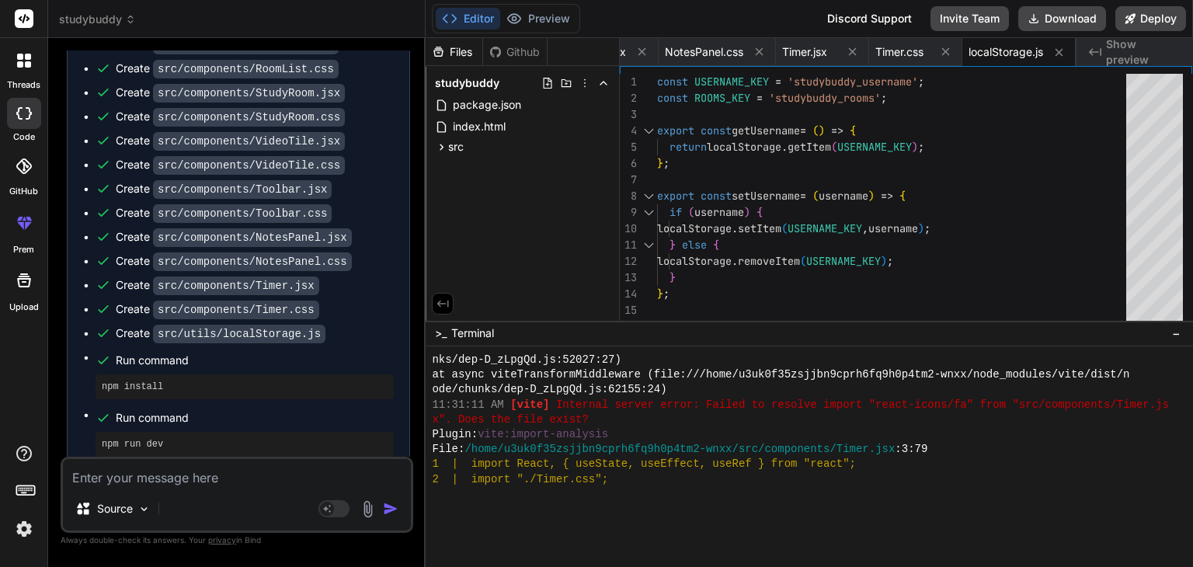
scroll to position [3759, 0]
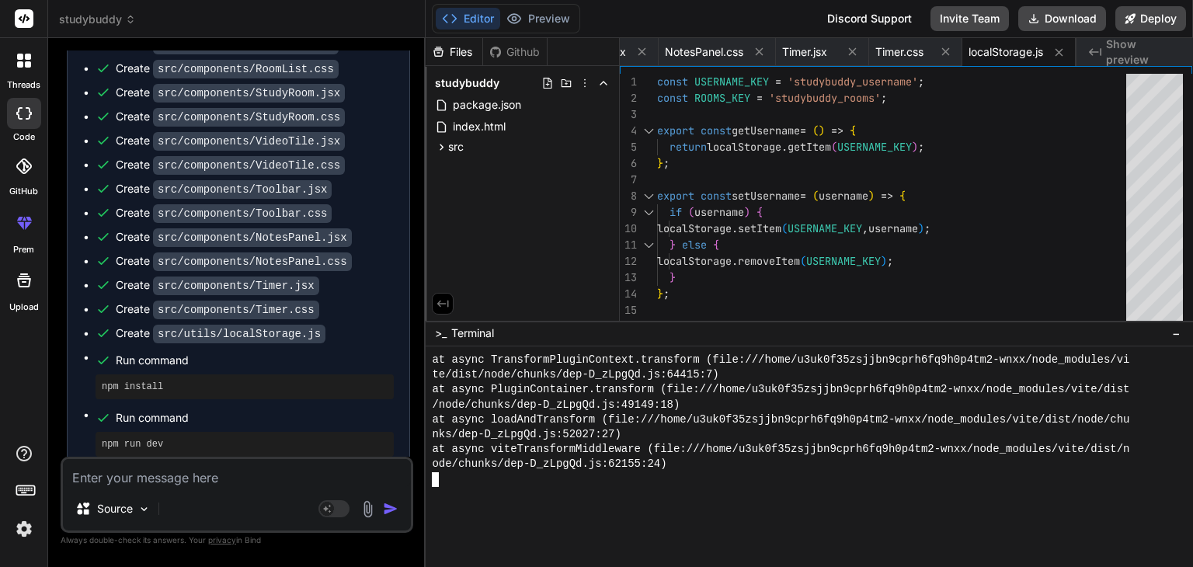
click at [504, 481] on div at bounding box center [800, 479] width 737 height 15
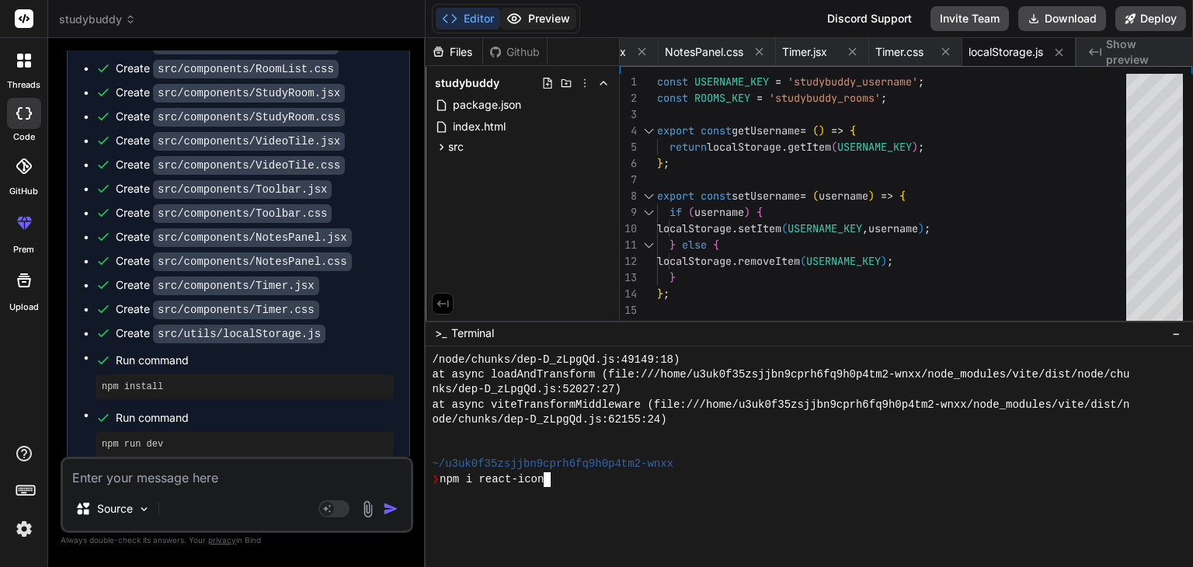
scroll to position [0, 0]
click at [533, 12] on button "Preview" at bounding box center [538, 19] width 76 height 22
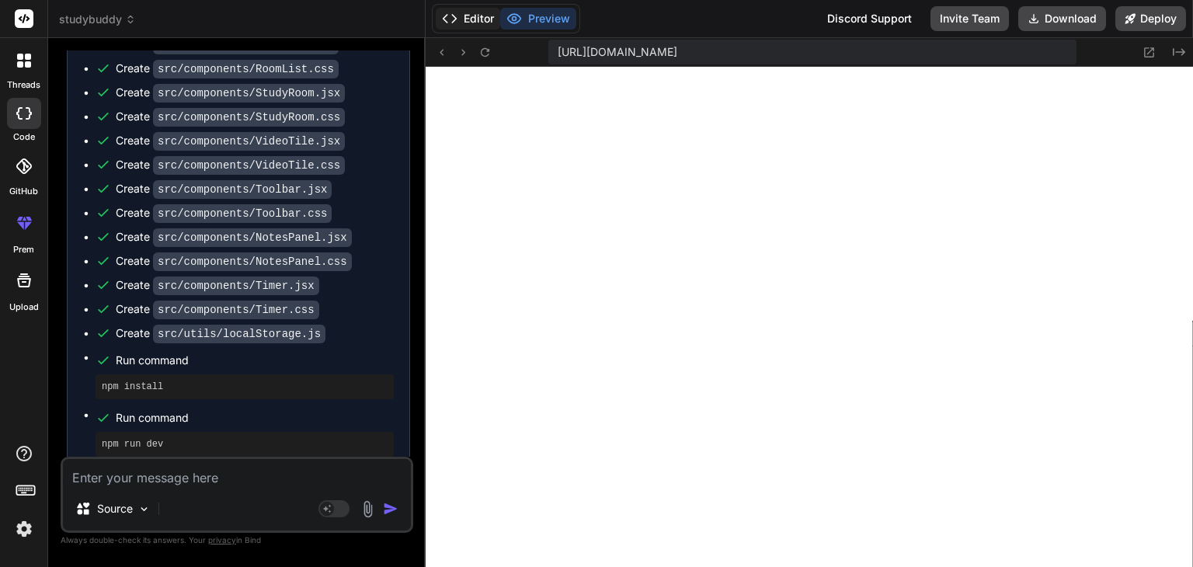
click at [469, 19] on button "Editor" at bounding box center [468, 19] width 64 height 22
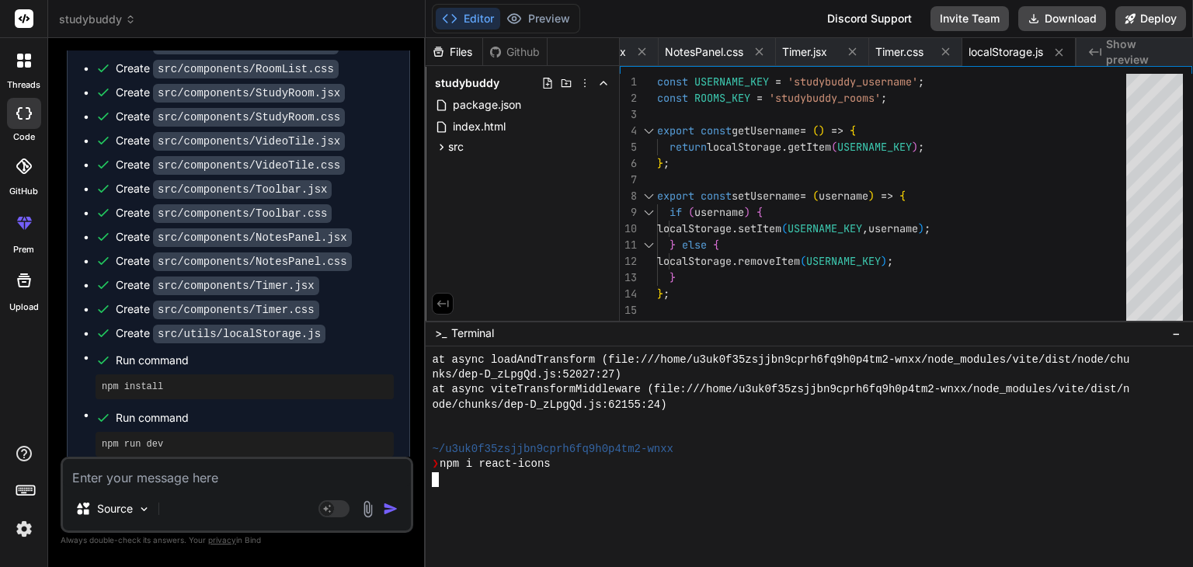
scroll to position [3818, 0]
click at [836, 405] on div "ode/chunks/dep-D_zLpgQd.js:62155:24)" at bounding box center [800, 405] width 737 height 15
